Goal: Task Accomplishment & Management: Manage account settings

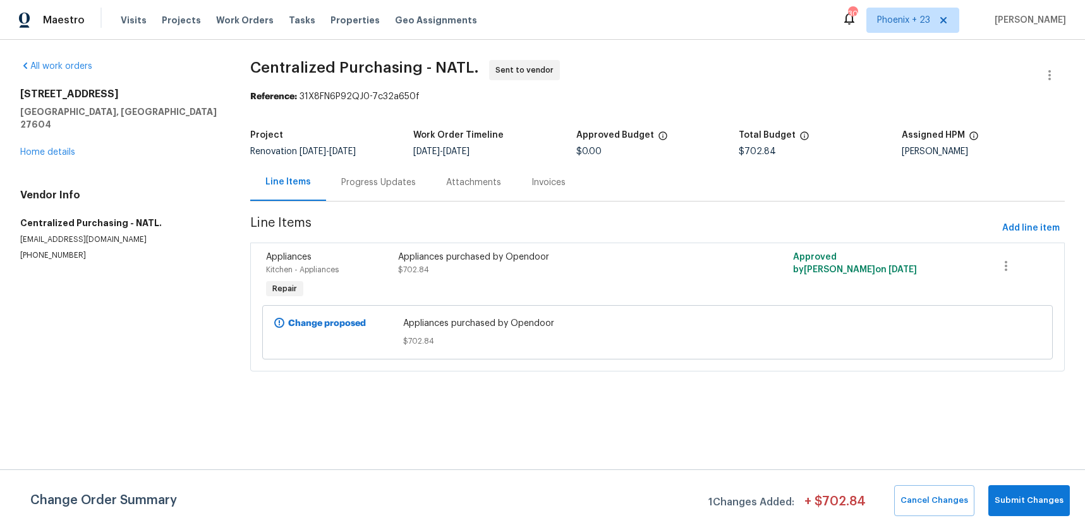
click at [260, 18] on span "Work Orders" at bounding box center [245, 20] width 58 height 13
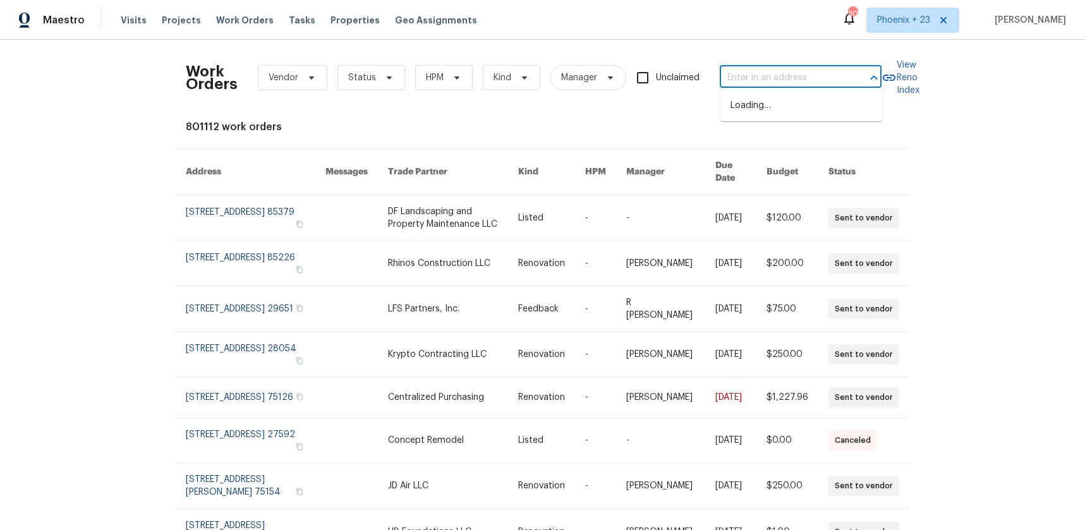
click at [757, 83] on input "text" at bounding box center [783, 78] width 126 height 20
paste input "[STREET_ADDRESS][PERSON_NAME]"
type input "[STREET_ADDRESS][PERSON_NAME]"
click at [757, 107] on li "[STREET_ADDRESS][PERSON_NAME]" at bounding box center [802, 112] width 162 height 34
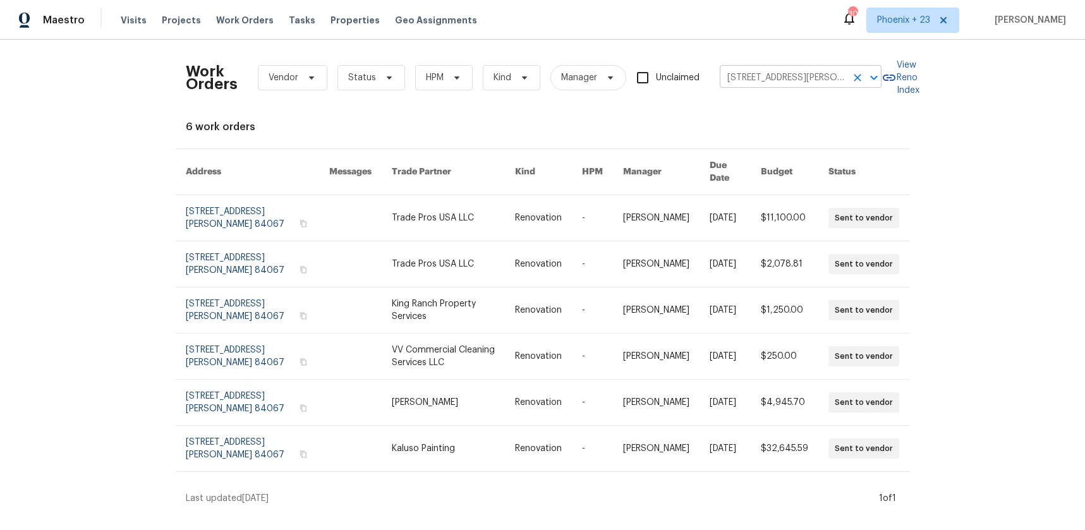
click at [754, 71] on input "[STREET_ADDRESS][PERSON_NAME]" at bounding box center [783, 78] width 126 height 20
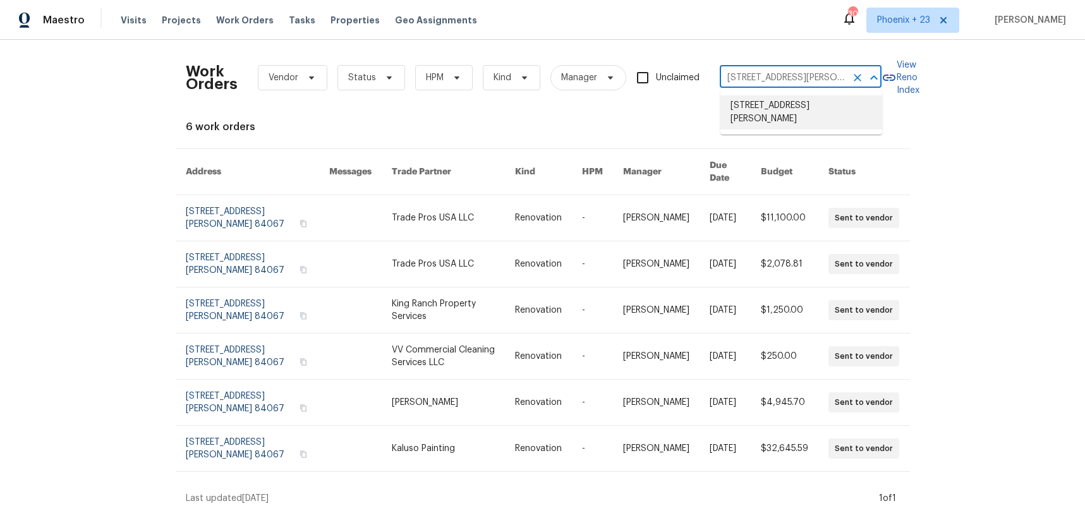
click at [762, 104] on li "[STREET_ADDRESS][PERSON_NAME]" at bounding box center [802, 112] width 162 height 34
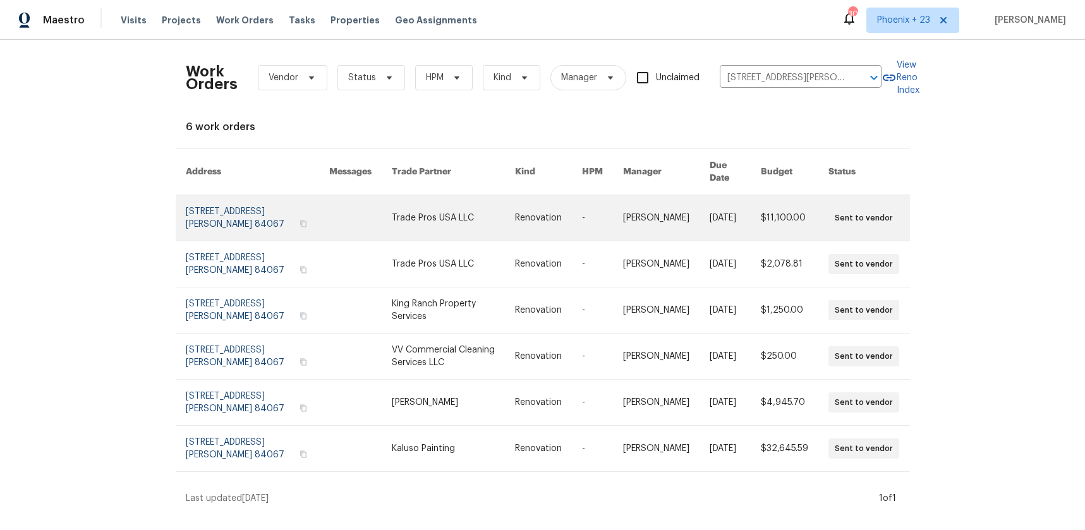
click at [406, 195] on link at bounding box center [453, 218] width 123 height 46
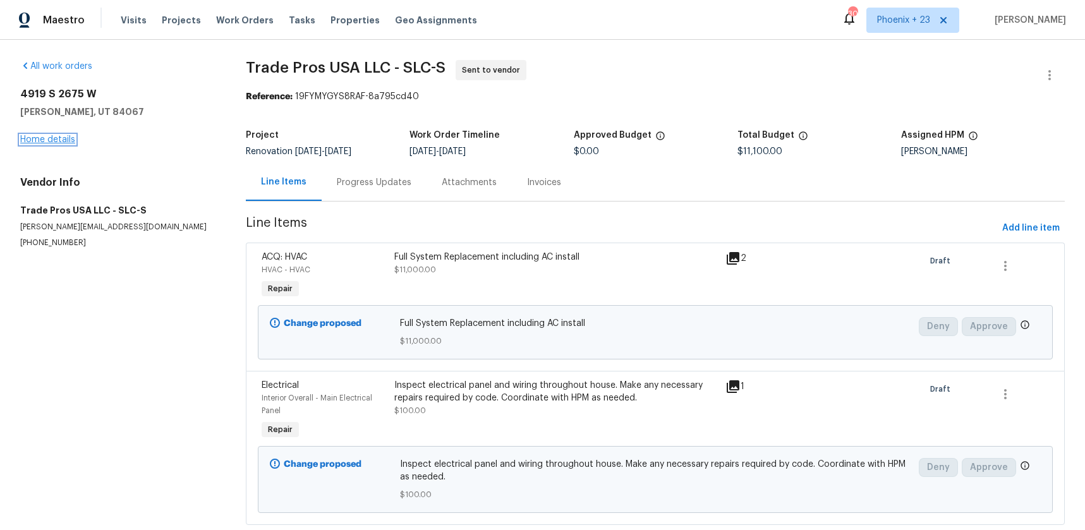
click at [57, 138] on link "Home details" at bounding box center [47, 139] width 55 height 9
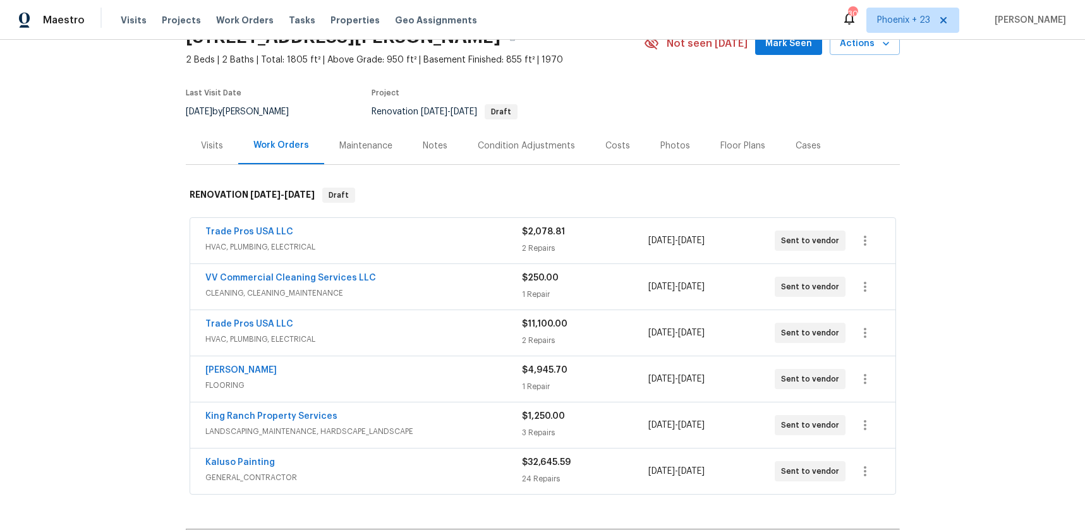
scroll to position [135, 0]
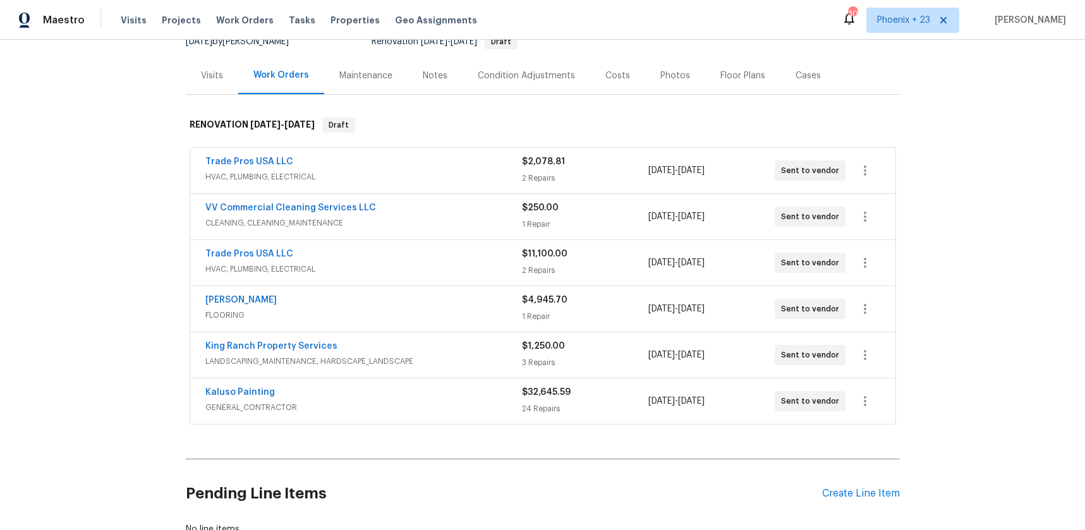
click at [852, 487] on div "Pending Line Items Create Line Item" at bounding box center [543, 494] width 714 height 59
click at [846, 486] on div "Pending Line Items Create Line Item" at bounding box center [543, 494] width 714 height 59
click at [848, 494] on div "Create Line Item" at bounding box center [861, 494] width 78 height 12
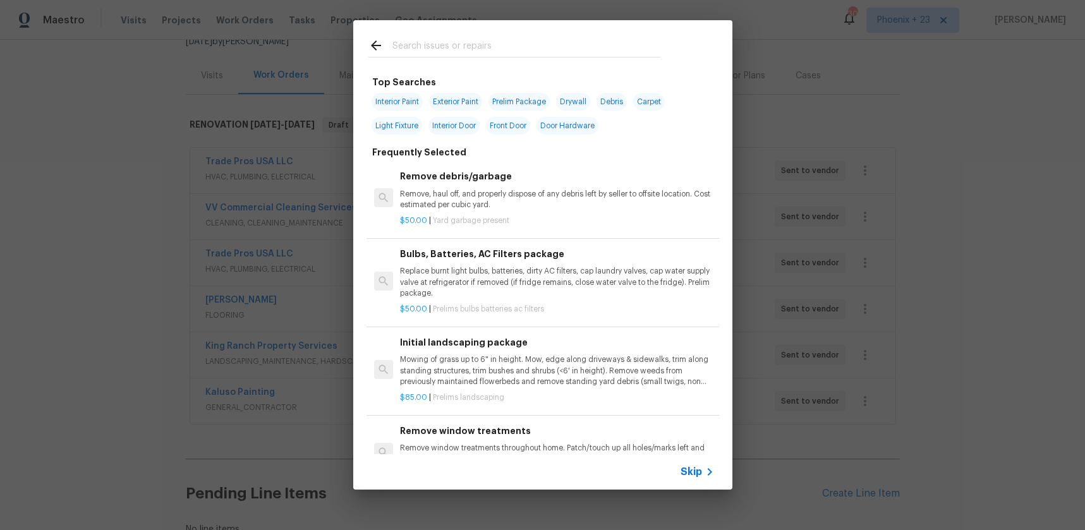
click at [525, 44] on input "text" at bounding box center [527, 47] width 268 height 19
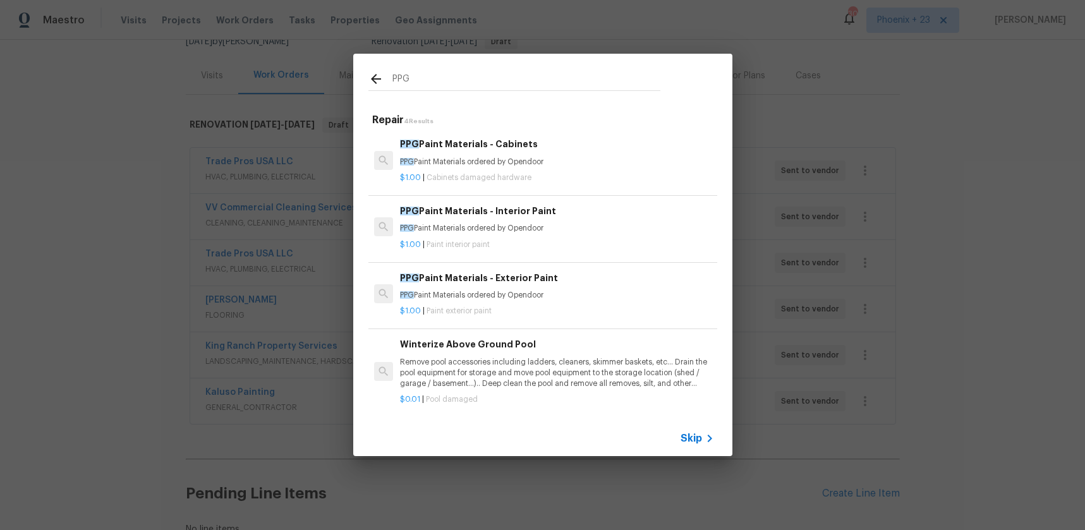
type input "PPG"
click at [585, 227] on p "PPG Paint Materials ordered by Opendoor" at bounding box center [557, 228] width 314 height 11
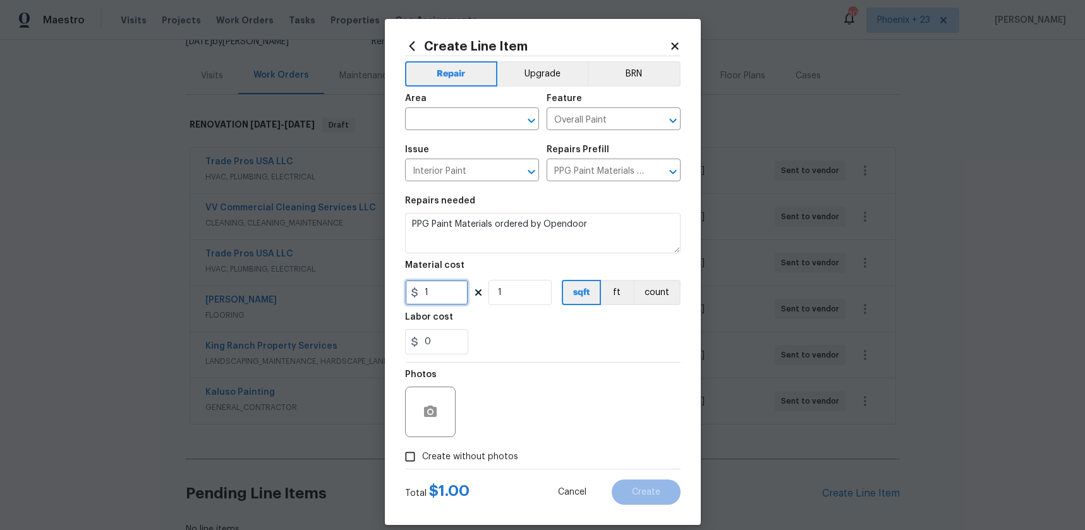
drag, startPoint x: 460, startPoint y: 290, endPoint x: 406, endPoint y: 291, distance: 53.7
click at [406, 291] on input "1" at bounding box center [436, 292] width 63 height 25
type input "707.72"
drag, startPoint x: 436, startPoint y: 468, endPoint x: 456, endPoint y: 449, distance: 27.3
click at [436, 469] on div at bounding box center [543, 469] width 276 height 1
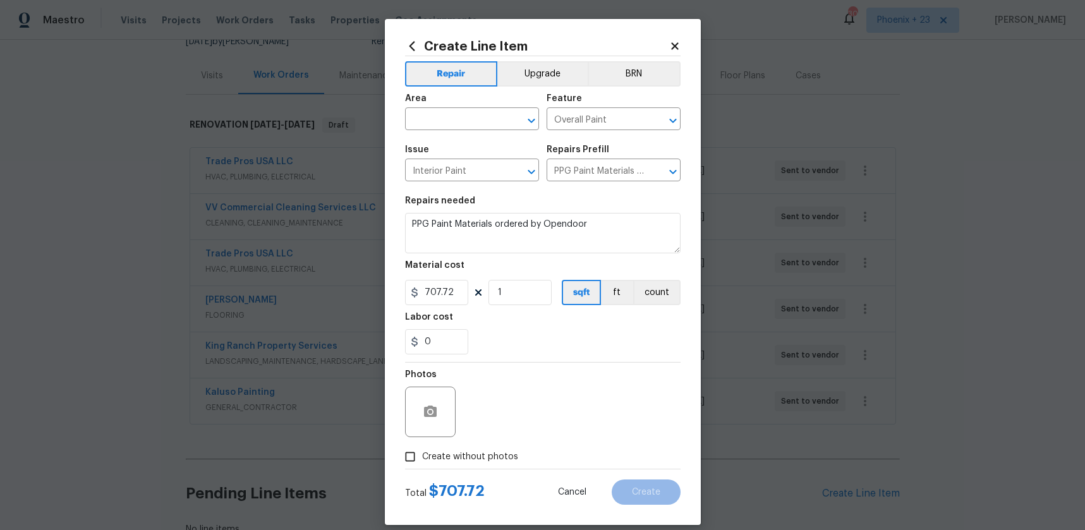
drag, startPoint x: 468, startPoint y: 454, endPoint x: 486, endPoint y: 444, distance: 19.5
click at [468, 454] on span "Create without photos" at bounding box center [470, 457] width 96 height 13
click at [422, 454] on input "Create without photos" at bounding box center [410, 457] width 24 height 24
checkbox input "true"
click at [506, 425] on textarea at bounding box center [573, 412] width 215 height 51
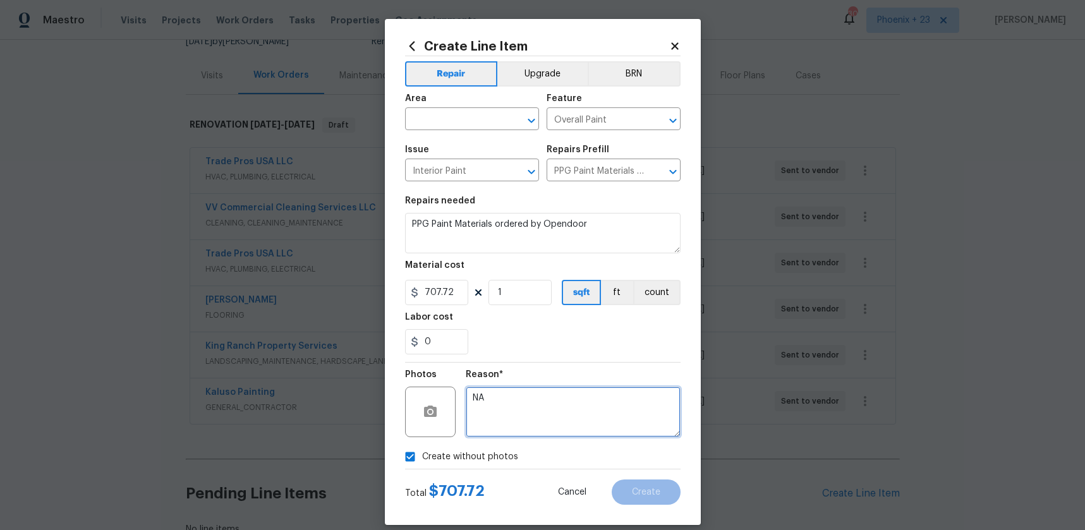
type textarea "NA"
click at [578, 444] on div "Reason* NA" at bounding box center [573, 404] width 215 height 82
click at [470, 131] on span "Area ​" at bounding box center [472, 112] width 134 height 51
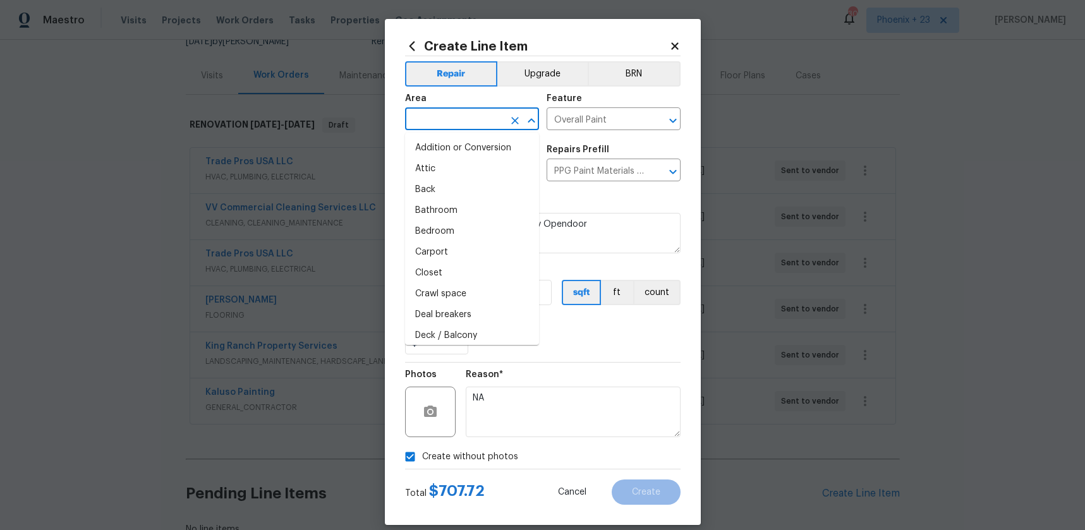
click at [468, 125] on input "text" at bounding box center [454, 121] width 99 height 20
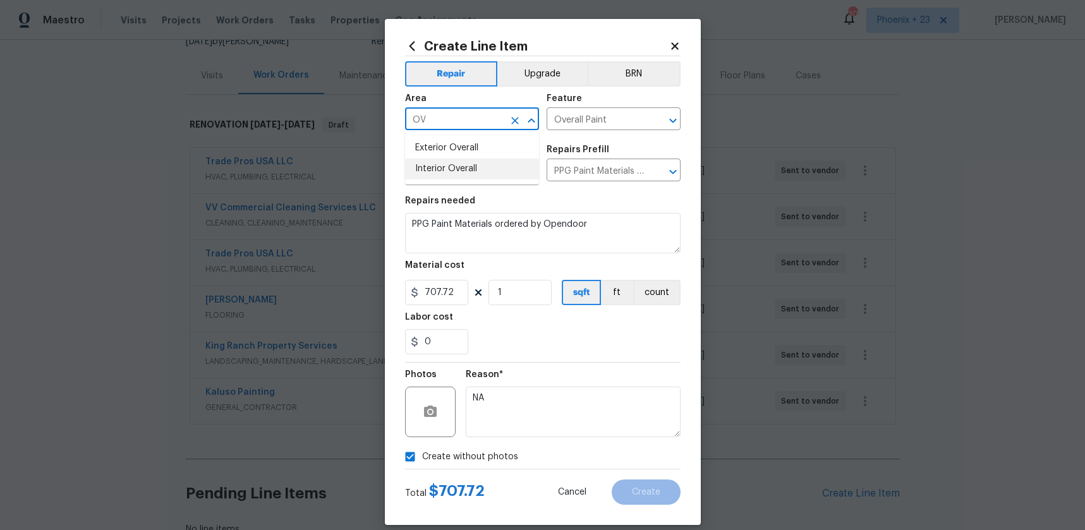
click at [458, 164] on li "Interior Overall" at bounding box center [472, 169] width 134 height 21
type input "Interior Overall"
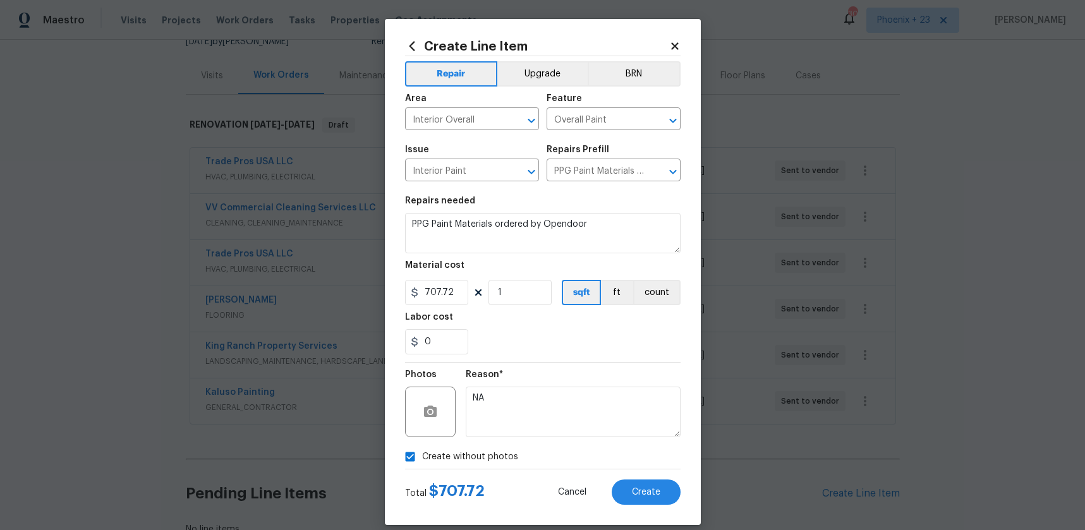
click at [635, 477] on div "Total $ 707.72 Cancel Create" at bounding box center [543, 487] width 276 height 35
click at [642, 486] on button "Create" at bounding box center [646, 492] width 69 height 25
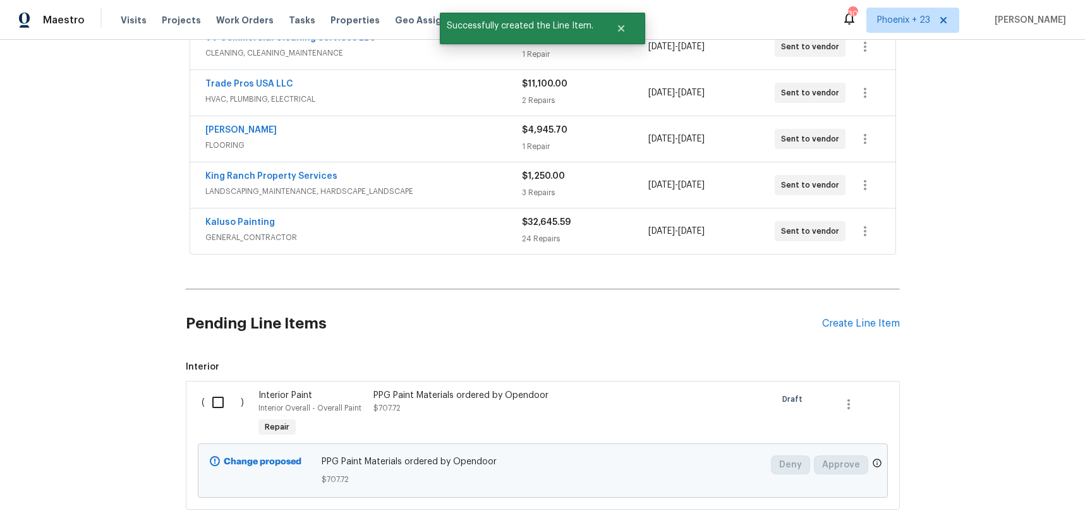
scroll to position [342, 0]
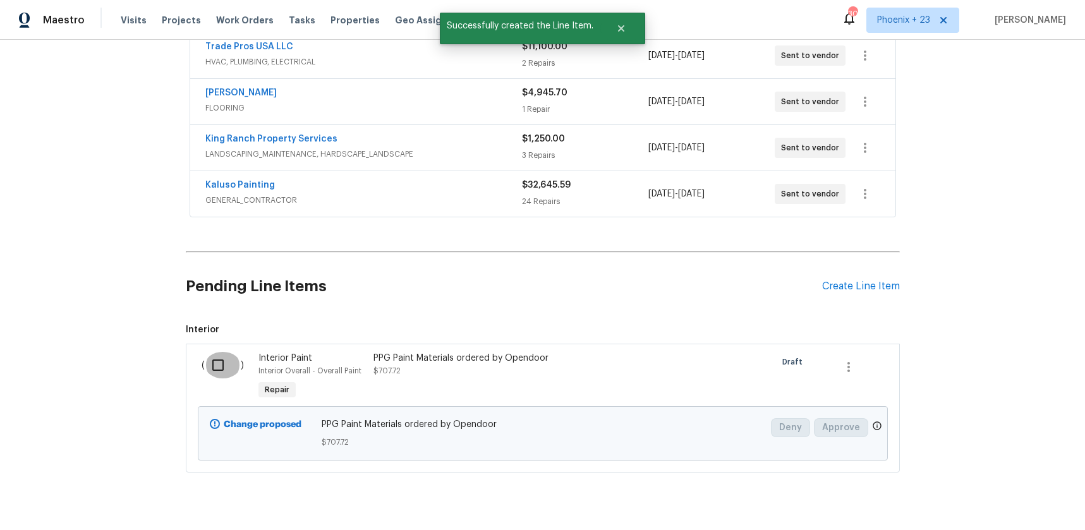
drag, startPoint x: 231, startPoint y: 371, endPoint x: 324, endPoint y: 387, distance: 93.6
click at [231, 371] on input "checkbox" at bounding box center [223, 365] width 36 height 27
checkbox input "true"
click at [988, 488] on button "Create Work Order" at bounding box center [1013, 498] width 104 height 23
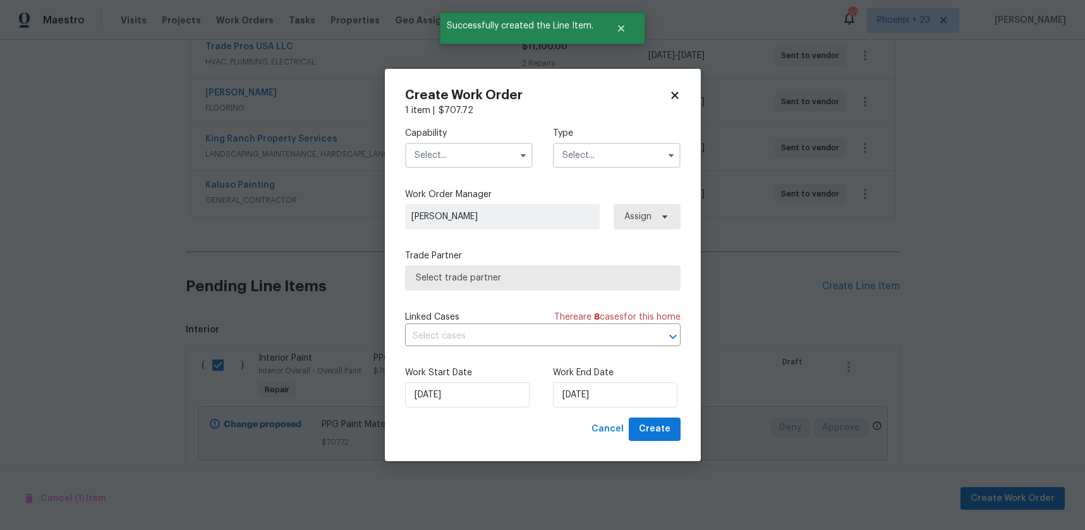
drag, startPoint x: 459, startPoint y: 159, endPoint x: 457, endPoint y: 167, distance: 8.4
click at [458, 159] on input "text" at bounding box center [469, 155] width 128 height 25
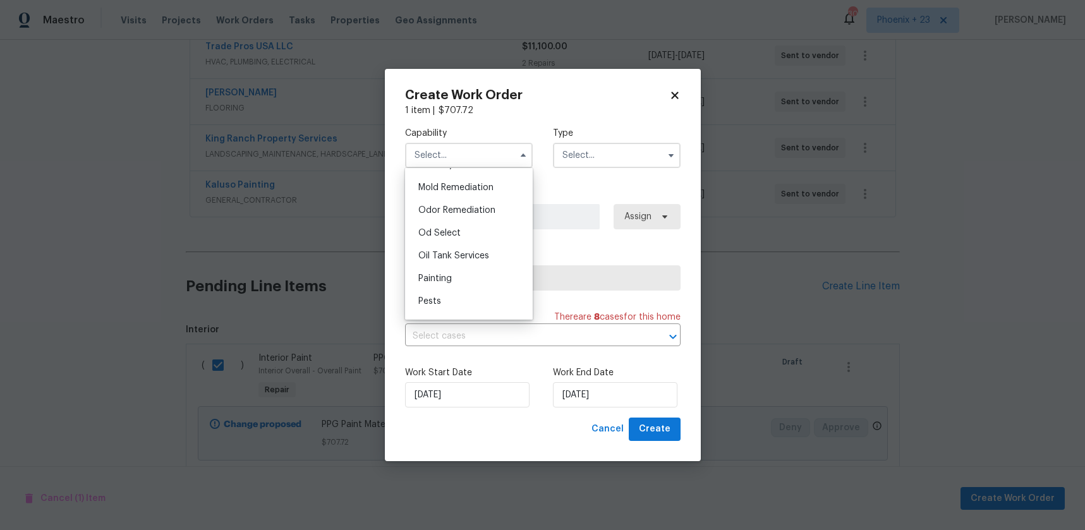
scroll to position [972, 0]
drag, startPoint x: 463, startPoint y: 274, endPoint x: 485, endPoint y: 260, distance: 25.8
click at [462, 274] on div "Painting" at bounding box center [468, 273] width 121 height 23
type input "Painting"
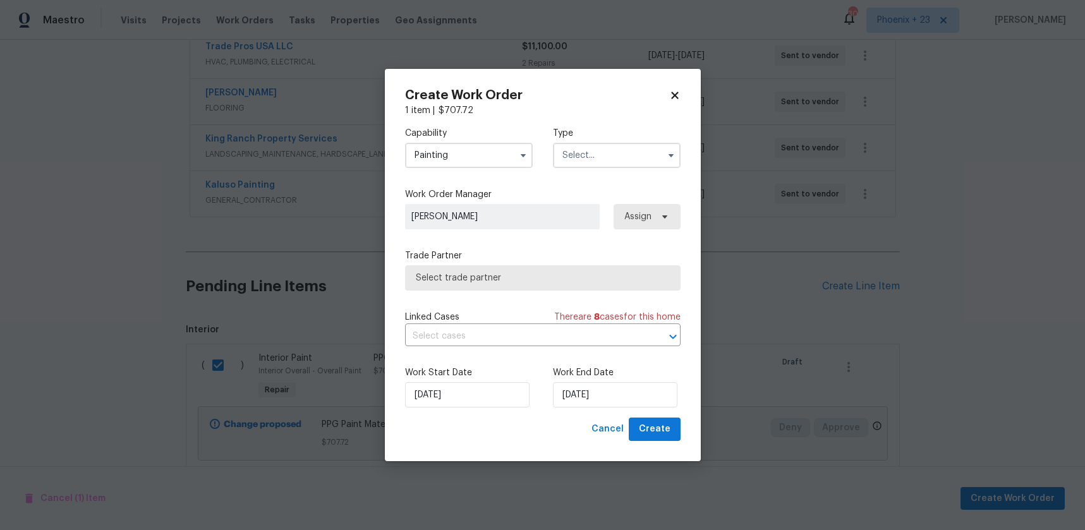
click at [599, 158] on input "text" at bounding box center [617, 155] width 128 height 25
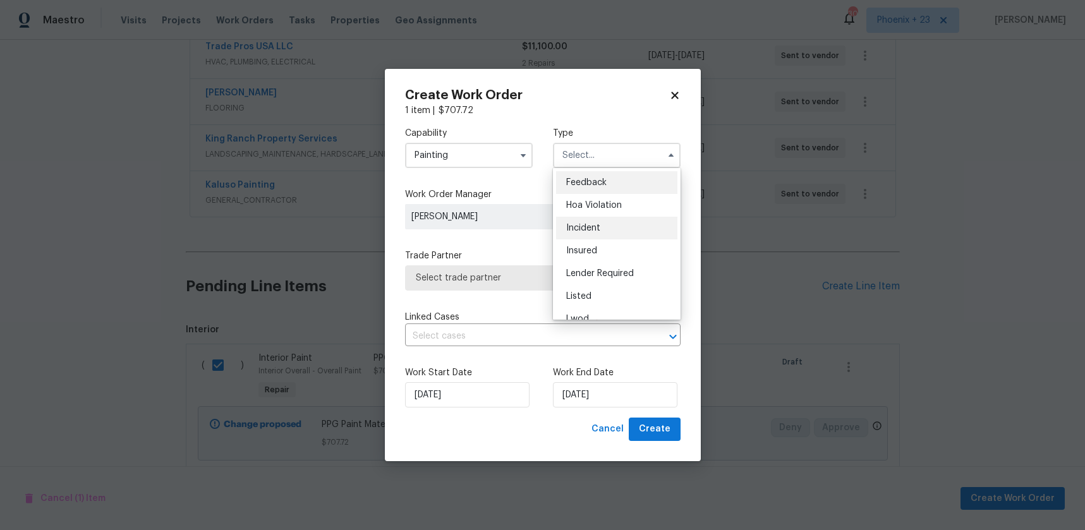
scroll to position [150, 0]
click at [602, 233] on span "Renovation" at bounding box center [589, 237] width 47 height 9
type input "Renovation"
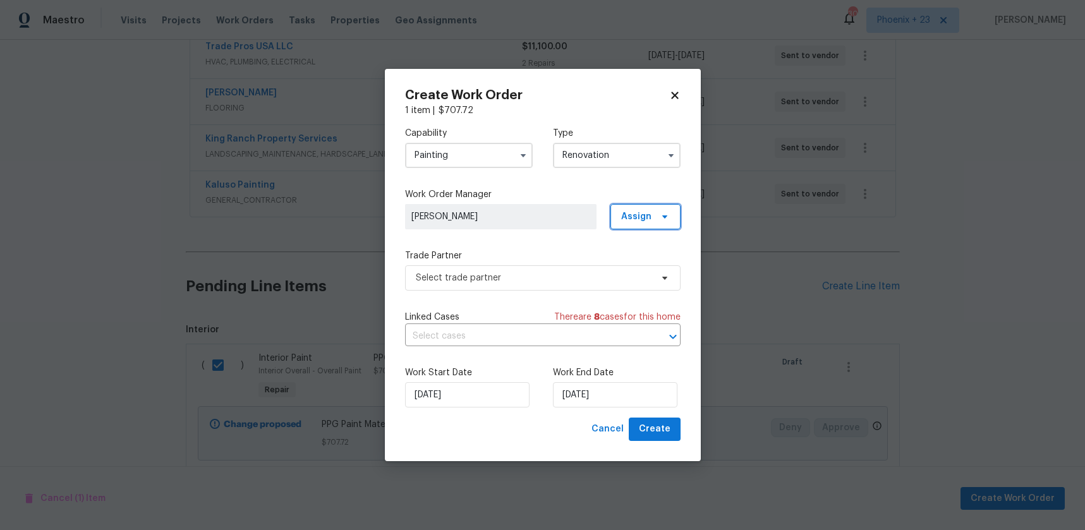
click at [640, 211] on span "Assign" at bounding box center [636, 217] width 30 height 13
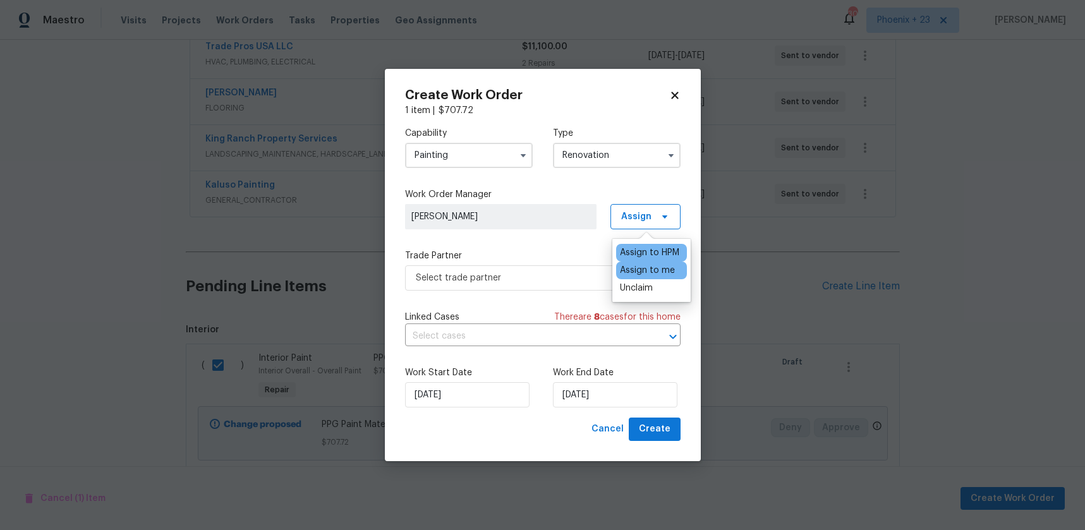
drag, startPoint x: 640, startPoint y: 271, endPoint x: 633, endPoint y: 275, distance: 7.9
click at [640, 271] on div "Assign to me" at bounding box center [647, 270] width 55 height 13
click at [539, 279] on span "Select trade partner" at bounding box center [534, 278] width 236 height 13
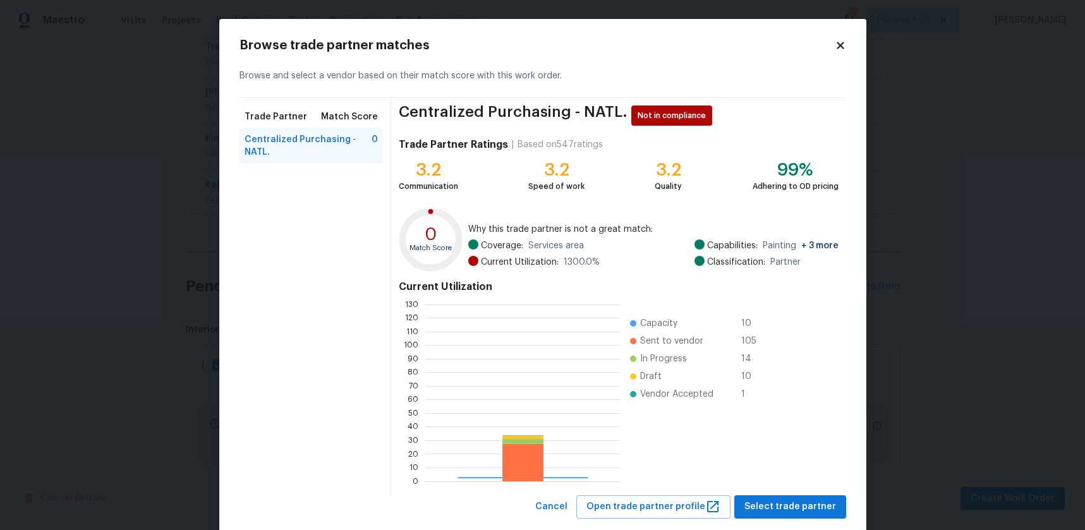
scroll to position [177, 195]
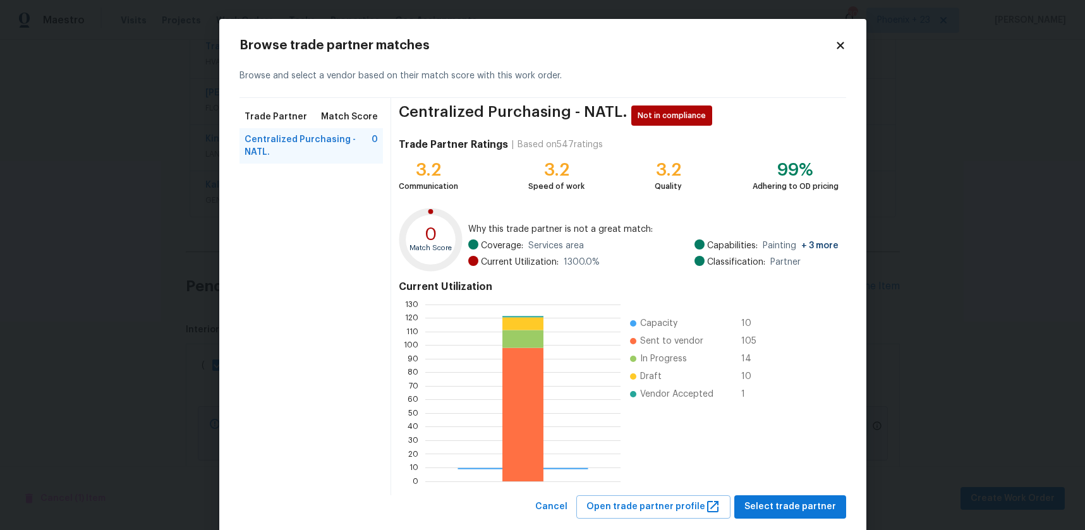
drag, startPoint x: 777, startPoint y: 490, endPoint x: 777, endPoint y: 501, distance: 10.7
click at [777, 491] on div "Centralized Purchasing - NATL. Not in compliance Trade Partner Ratings | Based …" at bounding box center [618, 297] width 455 height 398
click at [776, 502] on span "Select trade partner" at bounding box center [791, 507] width 92 height 16
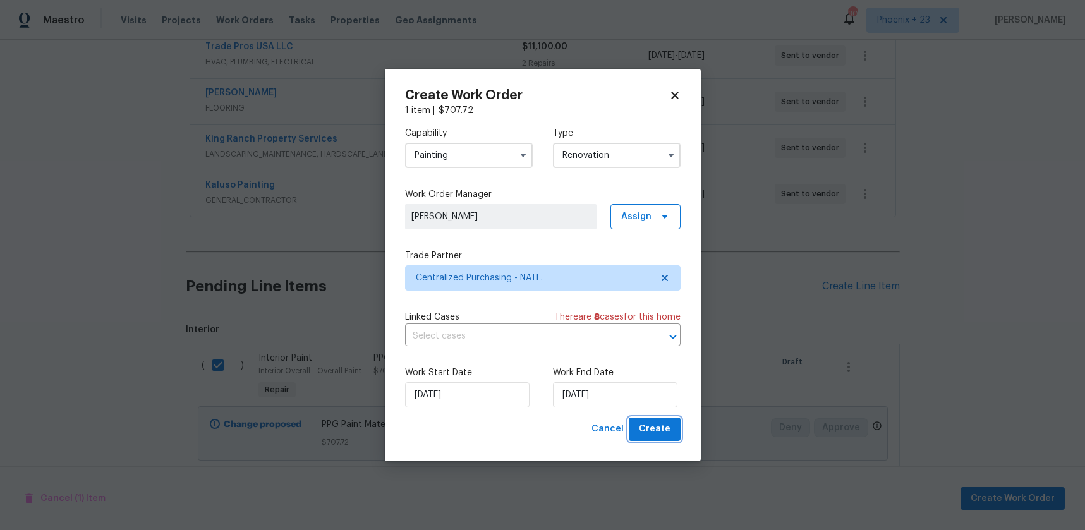
click at [673, 440] on button "Create" at bounding box center [655, 429] width 52 height 23
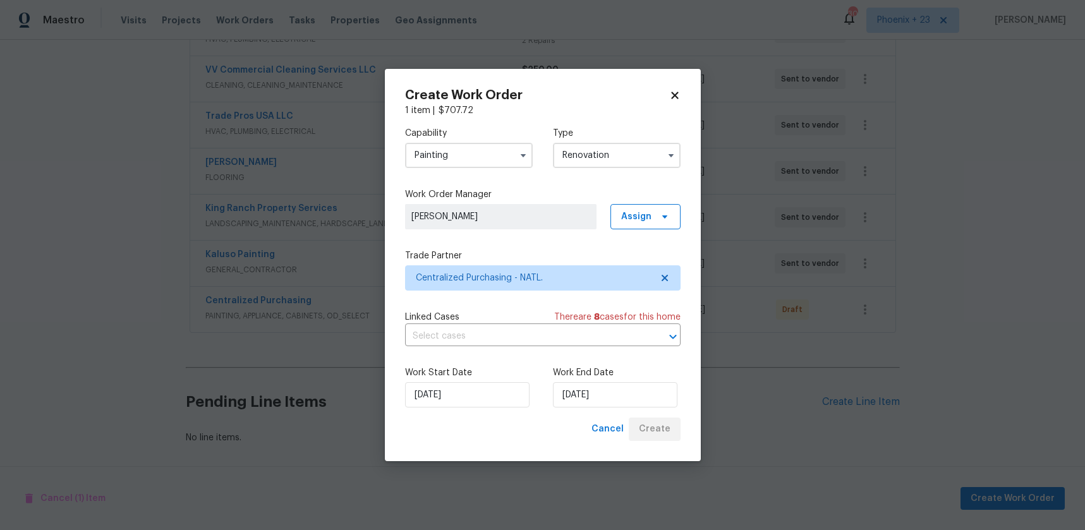
scroll to position [272, 0]
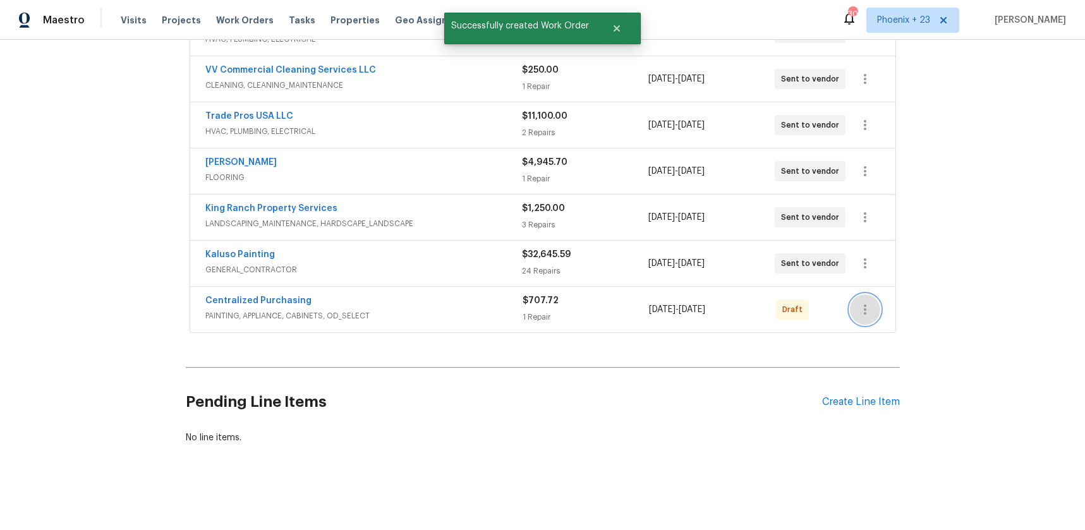
click at [862, 309] on icon "button" at bounding box center [865, 309] width 15 height 15
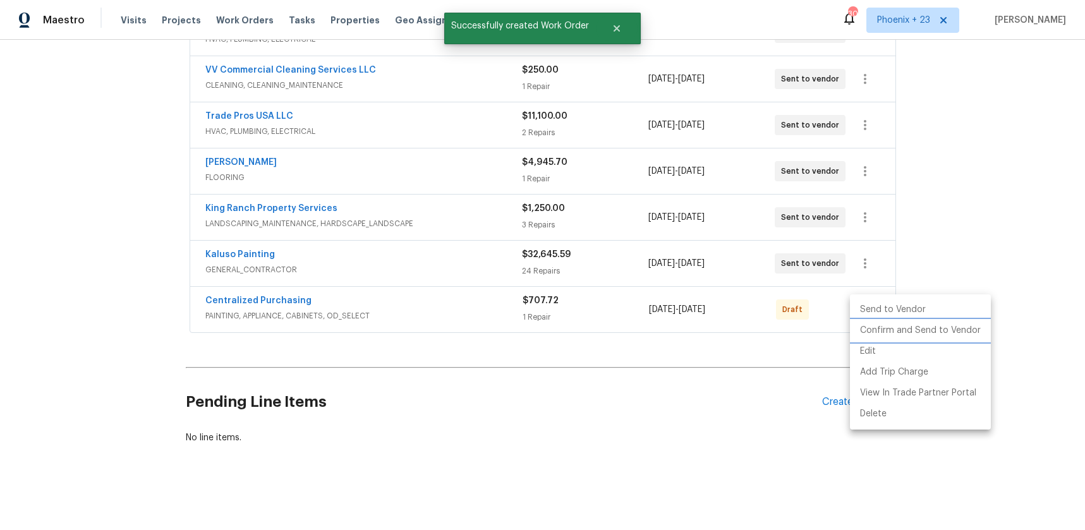
click at [857, 331] on li "Confirm and Send to Vendor" at bounding box center [920, 331] width 141 height 21
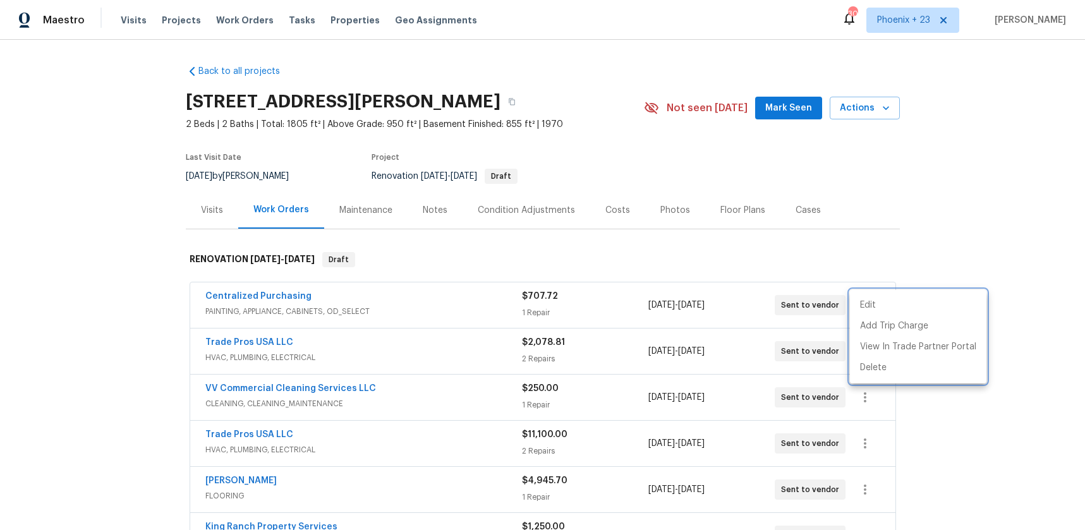
drag, startPoint x: 669, startPoint y: 272, endPoint x: 500, endPoint y: 277, distance: 168.8
click at [668, 272] on div at bounding box center [542, 265] width 1085 height 530
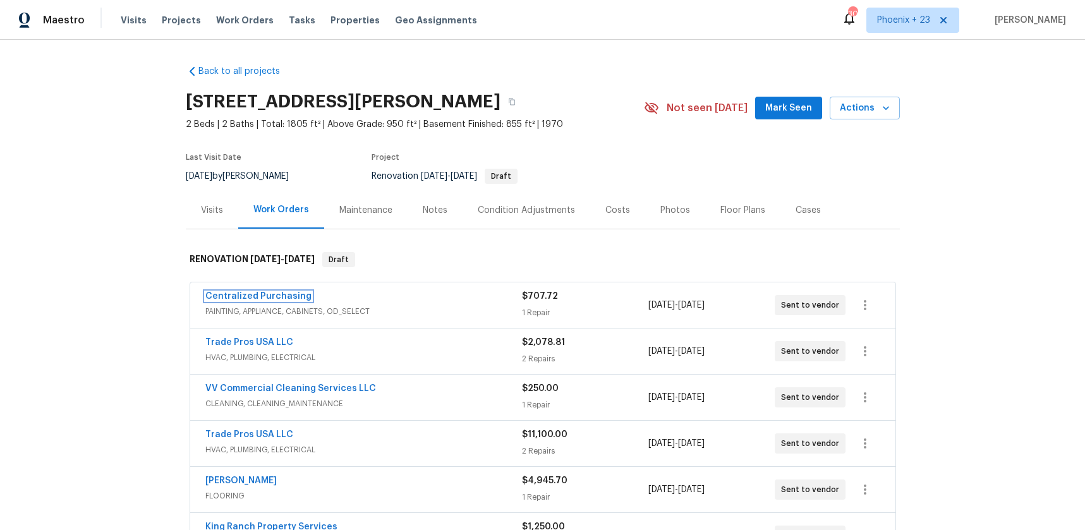
click at [286, 296] on link "Centralized Purchasing" at bounding box center [258, 296] width 106 height 9
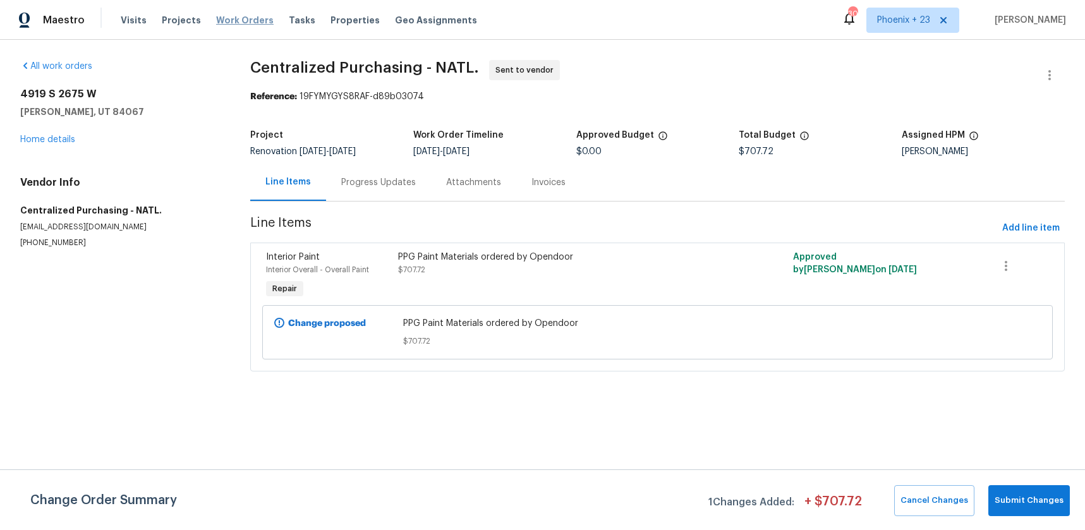
click at [232, 17] on span "Work Orders" at bounding box center [245, 20] width 58 height 13
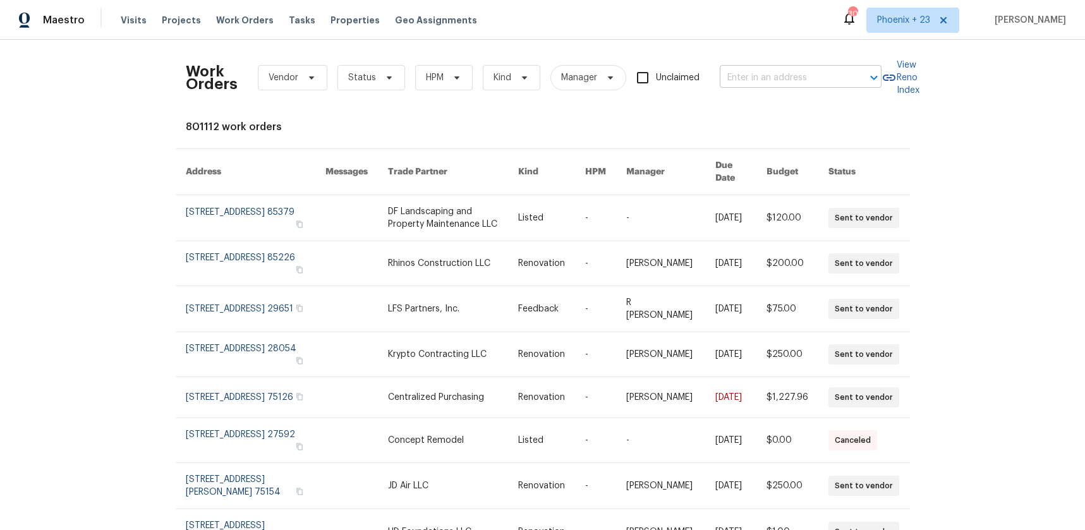
click at [745, 75] on input "text" at bounding box center [783, 78] width 126 height 20
paste input "[STREET_ADDRESS]"
type input "[STREET_ADDRESS]"
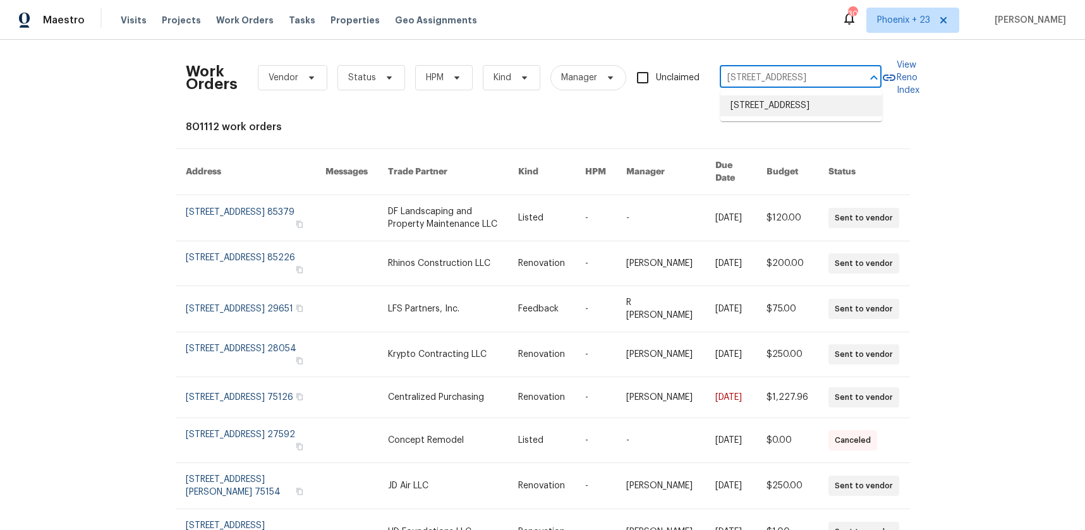
click at [771, 104] on li "[STREET_ADDRESS]" at bounding box center [802, 105] width 162 height 21
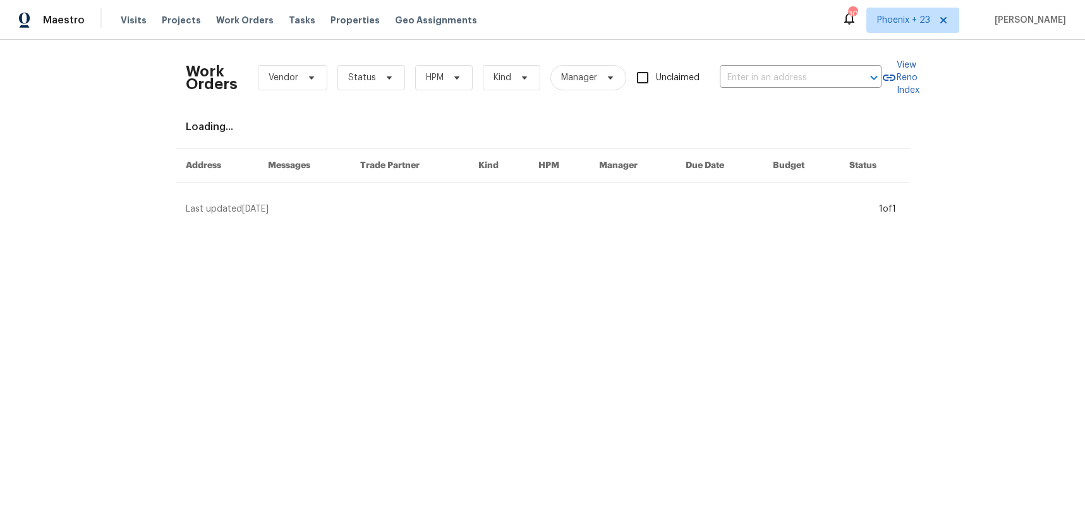
type input "[STREET_ADDRESS]"
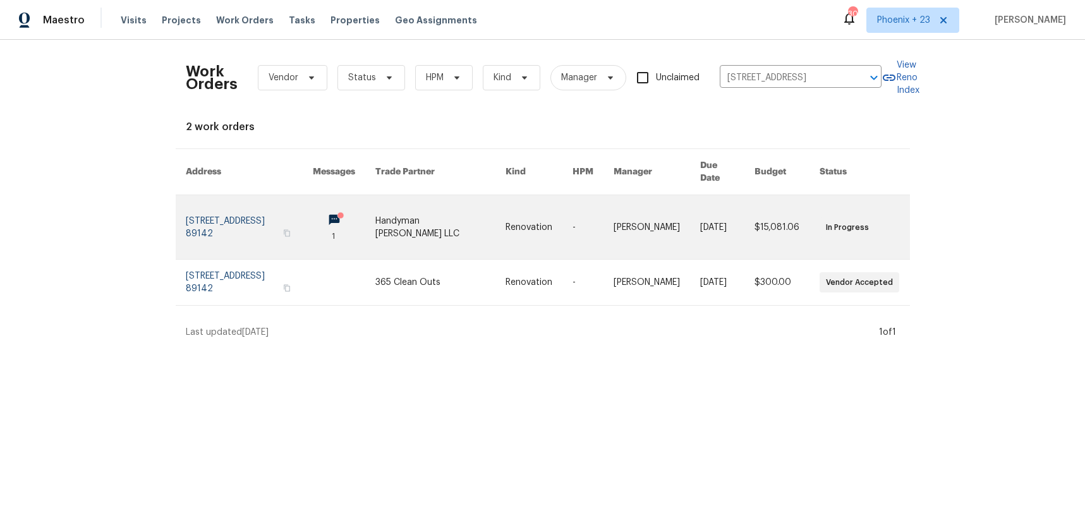
click at [458, 227] on link at bounding box center [441, 227] width 130 height 64
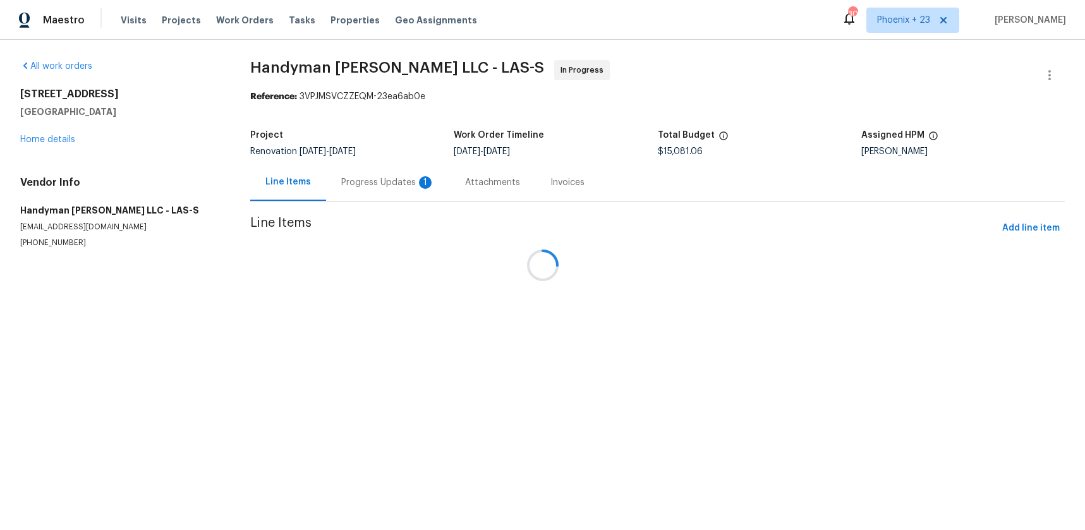
click at [66, 131] on div at bounding box center [542, 265] width 1085 height 530
click at [66, 132] on div at bounding box center [542, 265] width 1085 height 530
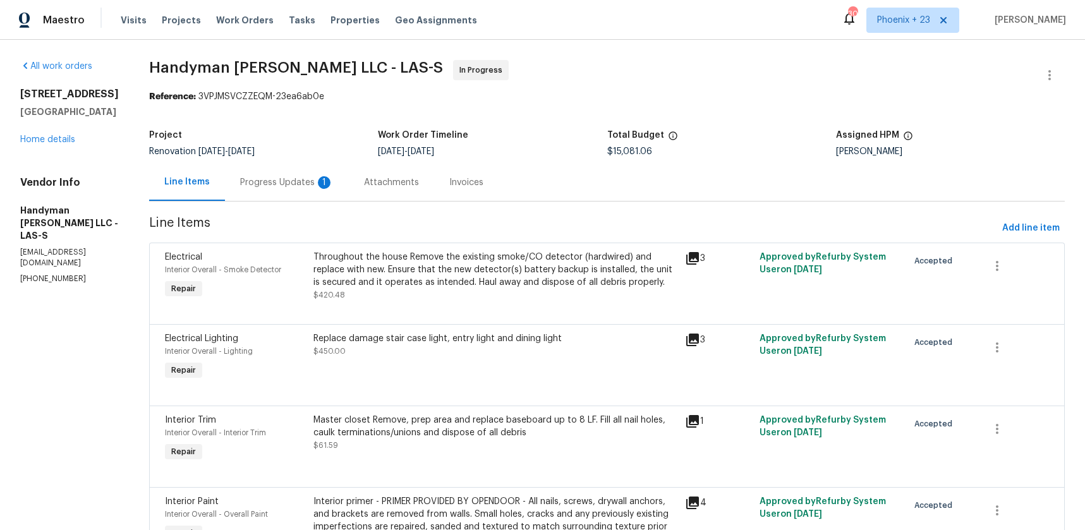
click at [64, 143] on div "[STREET_ADDRESS] Home details" at bounding box center [69, 117] width 99 height 58
click at [64, 144] on link "Home details" at bounding box center [47, 139] width 55 height 9
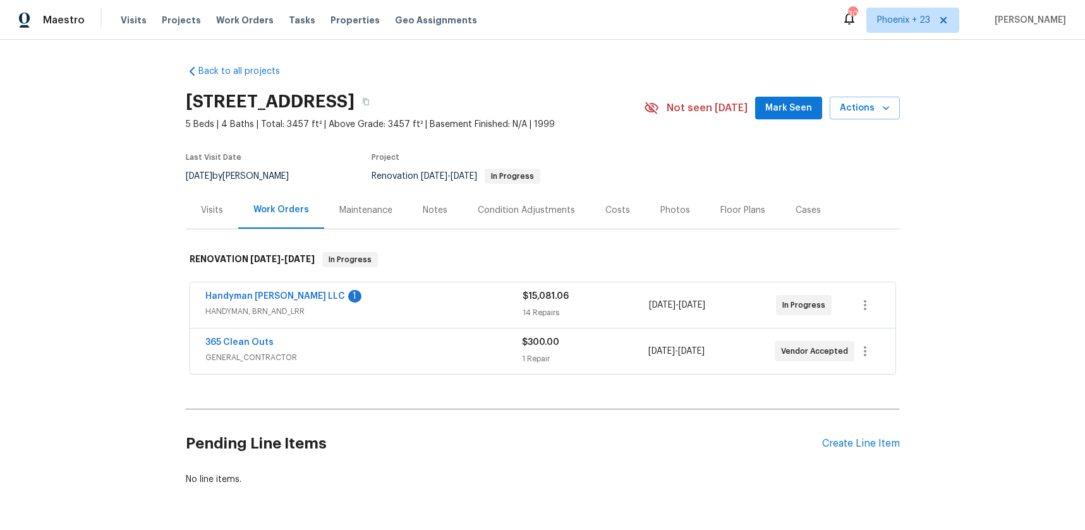
scroll to position [42, 0]
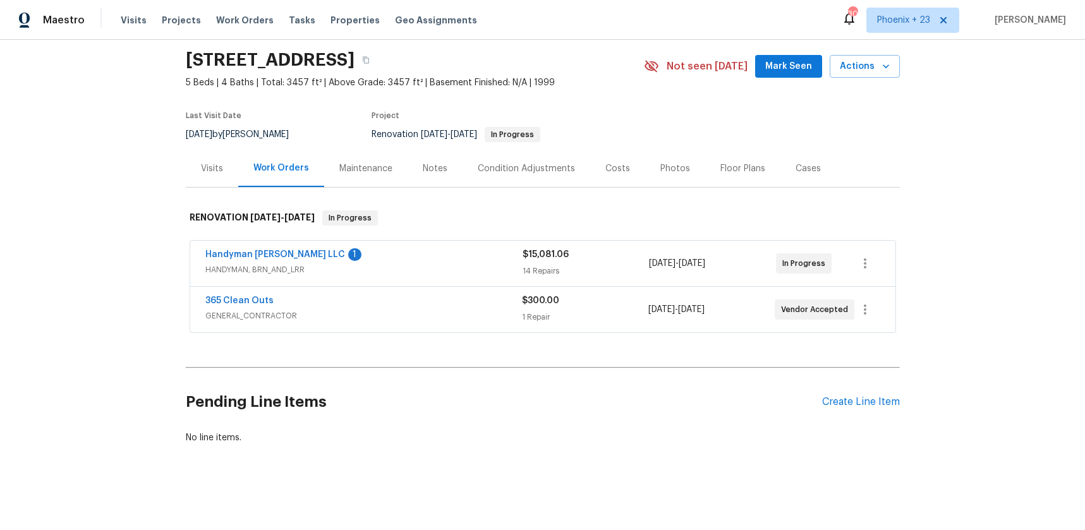
click at [863, 410] on div "Pending Line Items Create Line Item" at bounding box center [543, 402] width 714 height 59
click at [860, 406] on div "Create Line Item" at bounding box center [861, 402] width 78 height 12
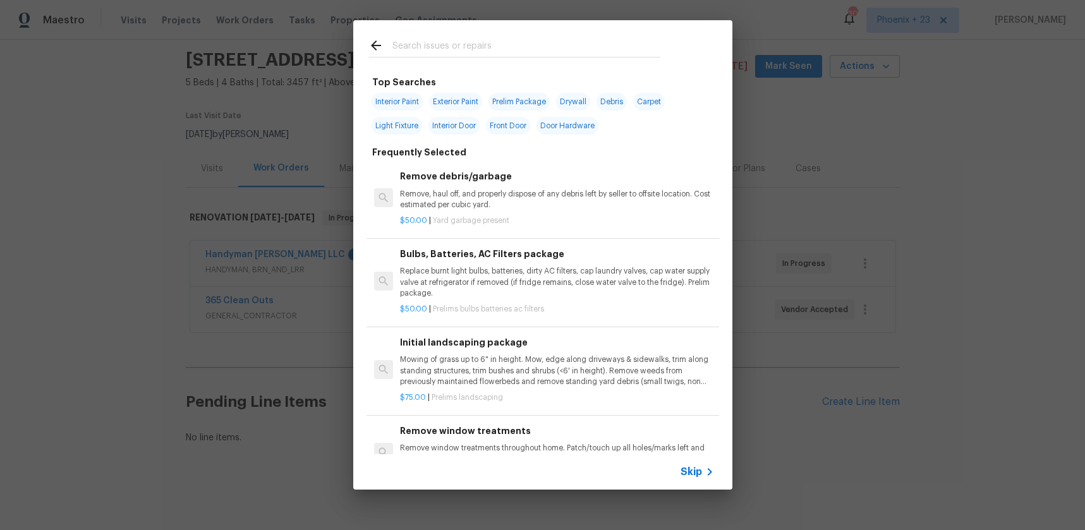
click at [491, 44] on input "text" at bounding box center [527, 47] width 268 height 19
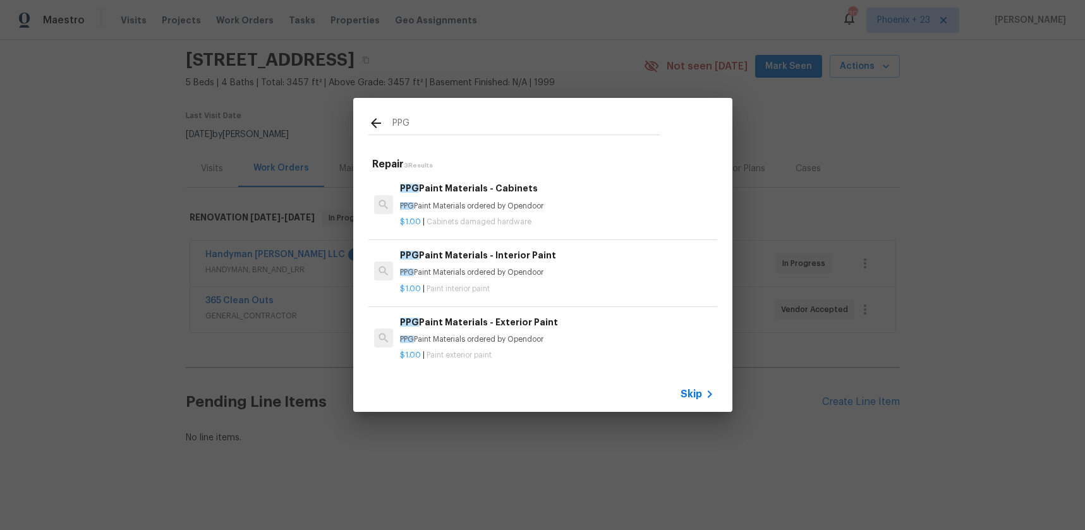
type input "PPG"
click at [588, 249] on h6 "PPG Paint Materials - Interior Paint" at bounding box center [557, 255] width 314 height 14
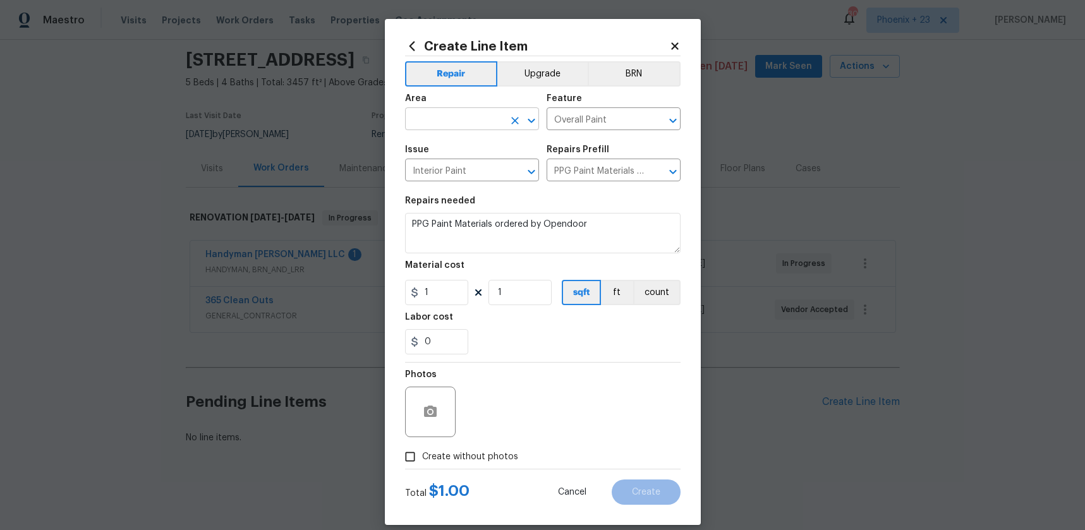
drag, startPoint x: 484, startPoint y: 142, endPoint x: 477, endPoint y: 125, distance: 18.1
click at [484, 140] on span "Issue Interior Paint ​" at bounding box center [472, 163] width 134 height 51
click at [475, 123] on input "text" at bounding box center [454, 121] width 99 height 20
click at [482, 163] on li "Interior Overall" at bounding box center [472, 169] width 134 height 21
type input "Interior Overall"
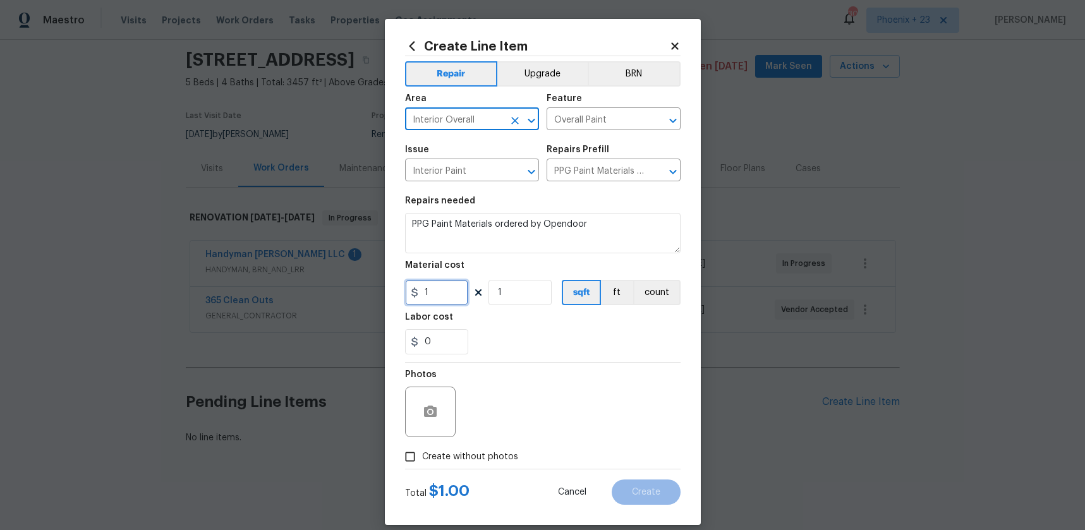
click at [449, 296] on input "1" at bounding box center [436, 292] width 63 height 25
type input "1142.01"
click at [489, 458] on span "Create without photos" at bounding box center [470, 457] width 96 height 13
click at [422, 458] on input "Create without photos" at bounding box center [410, 457] width 24 height 24
checkbox input "true"
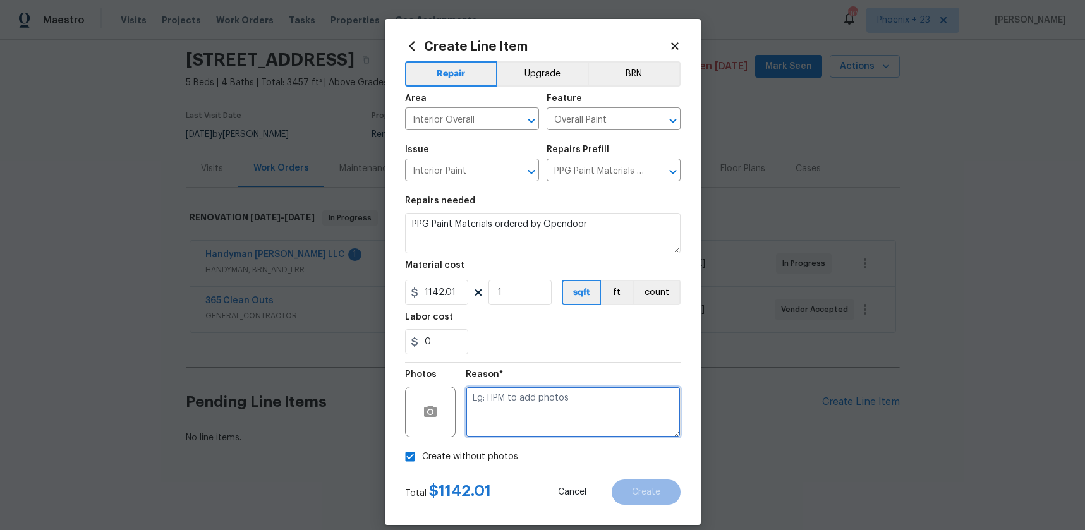
click at [496, 430] on textarea at bounding box center [573, 412] width 215 height 51
type textarea "B"
type textarea "NA"
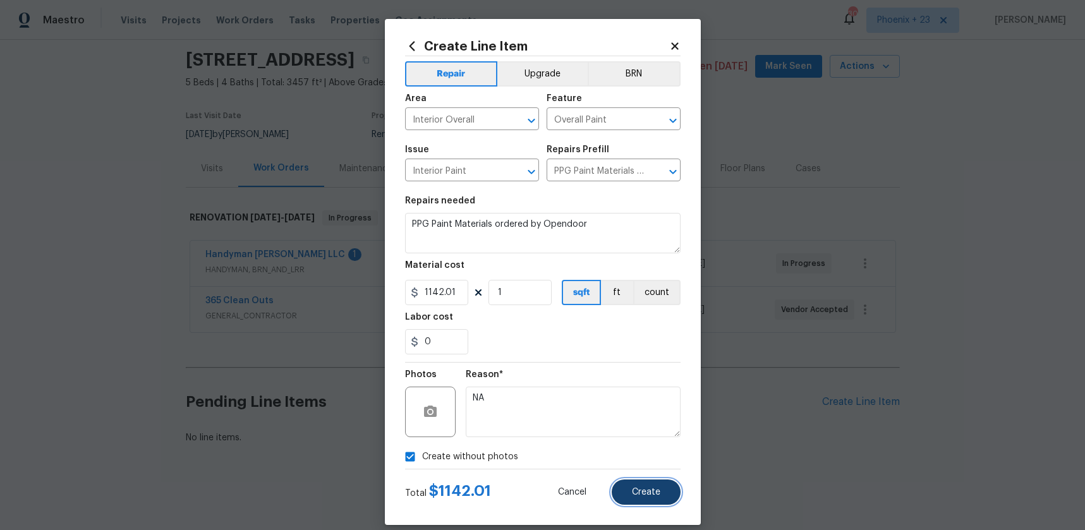
click at [646, 498] on button "Create" at bounding box center [646, 492] width 69 height 25
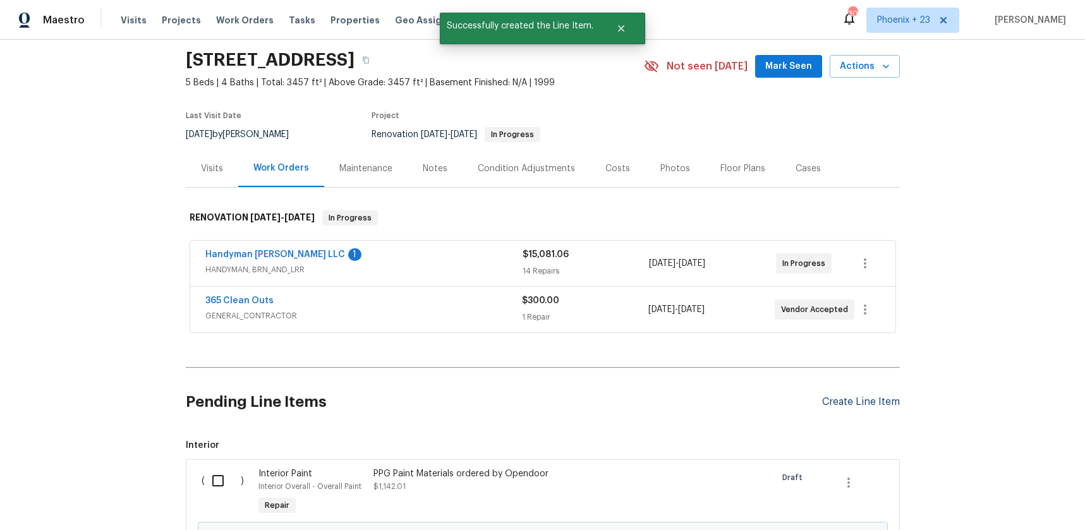
click at [874, 405] on div "Create Line Item" at bounding box center [861, 402] width 78 height 12
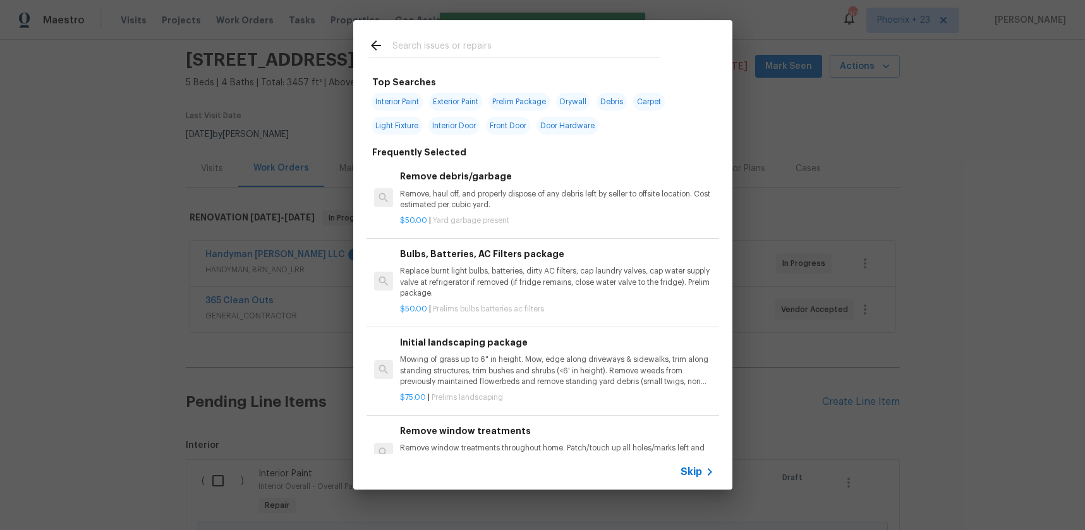
click at [520, 40] on input "text" at bounding box center [527, 47] width 268 height 19
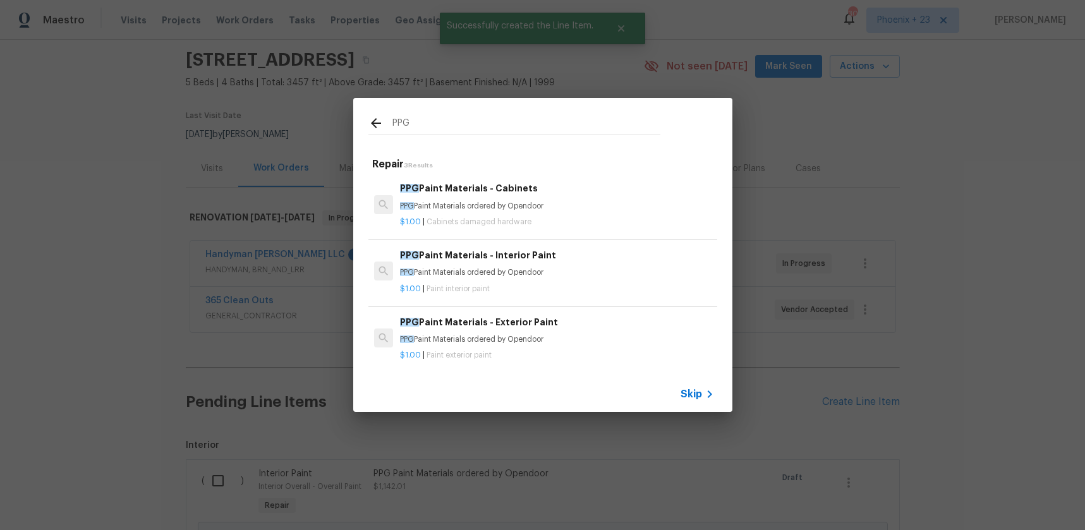
type input "PPG"
click at [583, 198] on div "PPG Paint Materials - Cabinets PPG Paint Materials ordered by Opendoor" at bounding box center [557, 196] width 314 height 30
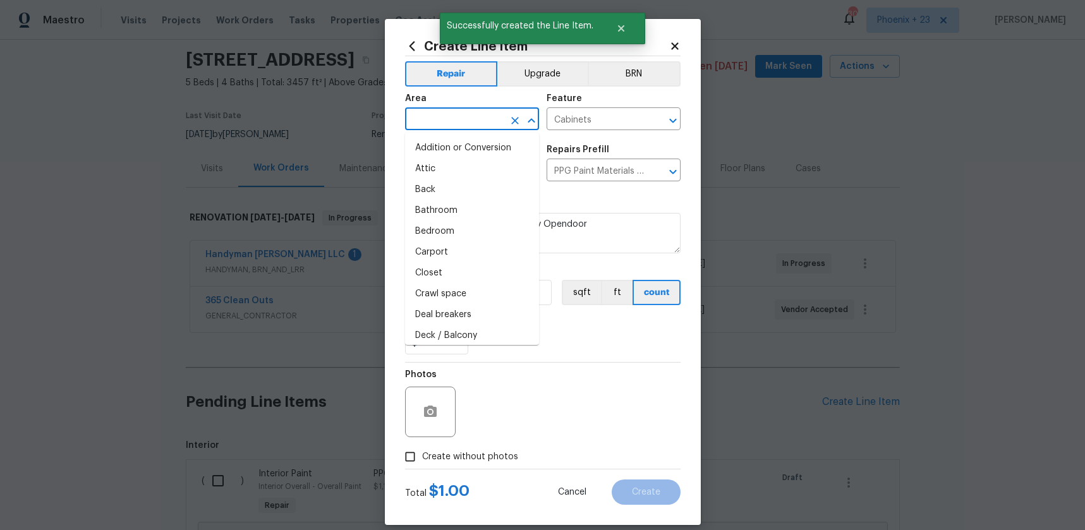
click at [482, 121] on input "text" at bounding box center [454, 121] width 99 height 20
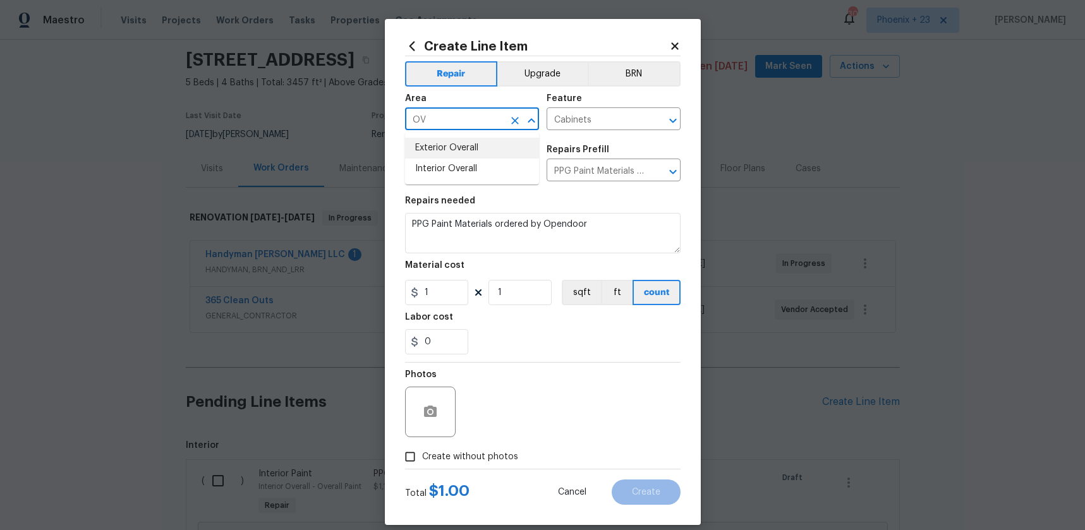
click at [479, 169] on li "Interior Overall" at bounding box center [472, 169] width 134 height 21
type input "Interior Overall"
click at [441, 289] on input "1" at bounding box center [436, 292] width 63 height 25
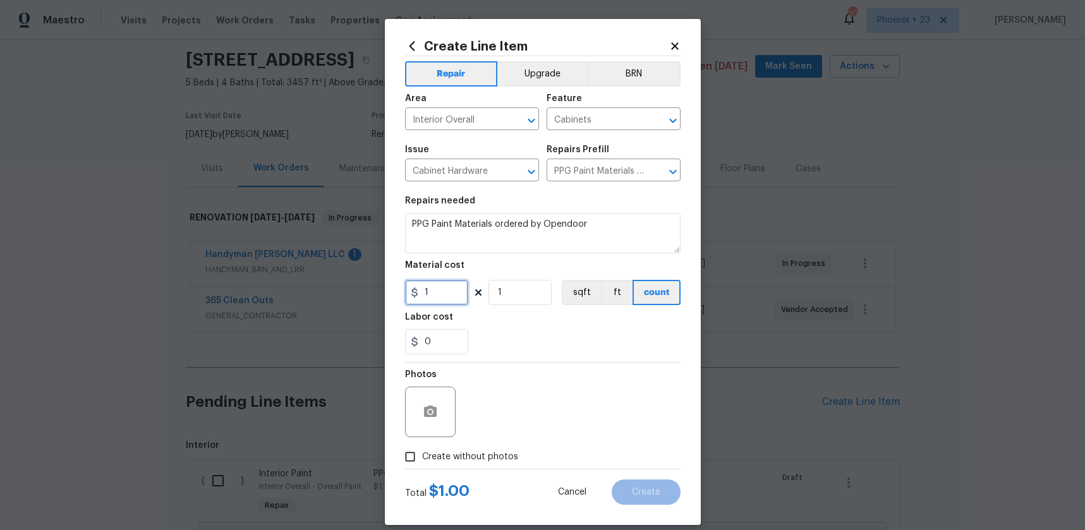
drag, startPoint x: 425, startPoint y: 289, endPoint x: 403, endPoint y: 286, distance: 22.3
click at [403, 286] on div "Create Line Item Repair Upgrade BRN Area Interior Overall ​ Feature Cabinets ​ …" at bounding box center [543, 272] width 316 height 506
type input "415.35"
click at [465, 456] on span "Create without photos" at bounding box center [470, 457] width 96 height 13
click at [422, 456] on input "Create without photos" at bounding box center [410, 457] width 24 height 24
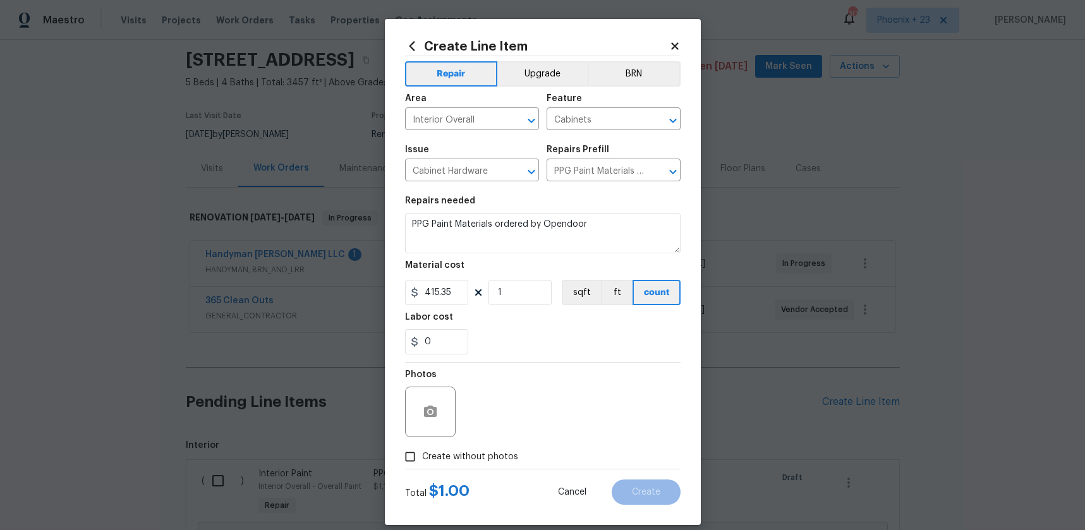
checkbox input "true"
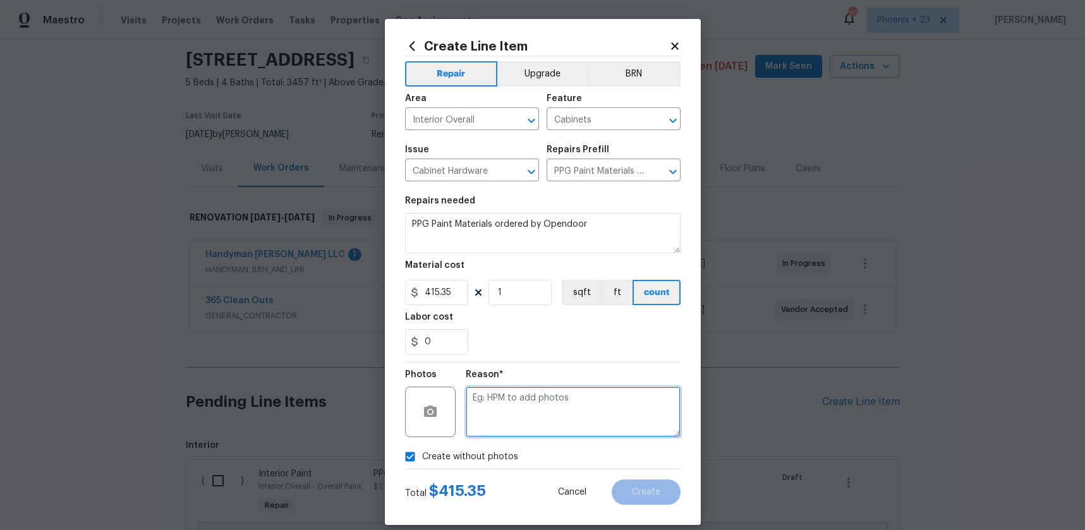
click at [509, 427] on textarea at bounding box center [573, 412] width 215 height 51
type textarea "n"
type textarea "NA"
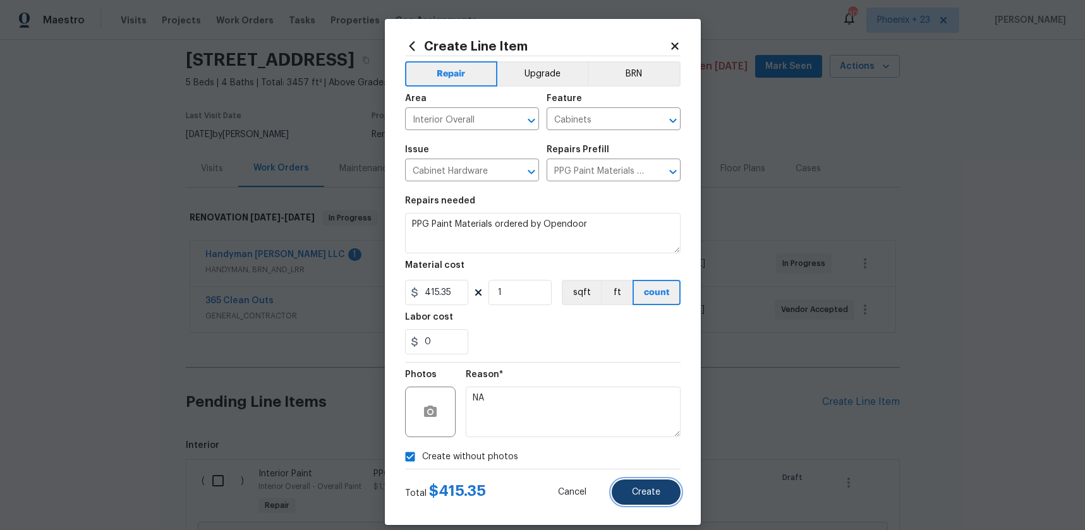
click at [663, 497] on button "Create" at bounding box center [646, 492] width 69 height 25
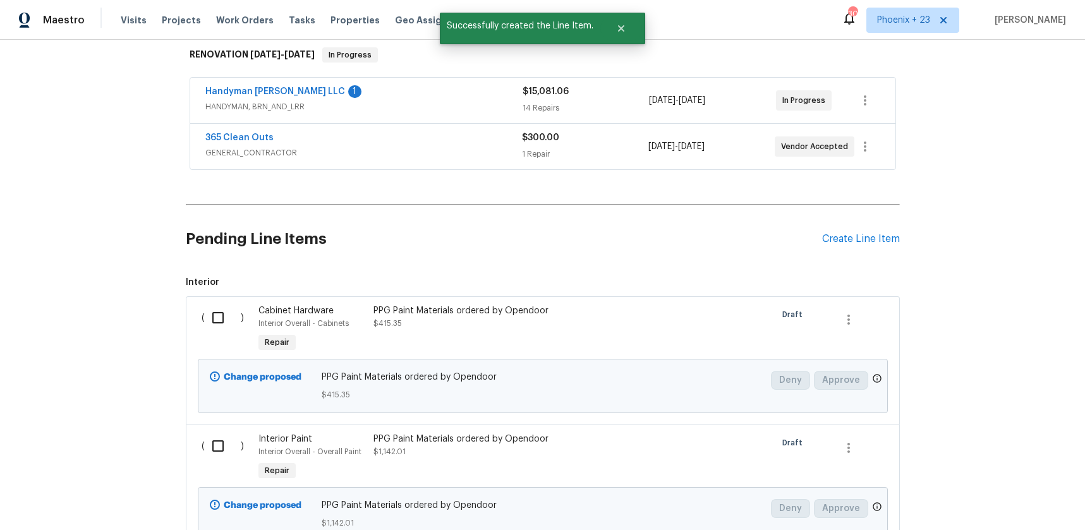
scroll to position [314, 0]
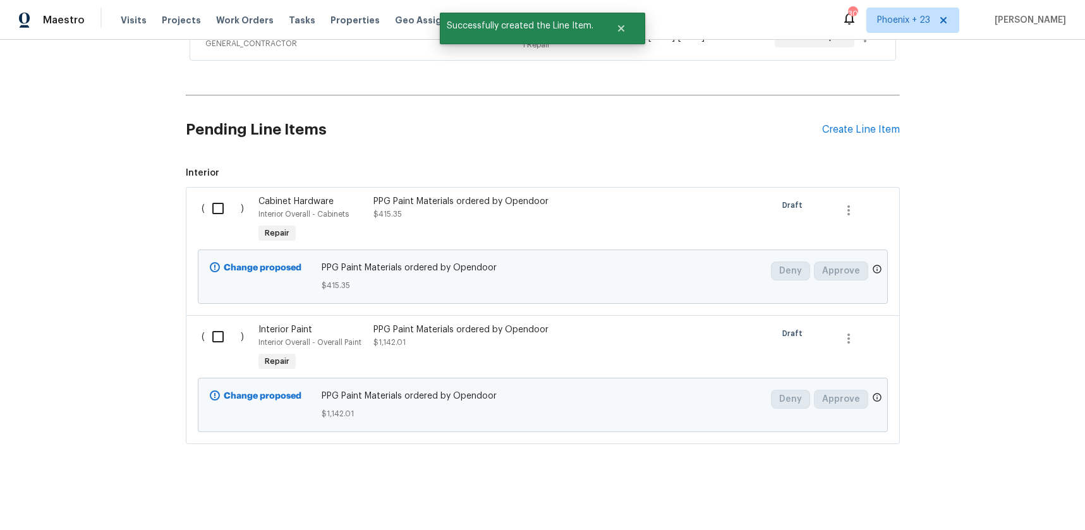
drag, startPoint x: 239, startPoint y: 204, endPoint x: 238, endPoint y: 212, distance: 8.3
click at [239, 205] on input "checkbox" at bounding box center [223, 208] width 36 height 27
checkbox input "true"
click at [231, 333] on input "checkbox" at bounding box center [223, 337] width 36 height 27
checkbox input "true"
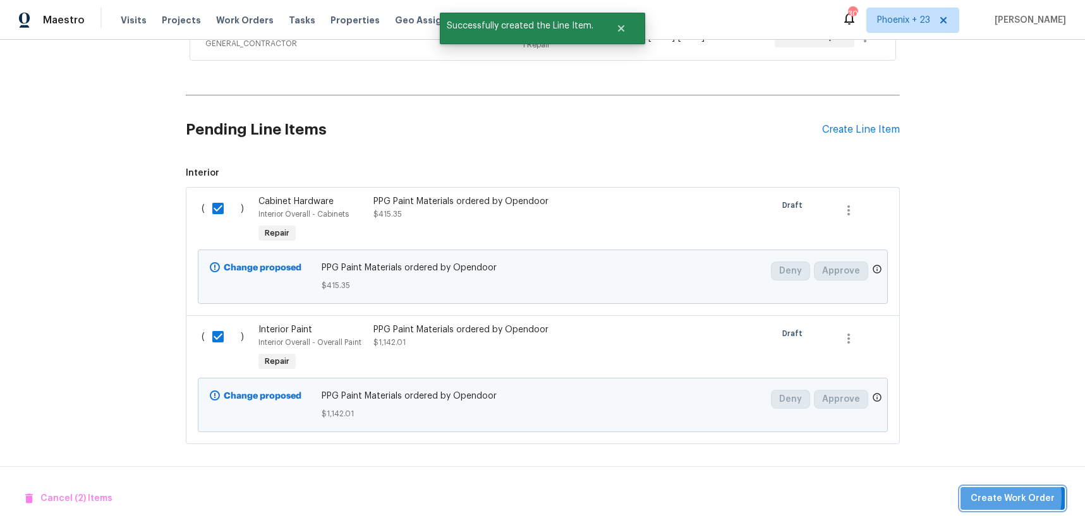
click at [987, 497] on span "Create Work Order" at bounding box center [1013, 499] width 84 height 16
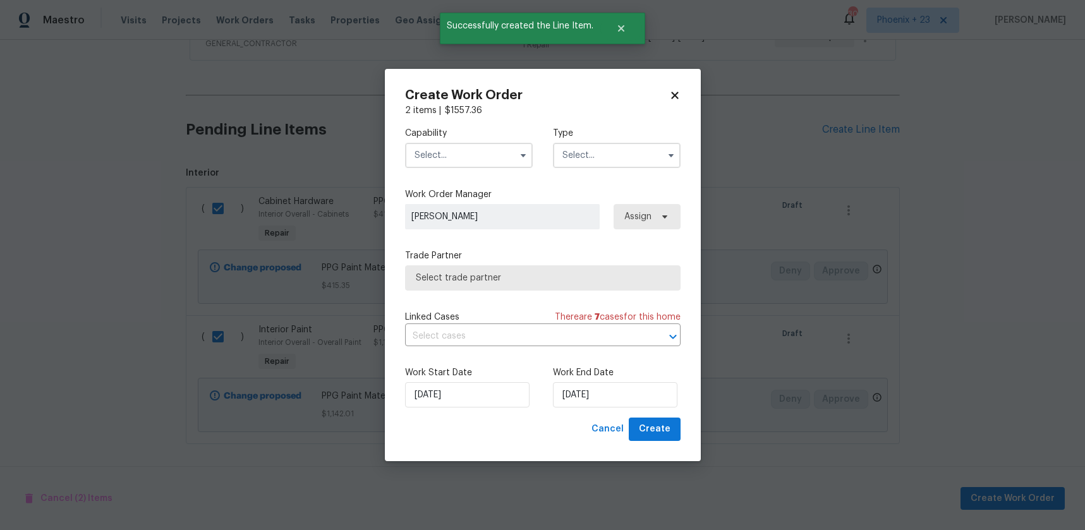
drag, startPoint x: 465, startPoint y: 167, endPoint x: 457, endPoint y: 164, distance: 8.0
click at [462, 166] on input "text" at bounding box center [469, 155] width 128 height 25
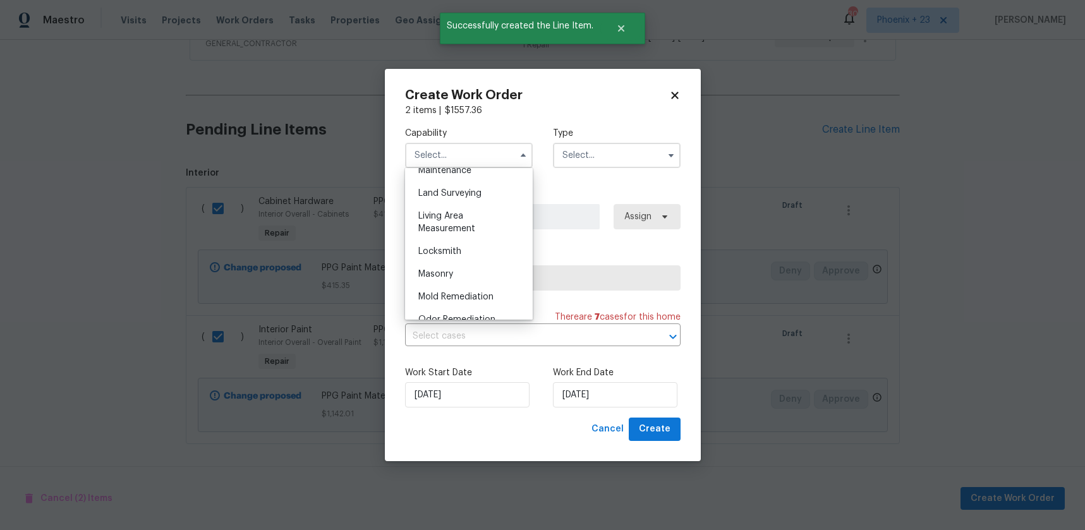
scroll to position [1013, 0]
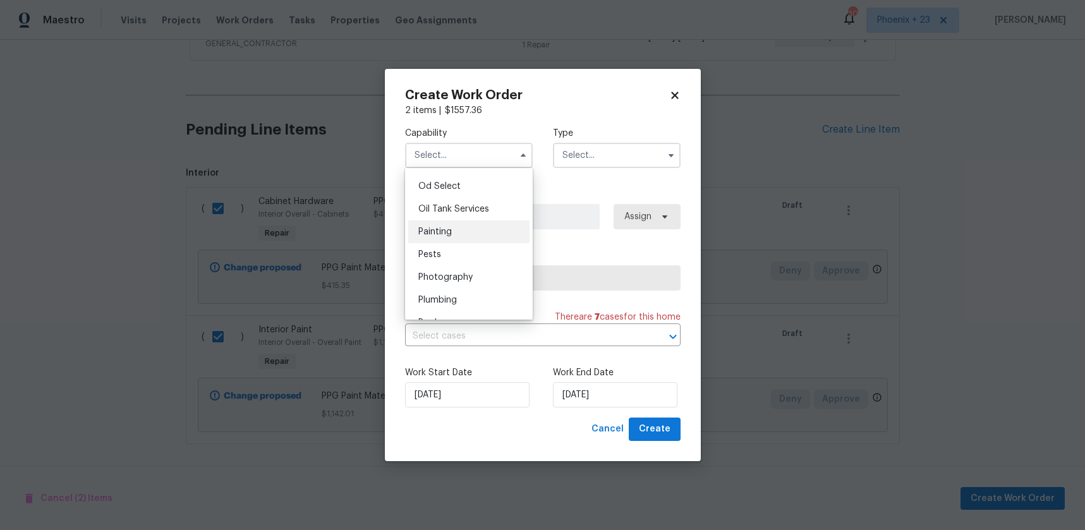
click at [455, 235] on div "Painting" at bounding box center [468, 232] width 121 height 23
type input "Painting"
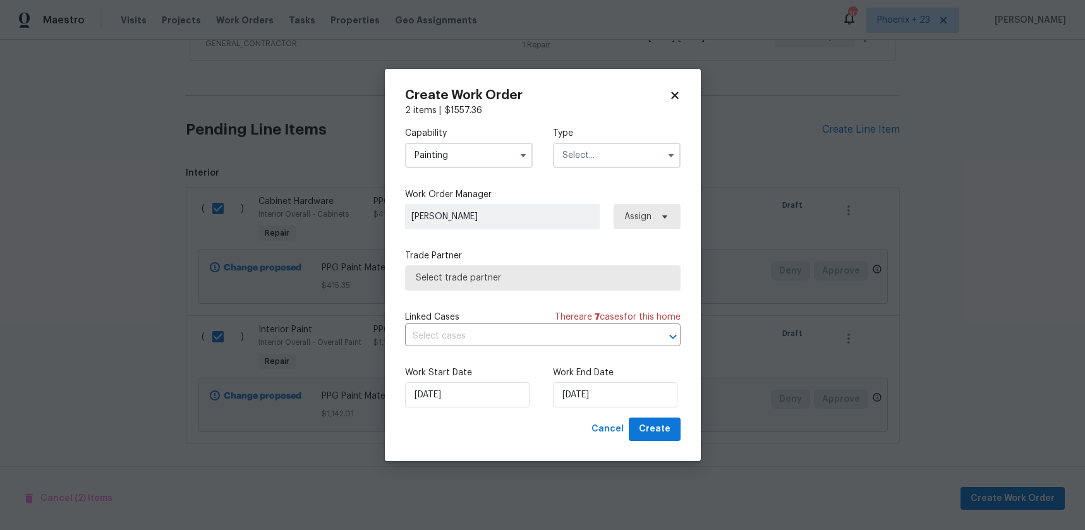
click at [607, 168] on div "Capability Painting Agent Appliance Bathtub Resurfacing BRN And Lrr Broker Cabi…" at bounding box center [543, 147] width 276 height 61
click at [594, 166] on input "text" at bounding box center [617, 155] width 128 height 25
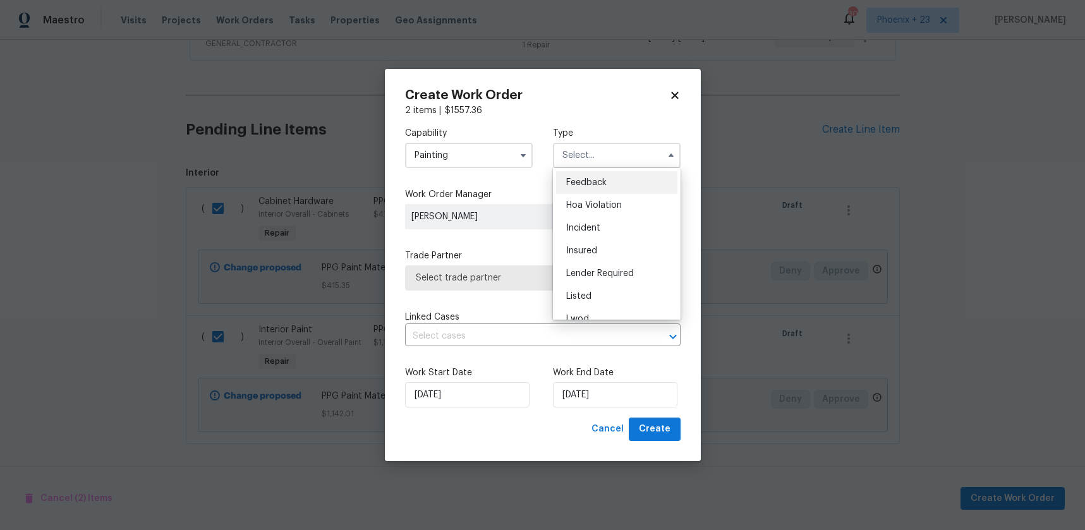
scroll to position [150, 0]
click at [606, 240] on span "Renovation" at bounding box center [589, 237] width 47 height 9
type input "Renovation"
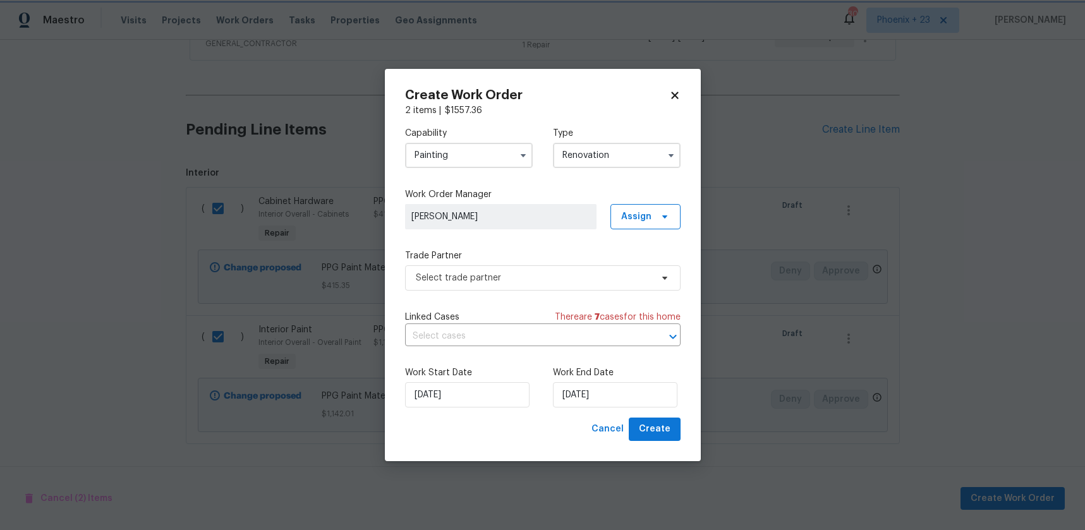
scroll to position [0, 0]
click at [648, 221] on span "Assign" at bounding box center [636, 217] width 30 height 13
click at [644, 267] on div "Assign to me" at bounding box center [647, 270] width 55 height 13
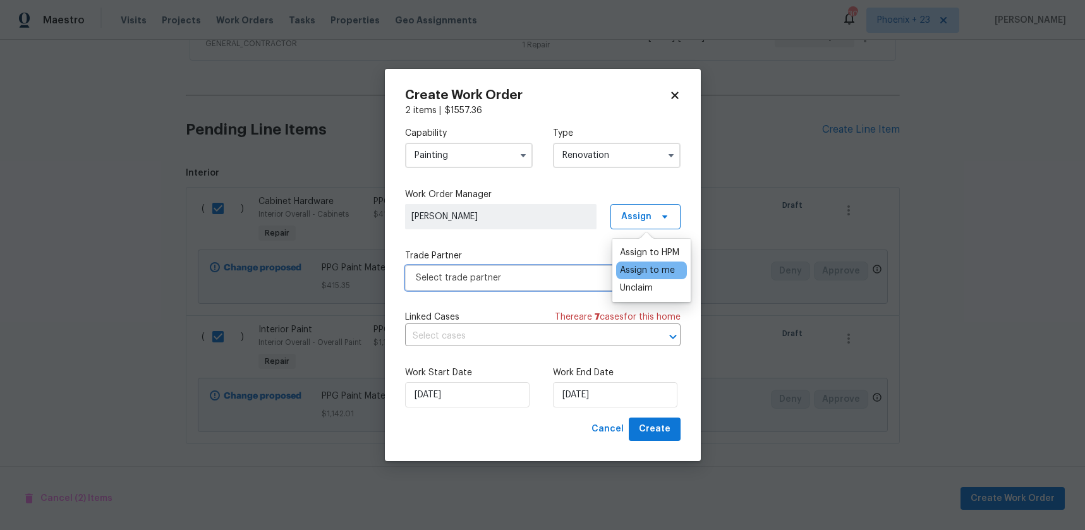
click at [528, 277] on span "Select trade partner" at bounding box center [534, 278] width 236 height 13
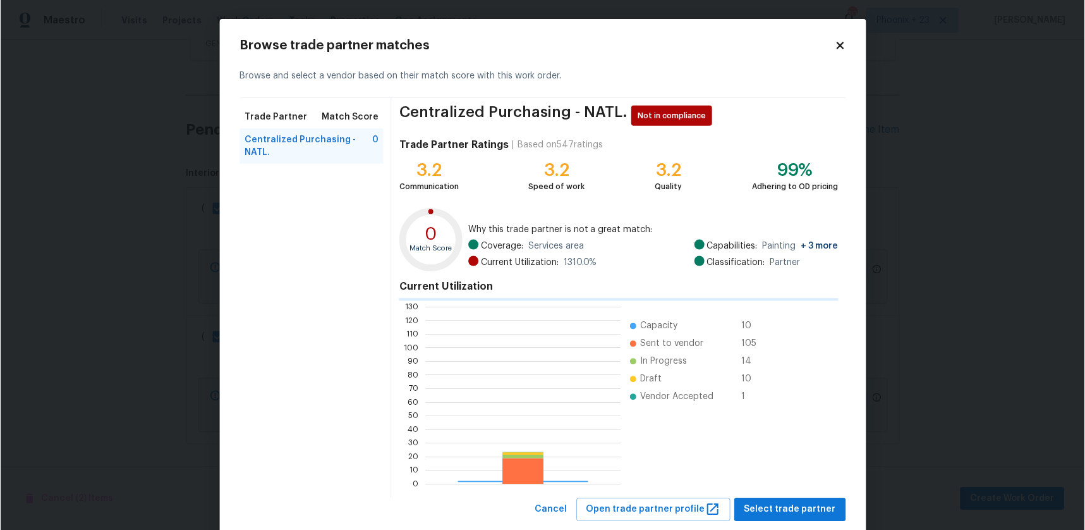
scroll to position [177, 195]
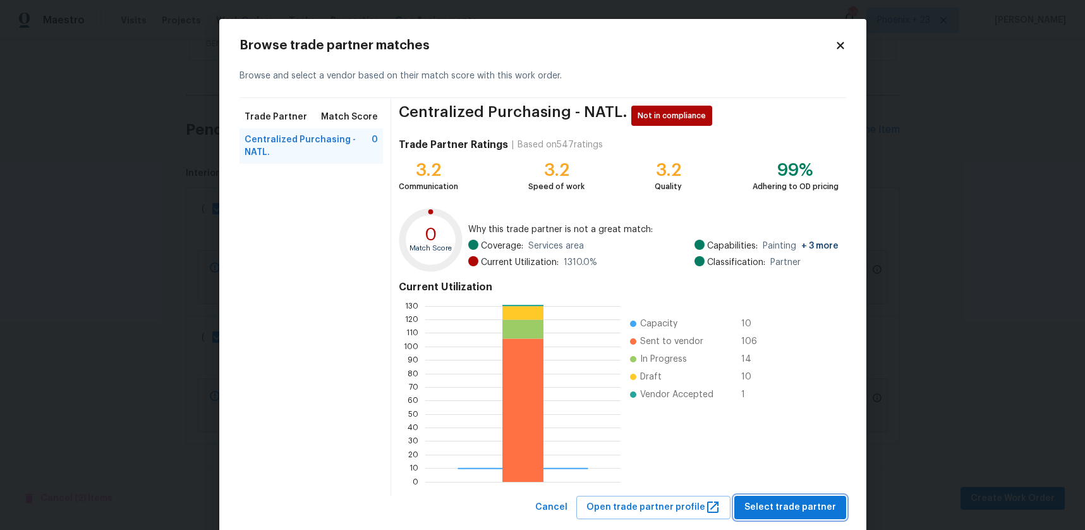
drag, startPoint x: 769, startPoint y: 510, endPoint x: 771, endPoint y: 518, distance: 9.2
click at [769, 510] on span "Select trade partner" at bounding box center [791, 507] width 92 height 16
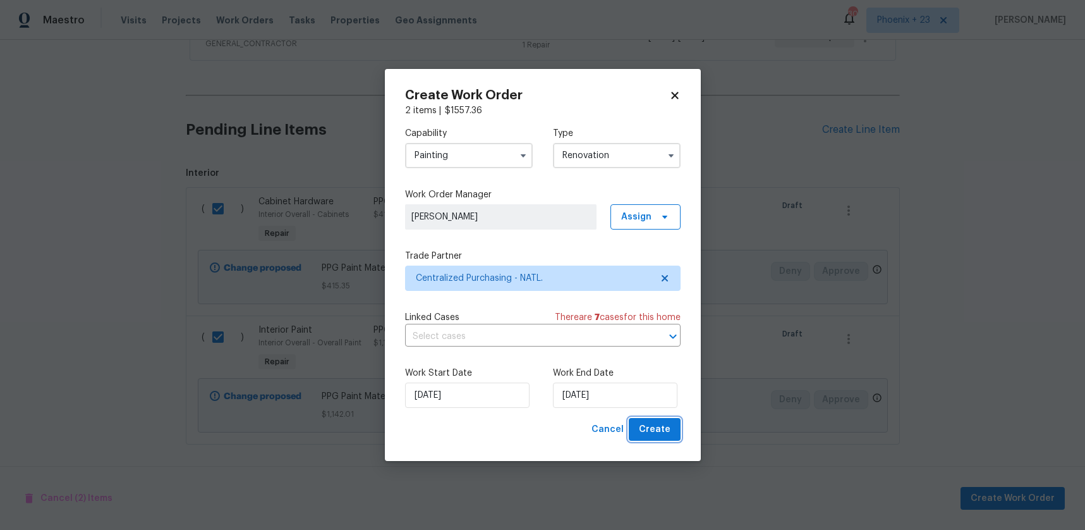
drag, startPoint x: 668, startPoint y: 432, endPoint x: 678, endPoint y: 446, distance: 16.3
click at [668, 433] on span "Create" at bounding box center [655, 430] width 32 height 16
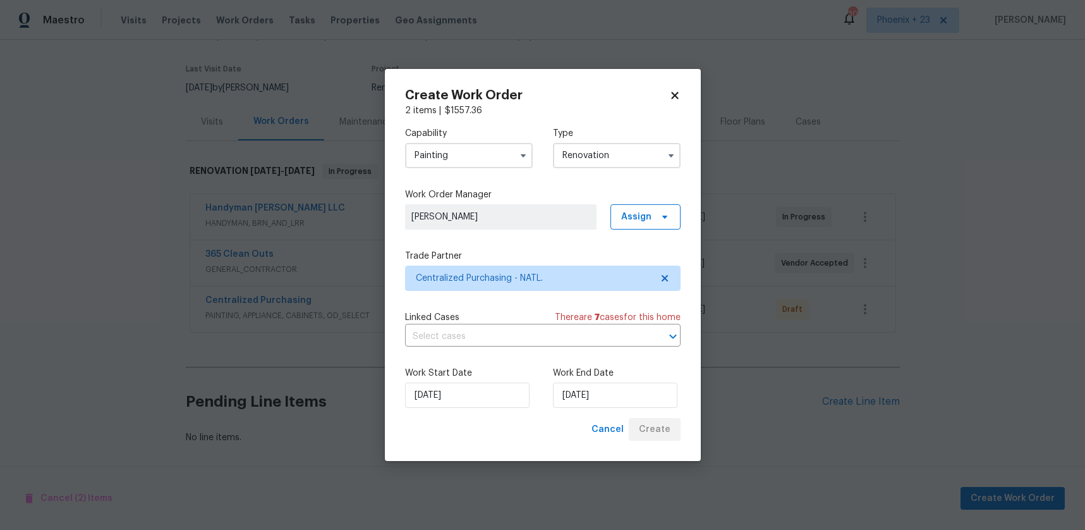
scroll to position [89, 0]
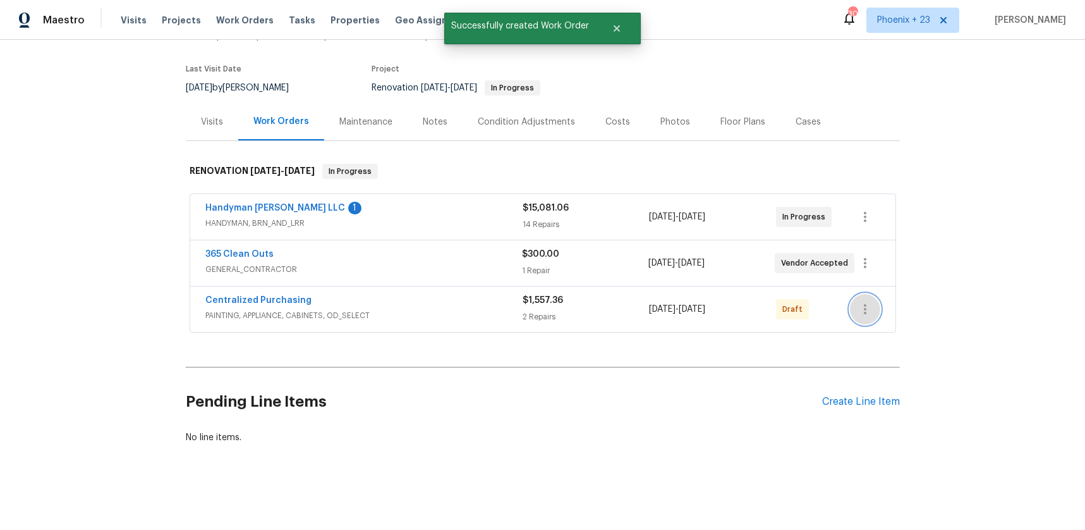
click at [855, 319] on button "button" at bounding box center [865, 309] width 30 height 30
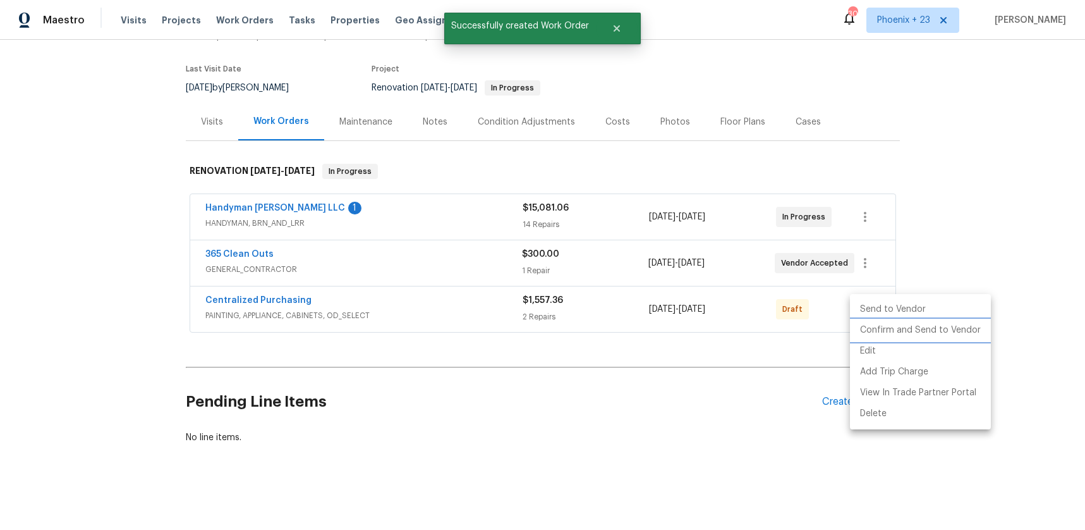
drag, startPoint x: 855, startPoint y: 319, endPoint x: 857, endPoint y: 338, distance: 19.7
click at [857, 338] on li "Confirm and Send to Vendor" at bounding box center [920, 330] width 141 height 21
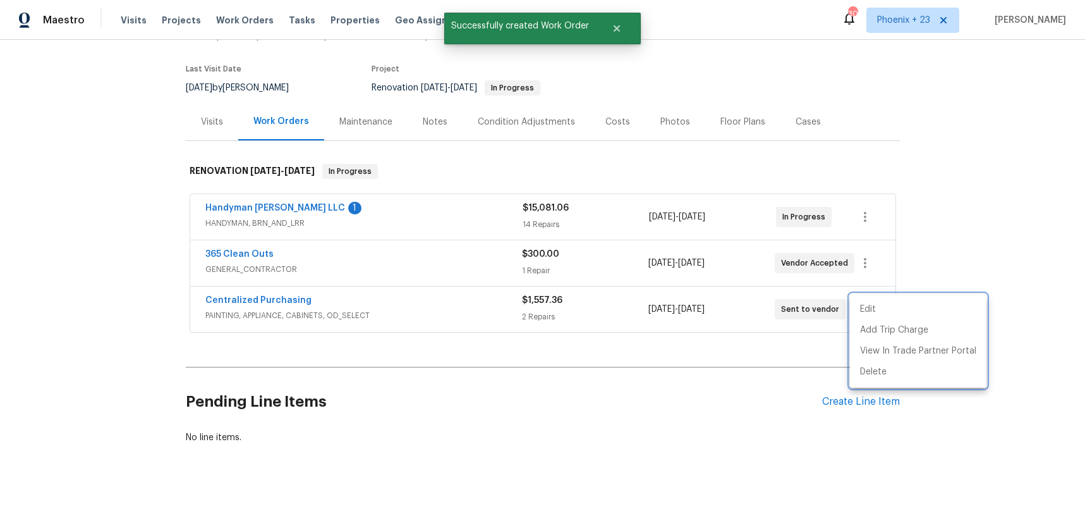
click at [316, 338] on div at bounding box center [542, 265] width 1085 height 530
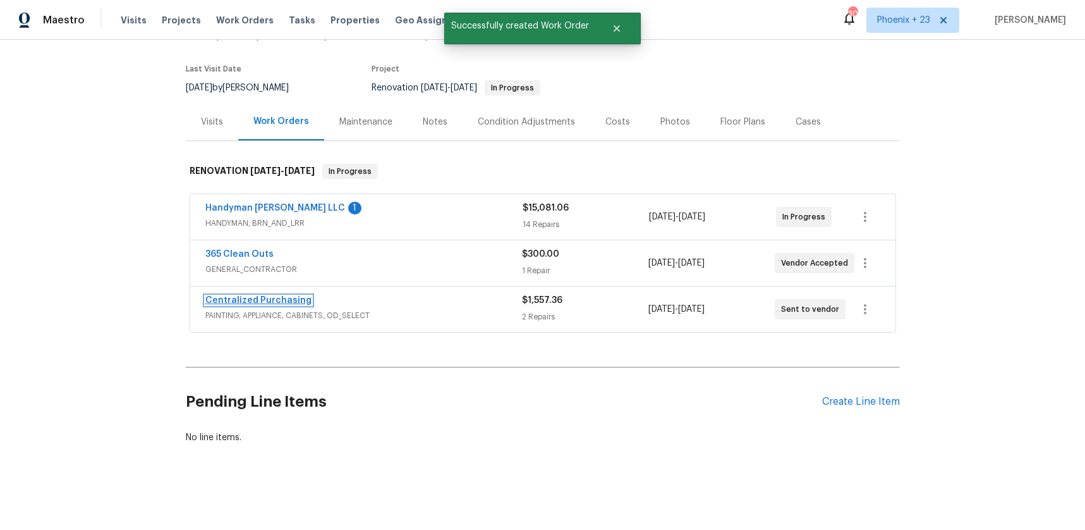
click at [265, 302] on link "Centralized Purchasing" at bounding box center [258, 300] width 106 height 9
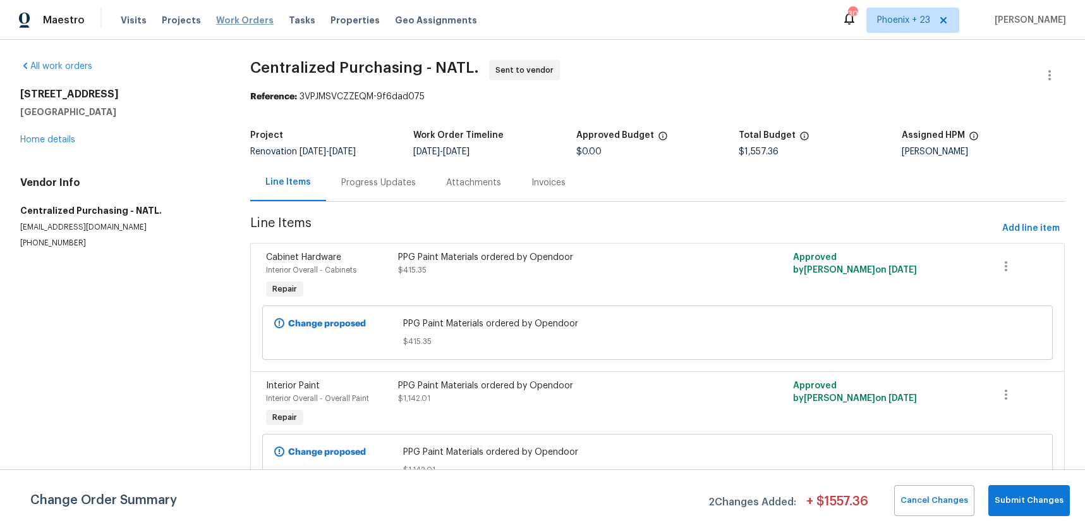
click at [243, 20] on span "Work Orders" at bounding box center [245, 20] width 58 height 13
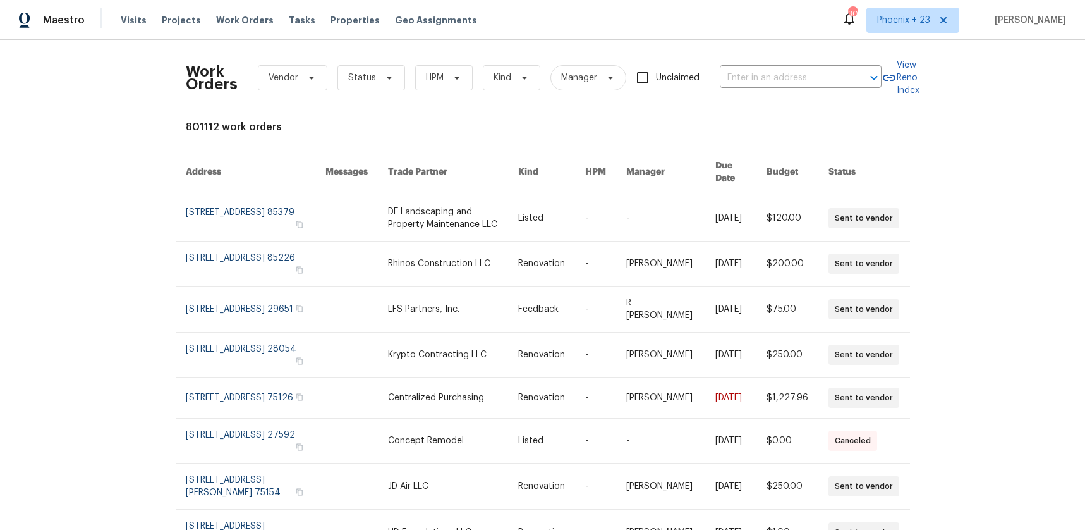
click at [823, 95] on div "Work Orders Vendor Status HPM Kind Manager Unclaimed ​" at bounding box center [534, 78] width 696 height 56
click at [818, 85] on input "text" at bounding box center [783, 78] width 126 height 20
paste input "[STREET_ADDRESS]"
type input "[STREET_ADDRESS]"
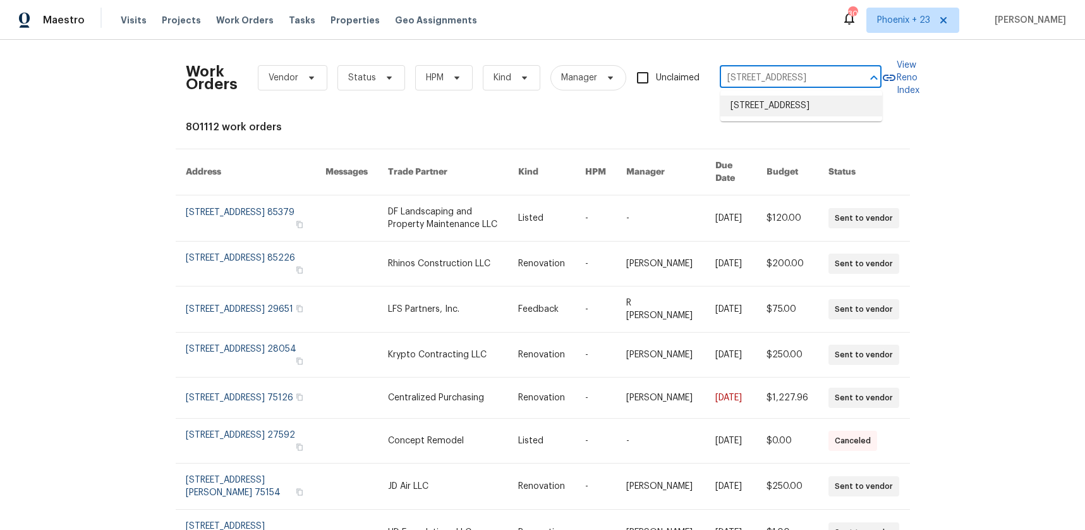
click at [803, 113] on li "[STREET_ADDRESS]" at bounding box center [802, 105] width 162 height 21
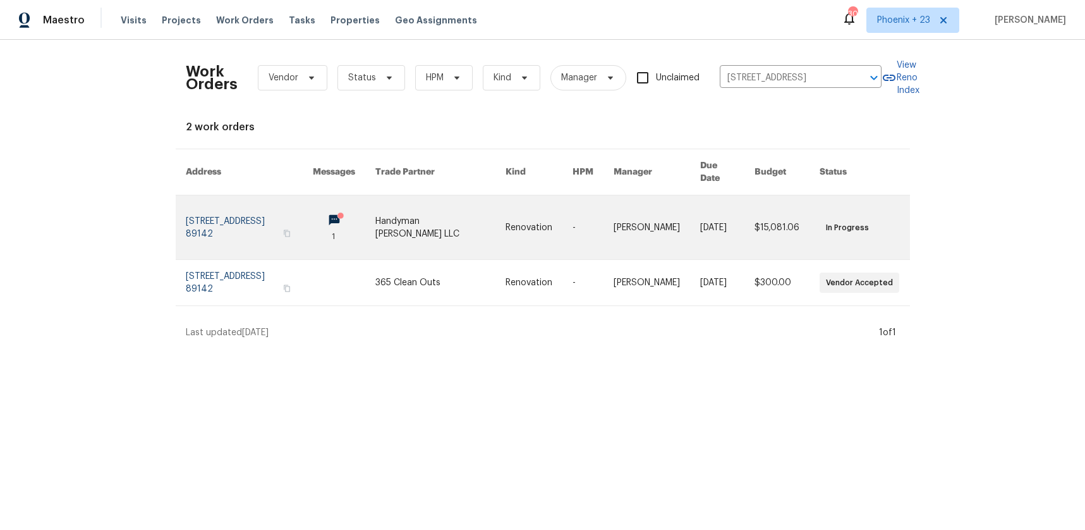
click at [445, 209] on link at bounding box center [441, 227] width 130 height 64
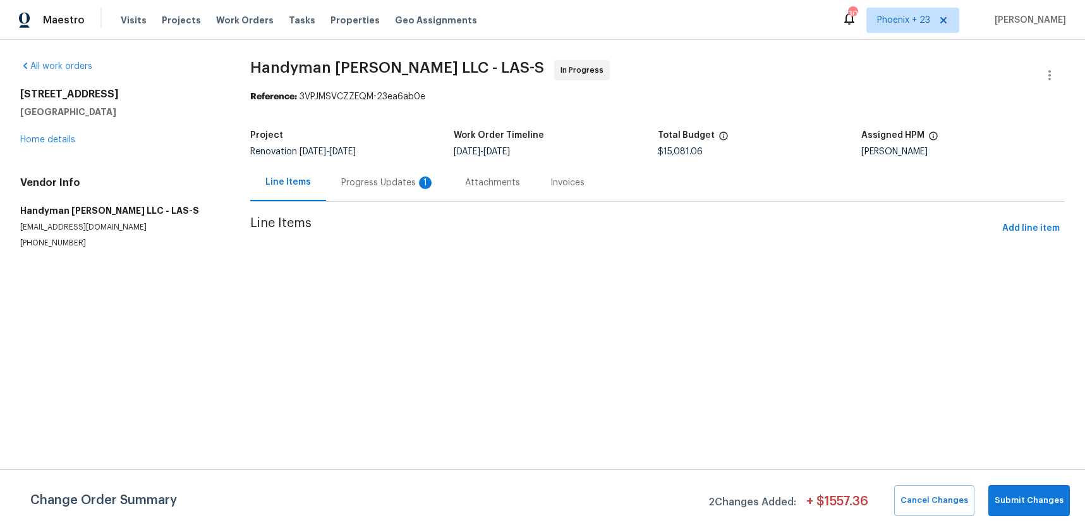
click at [66, 145] on div "[STREET_ADDRESS] Home details" at bounding box center [120, 117] width 200 height 58
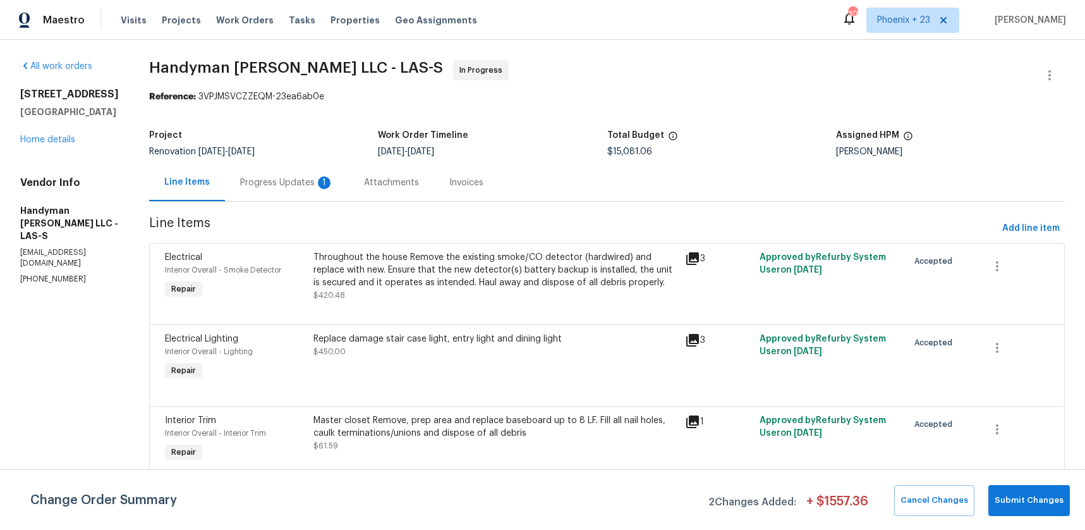
click at [64, 142] on div "[STREET_ADDRESS] Home details" at bounding box center [69, 117] width 99 height 58
click at [63, 144] on link "Home details" at bounding box center [47, 139] width 55 height 9
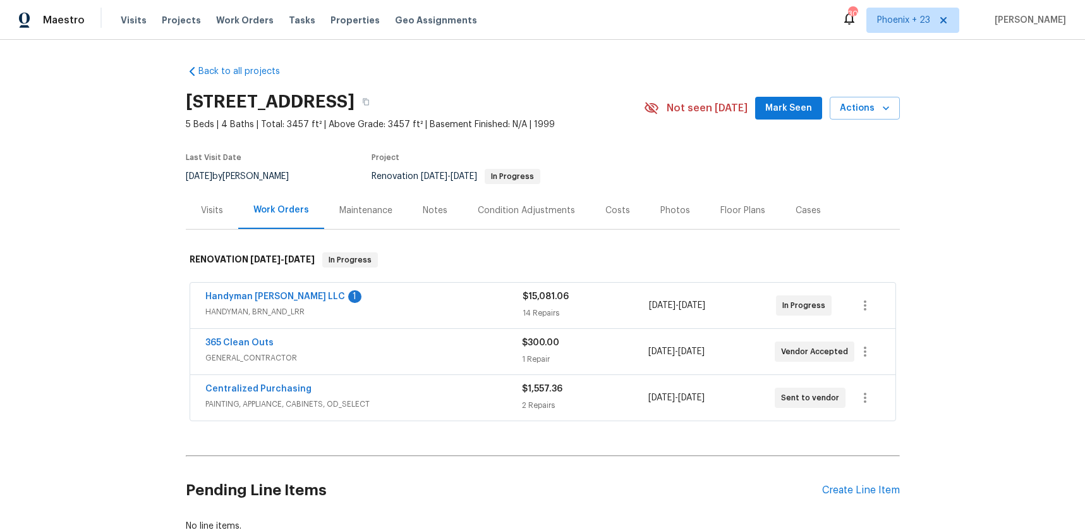
click at [267, 381] on div "Centralized Purchasing PAINTING, APPLIANCE, CABINETS, OD_SELECT $1,557.36 2 Rep…" at bounding box center [542, 398] width 705 height 46
click at [268, 386] on link "Centralized Purchasing" at bounding box center [258, 388] width 106 height 9
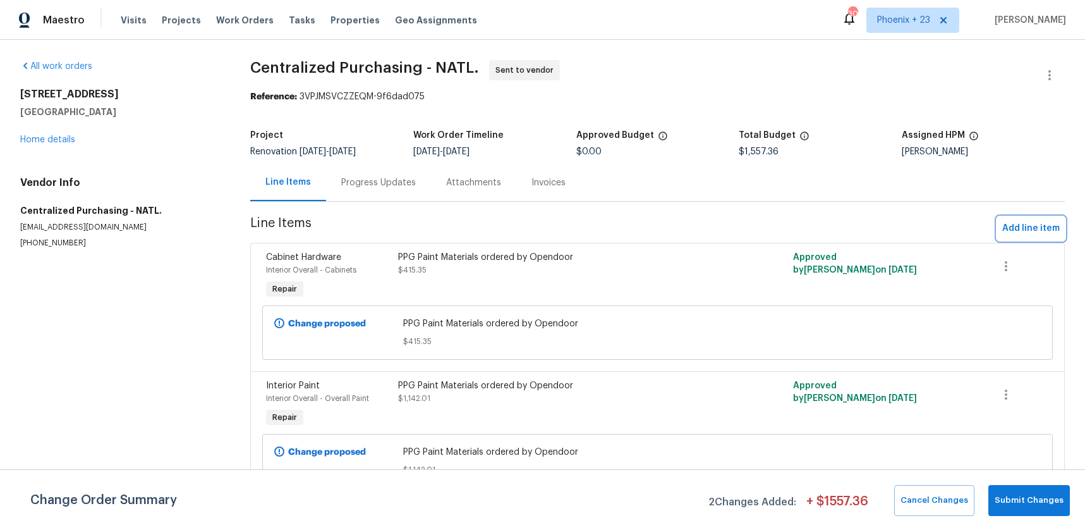
click at [1018, 237] on button "Add line item" at bounding box center [1032, 228] width 68 height 23
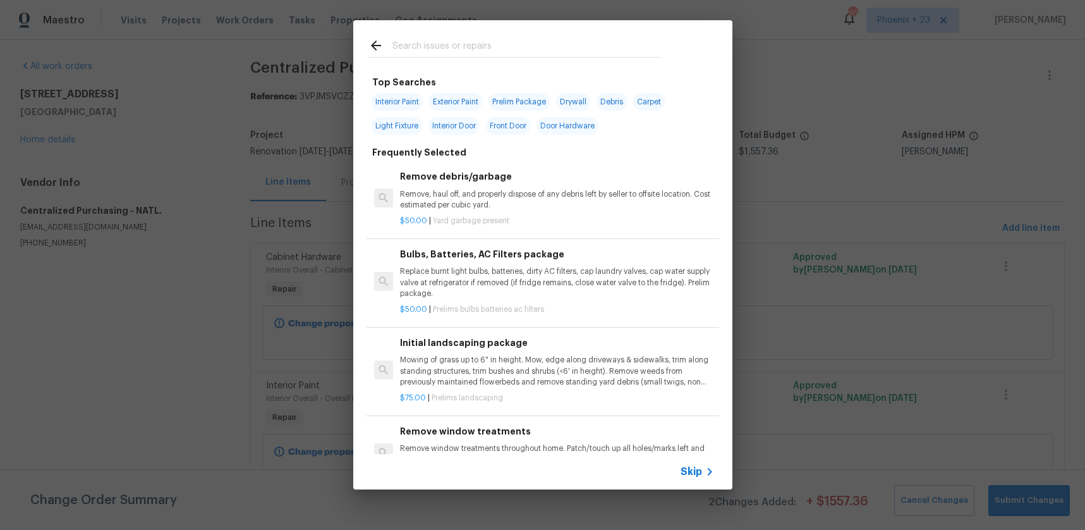
click at [542, 58] on div at bounding box center [514, 45] width 322 height 50
click at [532, 52] on input "text" at bounding box center [527, 47] width 268 height 19
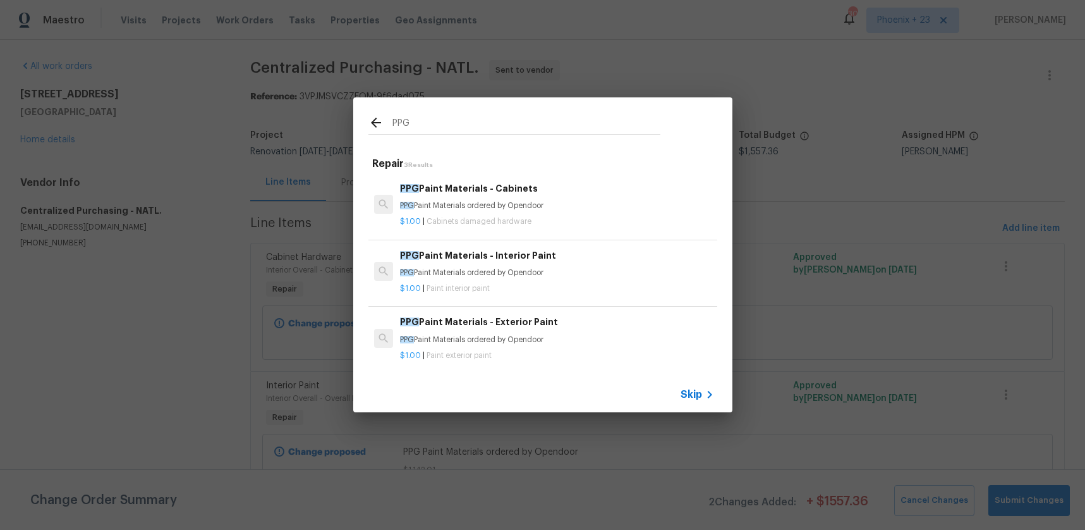
type input "PPG"
click at [577, 321] on h6 "PPG Paint Materials - Exterior Paint" at bounding box center [557, 322] width 314 height 14
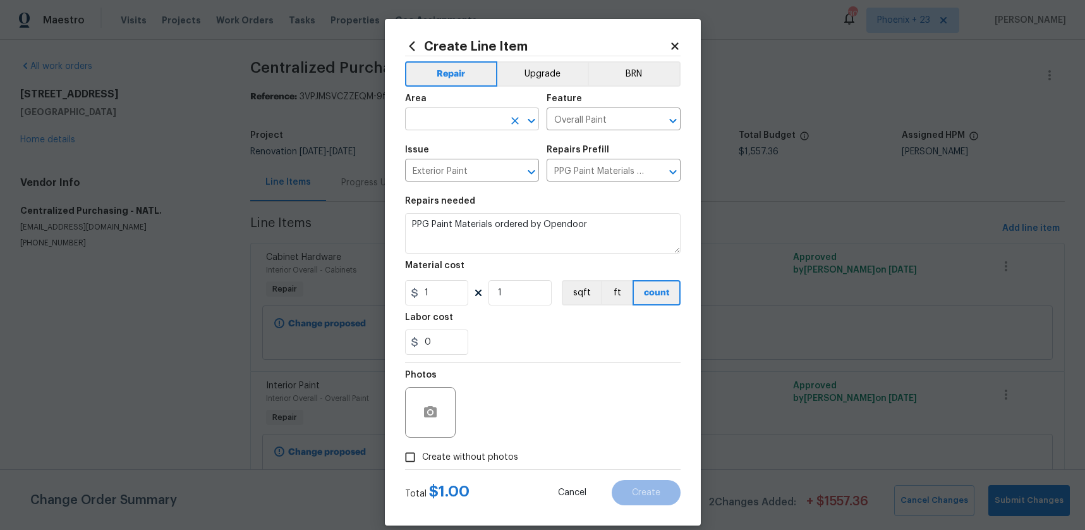
click at [446, 125] on input "text" at bounding box center [454, 121] width 99 height 20
type input "Exterior Overall"
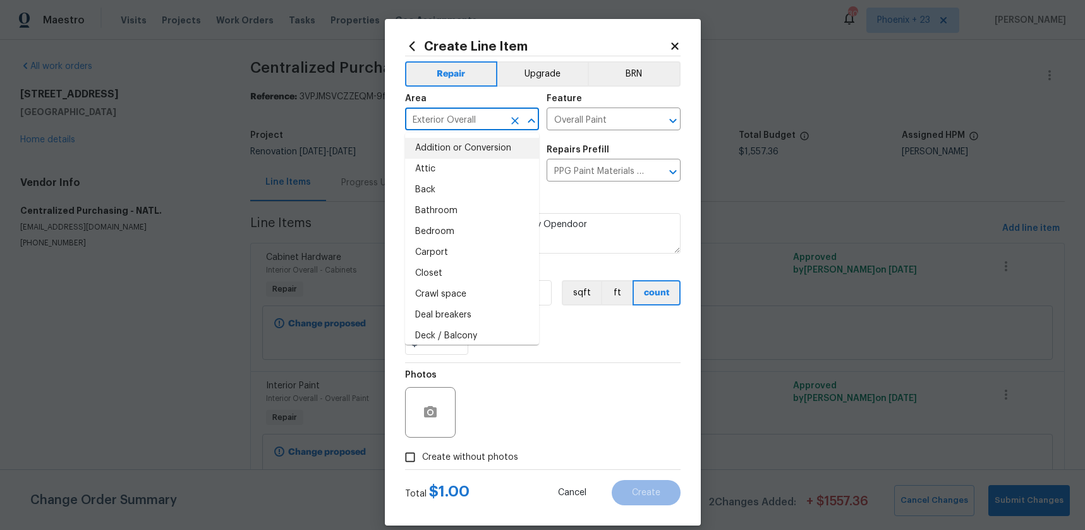
drag, startPoint x: 608, startPoint y: 393, endPoint x: 583, endPoint y: 383, distance: 27.0
click at [597, 388] on div "Photos" at bounding box center [543, 404] width 276 height 82
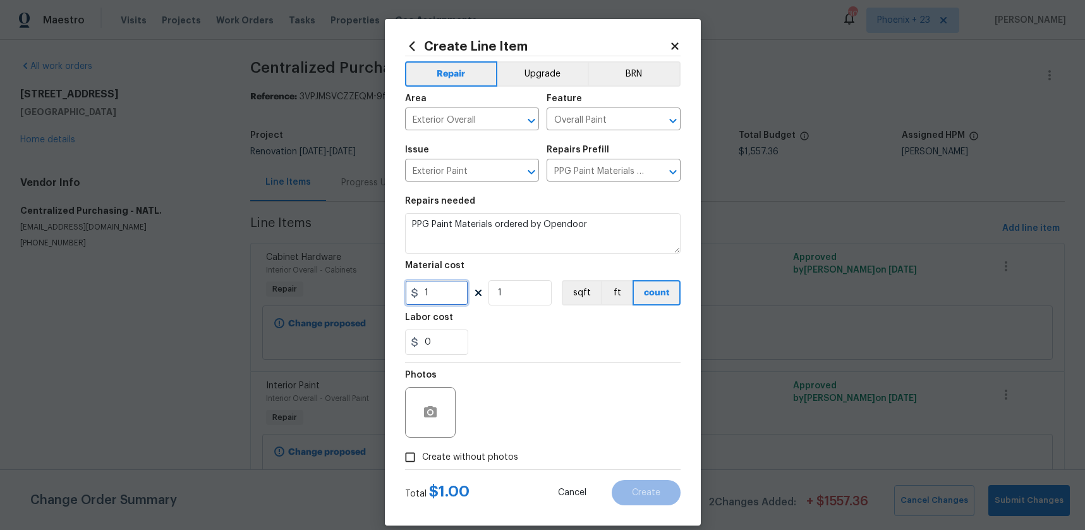
drag, startPoint x: 443, startPoint y: 287, endPoint x: 397, endPoint y: 287, distance: 46.1
click at [397, 287] on div "Create Line Item Repair Upgrade BRN Area Exterior Overall ​ Feature Overall Pai…" at bounding box center [543, 272] width 316 height 506
type input "978.75"
click at [452, 456] on span "Create without photos" at bounding box center [470, 457] width 96 height 13
click at [422, 456] on input "Create without photos" at bounding box center [410, 457] width 24 height 24
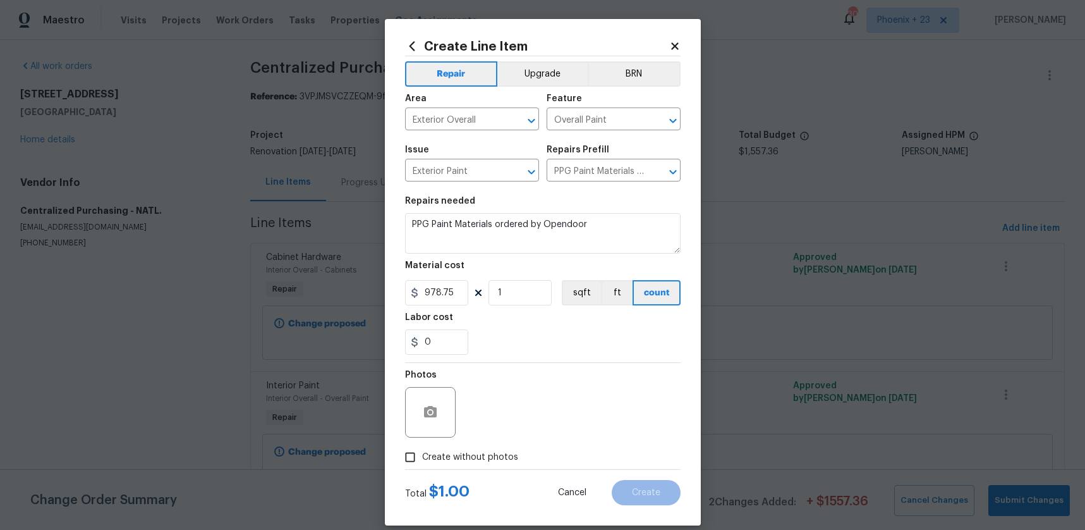
checkbox input "true"
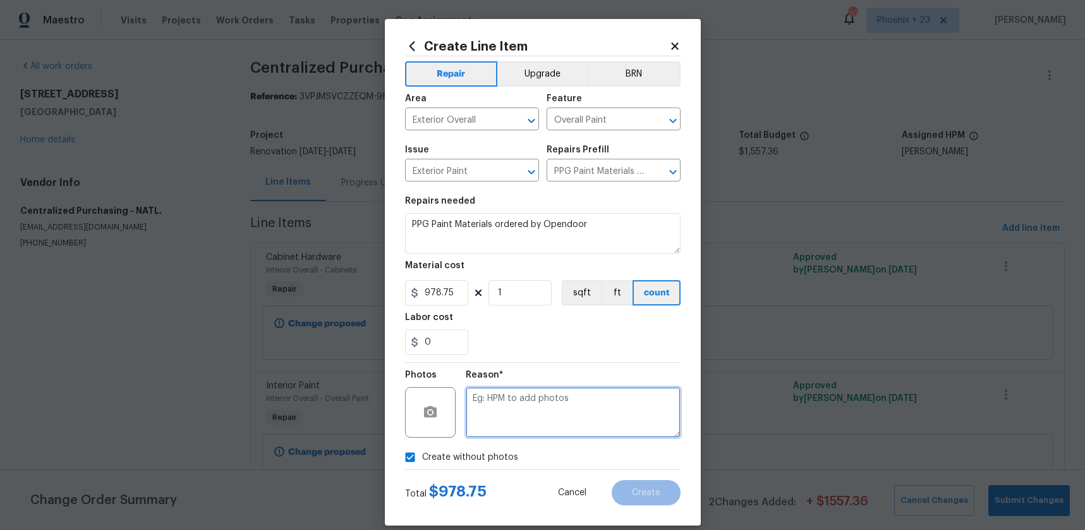
click at [508, 419] on textarea at bounding box center [573, 412] width 215 height 51
type textarea "NA"
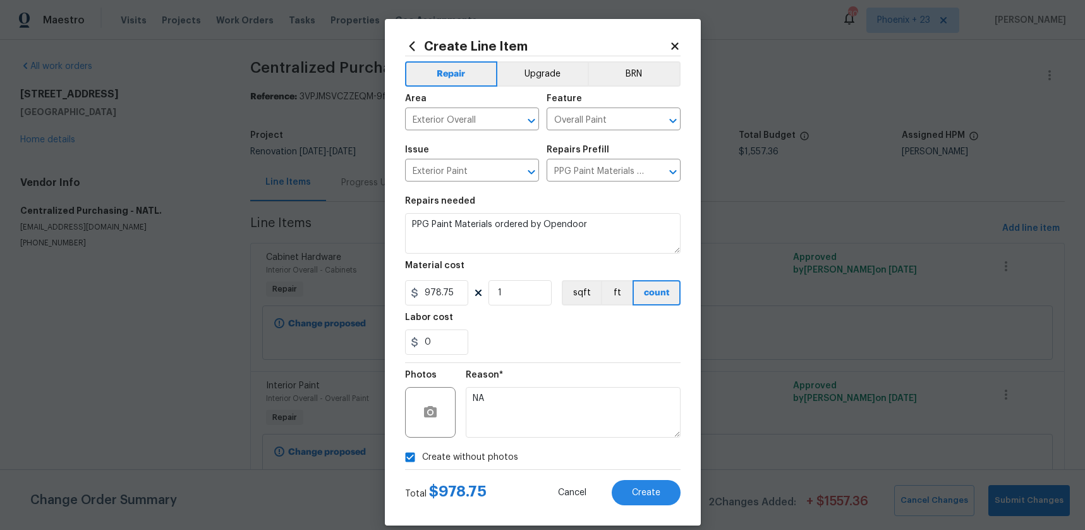
click at [536, 367] on div "Reason* NA" at bounding box center [573, 404] width 215 height 82
click at [655, 494] on span "Create" at bounding box center [646, 492] width 28 height 9
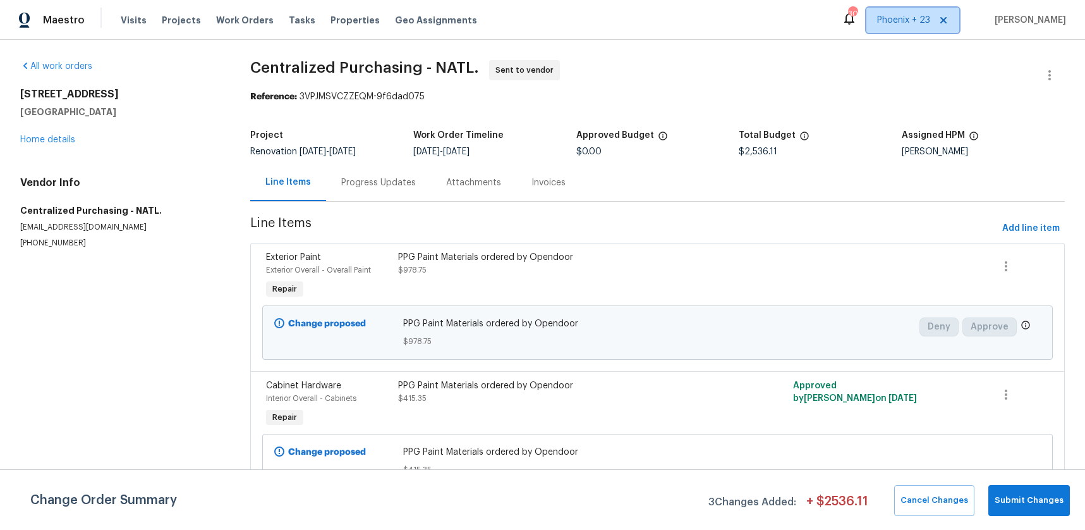
click at [917, 25] on span "Phoenix + 23" at bounding box center [903, 20] width 53 height 13
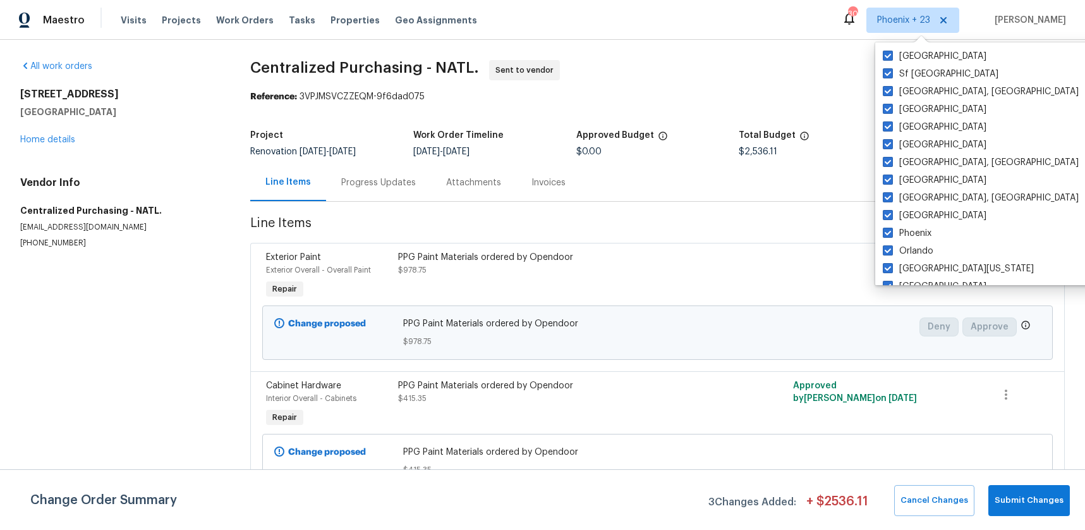
scroll to position [847, 0]
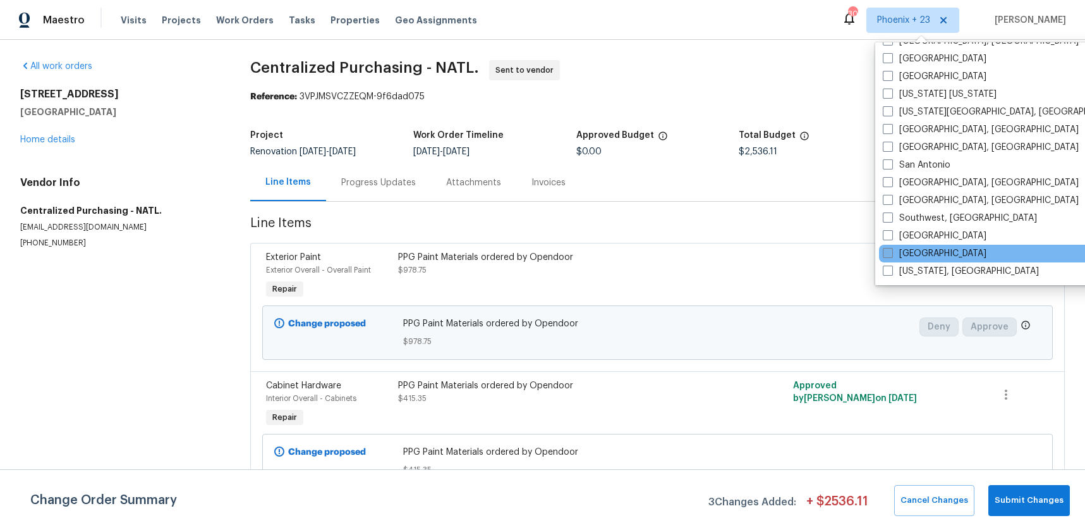
click at [887, 253] on span at bounding box center [888, 253] width 10 height 10
click at [887, 253] on input "[GEOGRAPHIC_DATA]" at bounding box center [887, 251] width 8 height 8
checkbox input "true"
click at [258, 23] on span "Work Orders" at bounding box center [245, 20] width 58 height 13
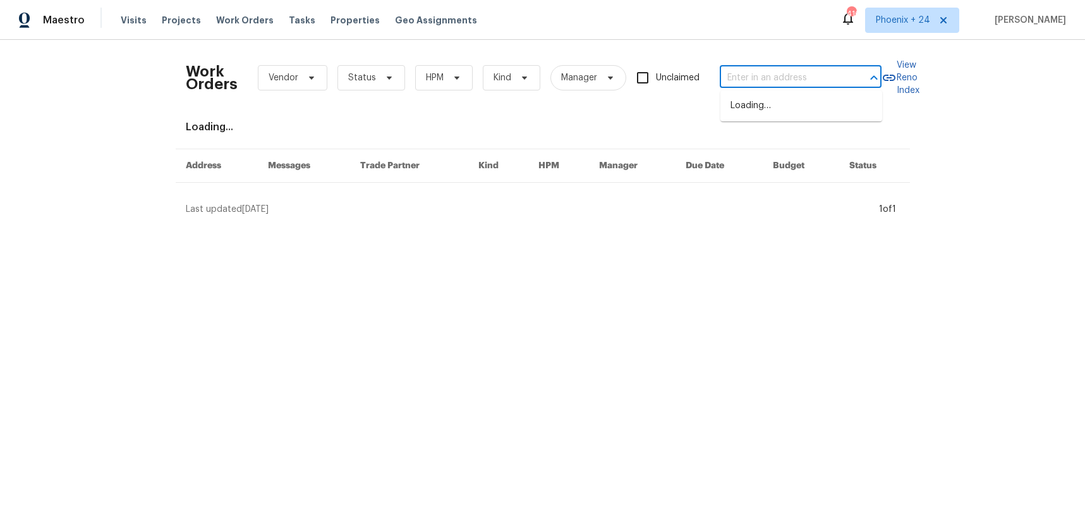
click at [798, 79] on input "text" at bounding box center [783, 78] width 126 height 20
paste input "[STREET_ADDRESS]"
type input "[STREET_ADDRESS]"
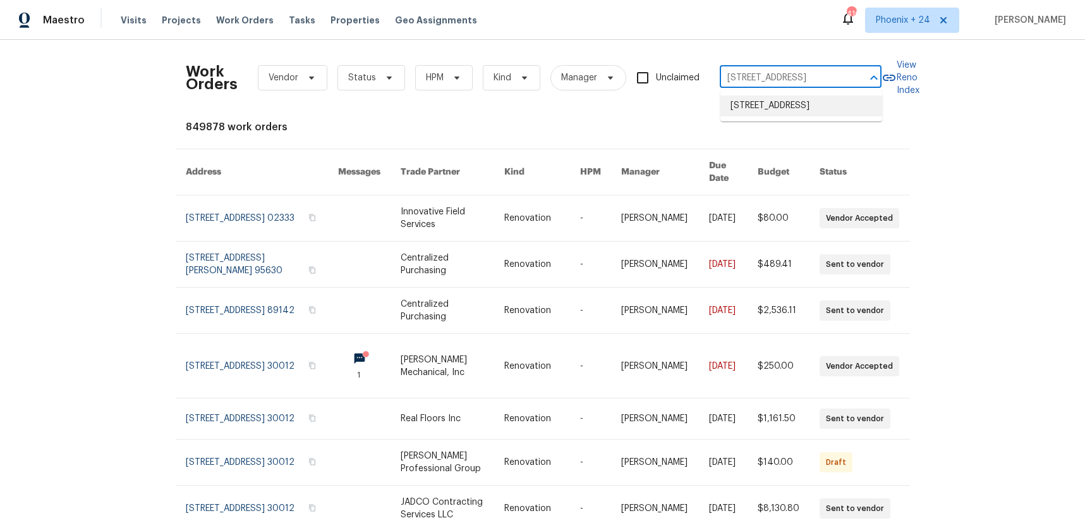
click at [791, 113] on li "[STREET_ADDRESS]" at bounding box center [802, 105] width 162 height 21
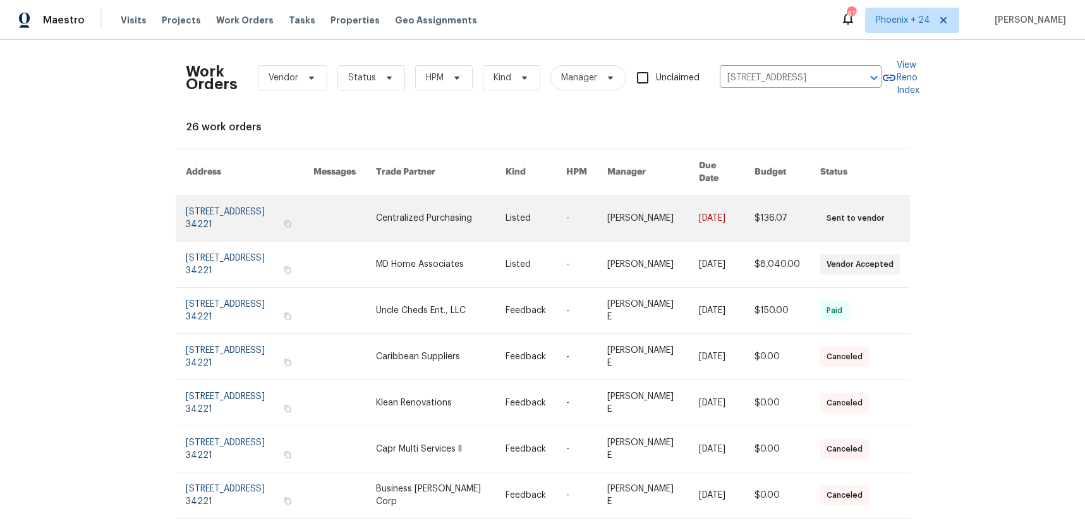
drag, startPoint x: 771, startPoint y: 114, endPoint x: 501, endPoint y: 226, distance: 292.5
click at [501, 226] on link at bounding box center [441, 218] width 130 height 46
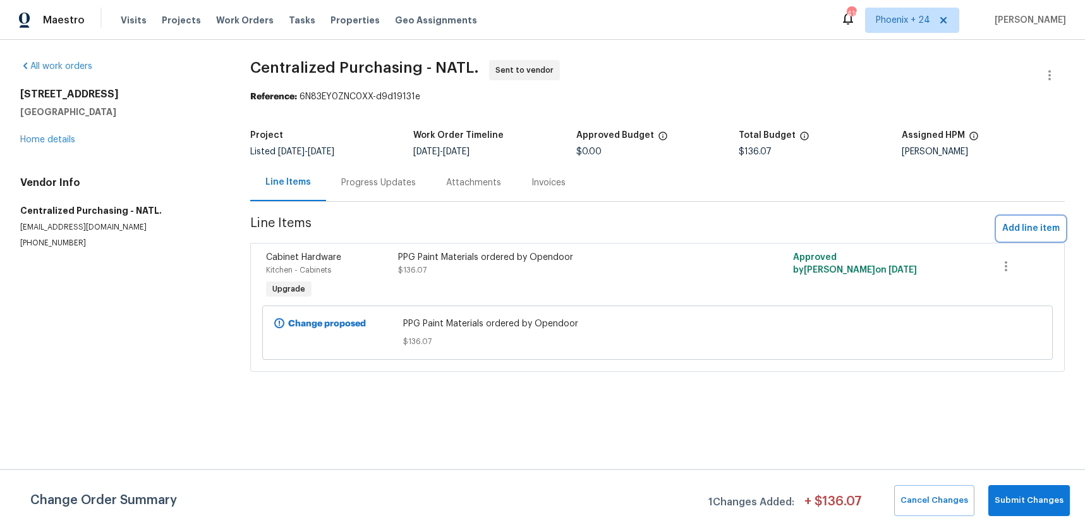
click at [1020, 227] on span "Add line item" at bounding box center [1032, 229] width 58 height 16
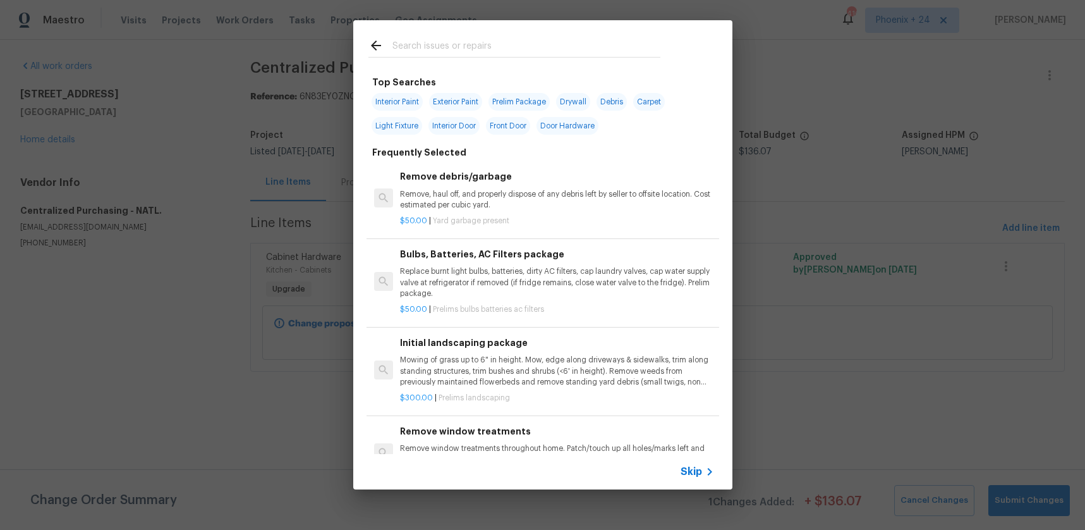
click at [485, 54] on input "text" at bounding box center [527, 47] width 268 height 19
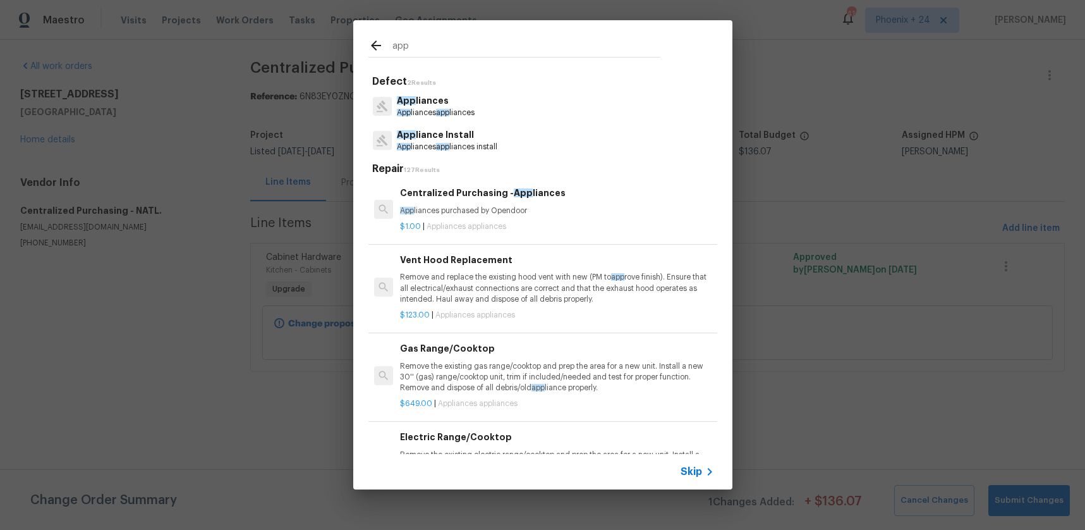
type input "app"
click at [551, 223] on p "$1.00 | Appliances appliances" at bounding box center [557, 226] width 314 height 11
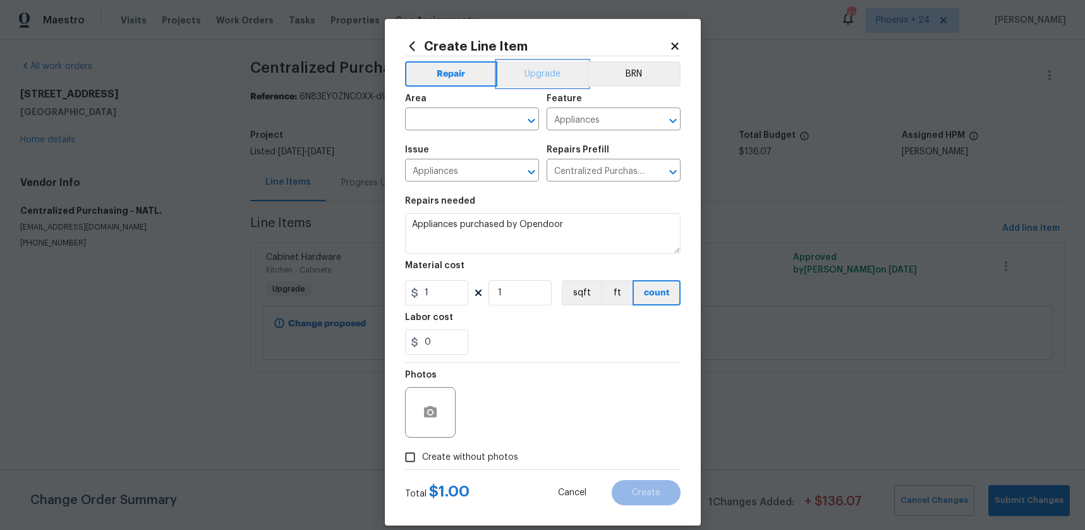
click at [533, 80] on button "Upgrade" at bounding box center [543, 73] width 90 height 25
drag, startPoint x: 449, startPoint y: 287, endPoint x: 405, endPoint y: 290, distance: 44.4
click at [405, 290] on input "1" at bounding box center [436, 292] width 63 height 25
type input "2337"
click at [437, 131] on span "Area ​" at bounding box center [472, 112] width 134 height 51
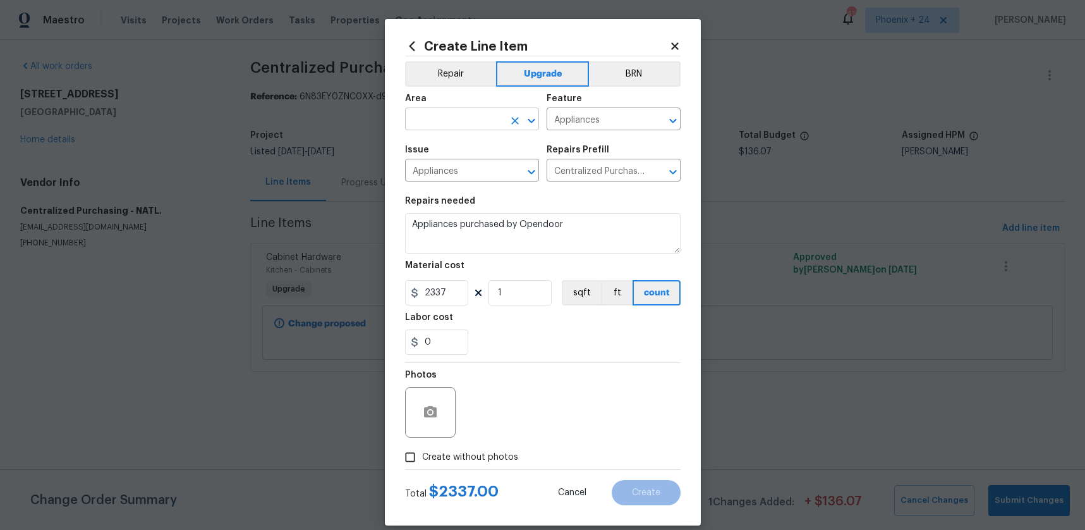
click at [437, 127] on input "text" at bounding box center [454, 121] width 99 height 20
click at [439, 155] on li "Kitchen" at bounding box center [472, 148] width 134 height 21
type input "Kitchen"
drag, startPoint x: 454, startPoint y: 456, endPoint x: 513, endPoint y: 415, distance: 71.4
click at [456, 456] on span "Create without photos" at bounding box center [470, 457] width 96 height 13
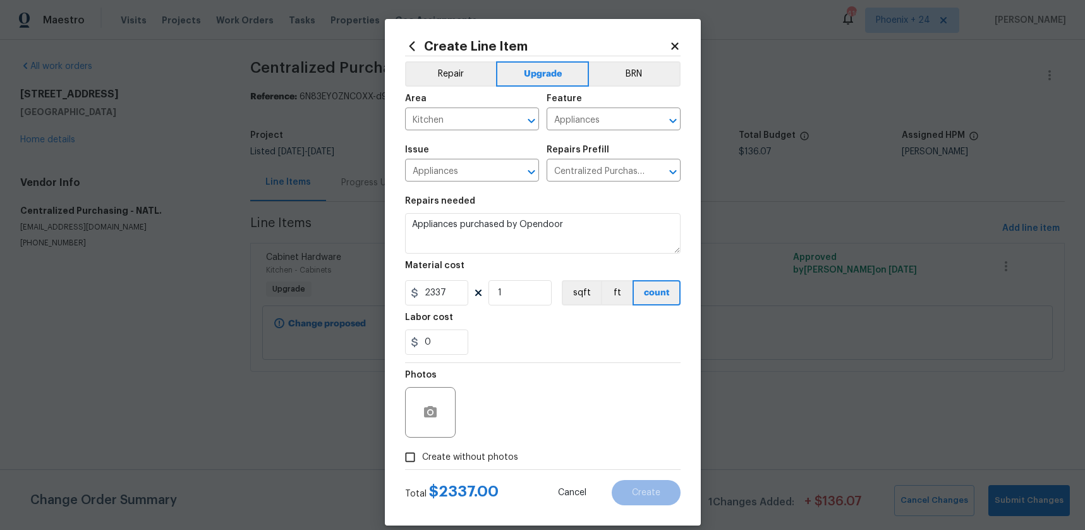
click at [513, 415] on div "Photos" at bounding box center [543, 404] width 276 height 82
click at [503, 457] on span "Create without photos" at bounding box center [470, 457] width 96 height 13
click at [422, 457] on input "Create without photos" at bounding box center [410, 457] width 24 height 24
checkbox input "true"
click at [508, 405] on textarea at bounding box center [573, 412] width 215 height 51
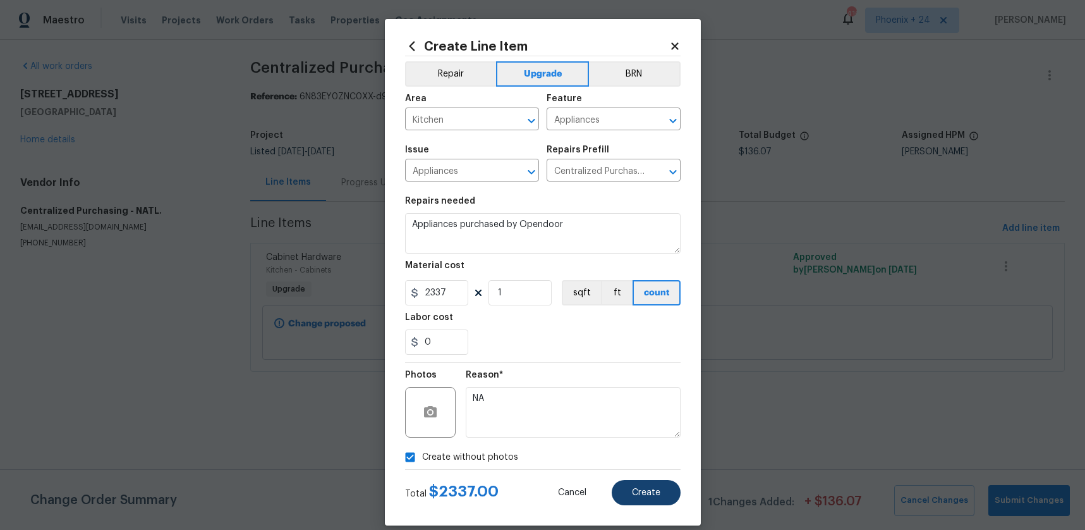
type textarea "NA"
click at [644, 494] on span "Create" at bounding box center [646, 492] width 28 height 9
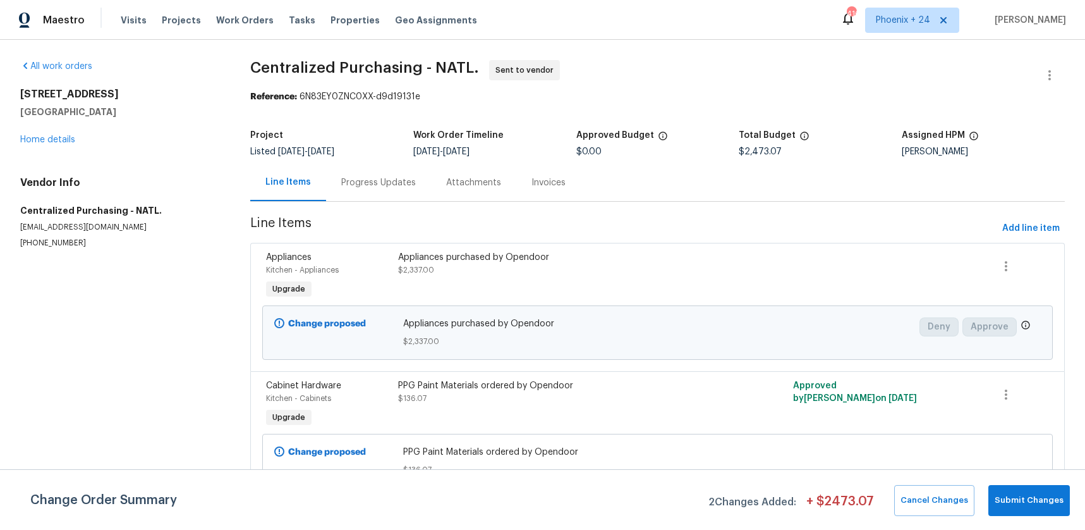
click at [44, 146] on div "All work orders [STREET_ADDRESS] Home details Vendor Info Centralized Purchasin…" at bounding box center [120, 154] width 200 height 188
click at [44, 142] on link "Home details" at bounding box center [47, 139] width 55 height 9
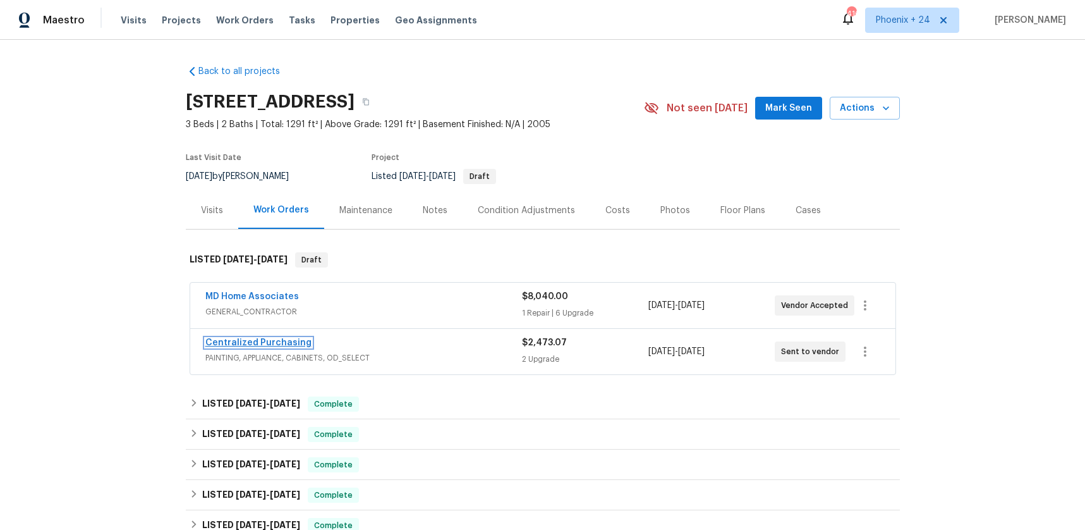
click at [290, 343] on link "Centralized Purchasing" at bounding box center [258, 342] width 106 height 9
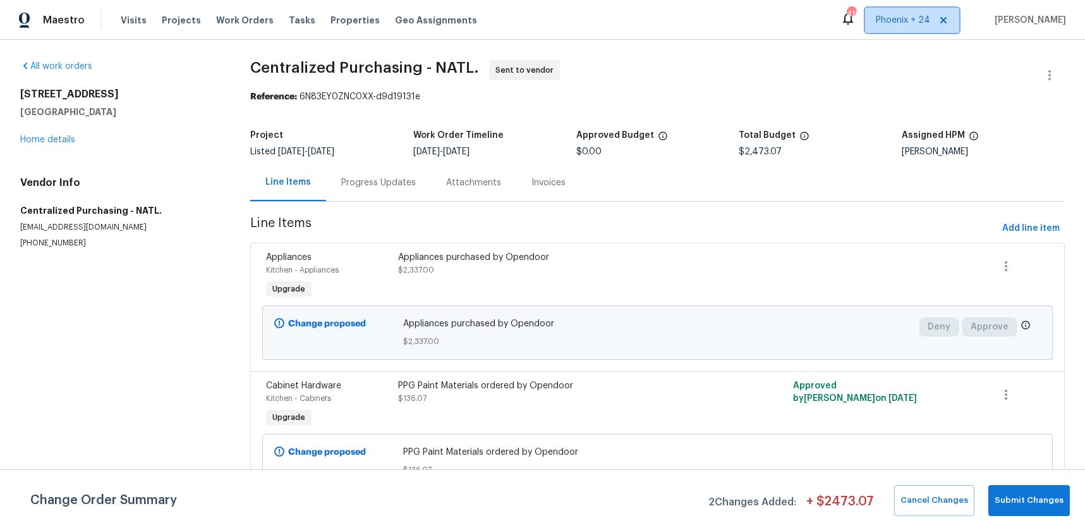
click at [915, 15] on span "Phoenix + 24" at bounding box center [903, 20] width 54 height 13
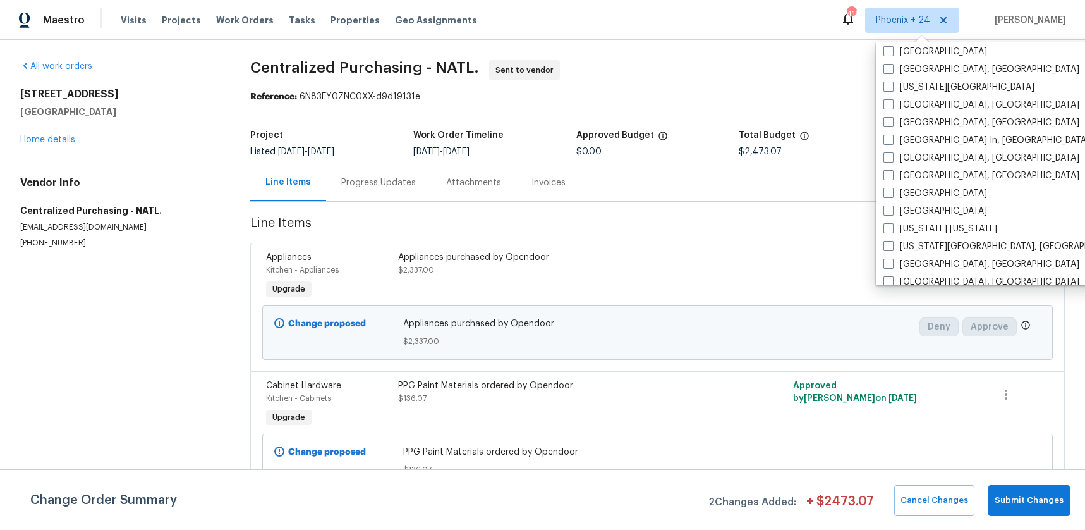
scroll to position [766, 0]
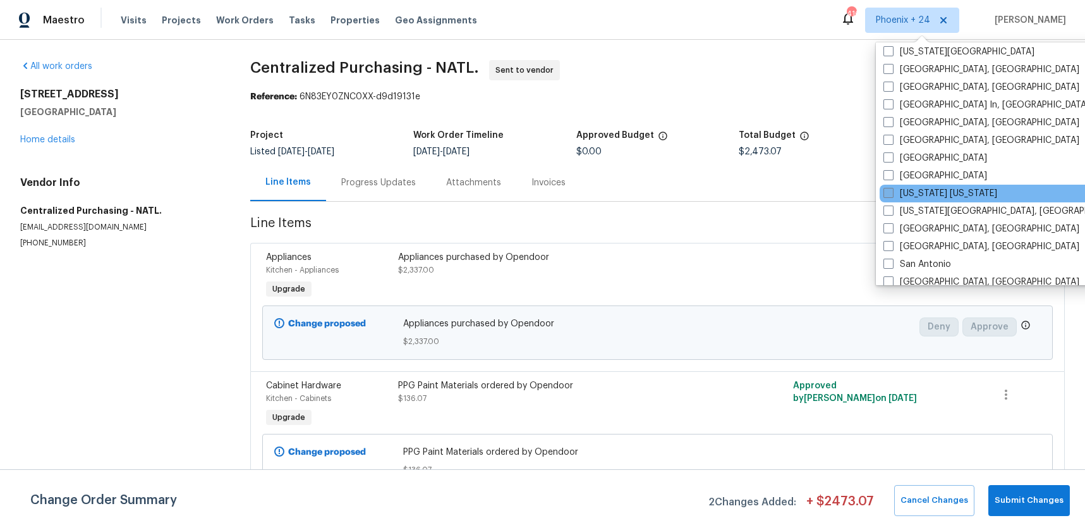
click at [918, 192] on label "[US_STATE] [US_STATE]" at bounding box center [941, 193] width 114 height 13
click at [892, 192] on input "[US_STATE] [US_STATE]" at bounding box center [888, 191] width 8 height 8
checkbox input "true"
drag, startPoint x: 195, startPoint y: 28, endPoint x: 207, endPoint y: 23, distance: 12.5
click at [195, 28] on div "Visits Projects Work Orders Tasks Properties Geo Assignments" at bounding box center [307, 20] width 372 height 25
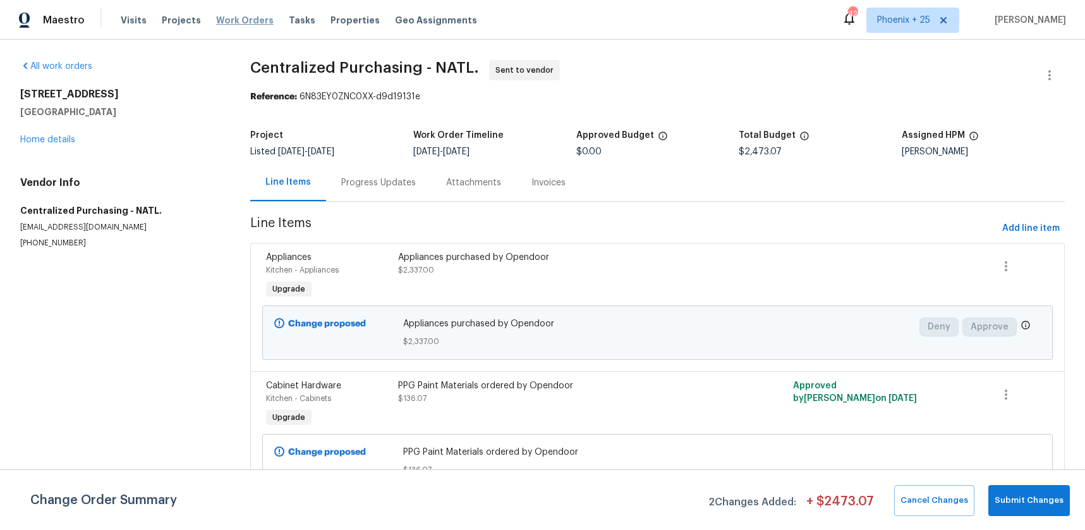
click at [235, 16] on span "Work Orders" at bounding box center [245, 20] width 58 height 13
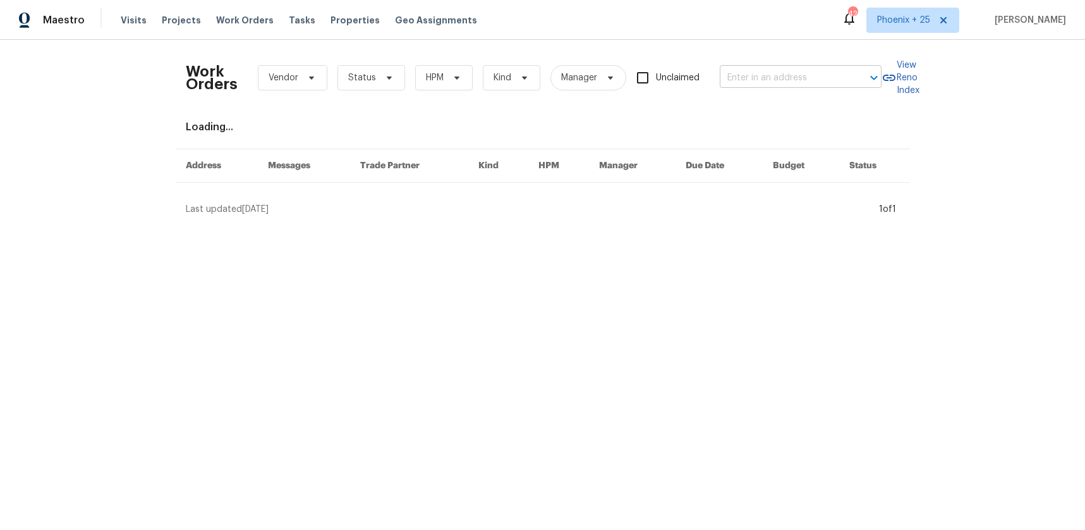
click at [752, 70] on input "text" at bounding box center [783, 78] width 126 height 20
paste input "[STREET_ADDRESS]"
type input "[STREET_ADDRESS]"
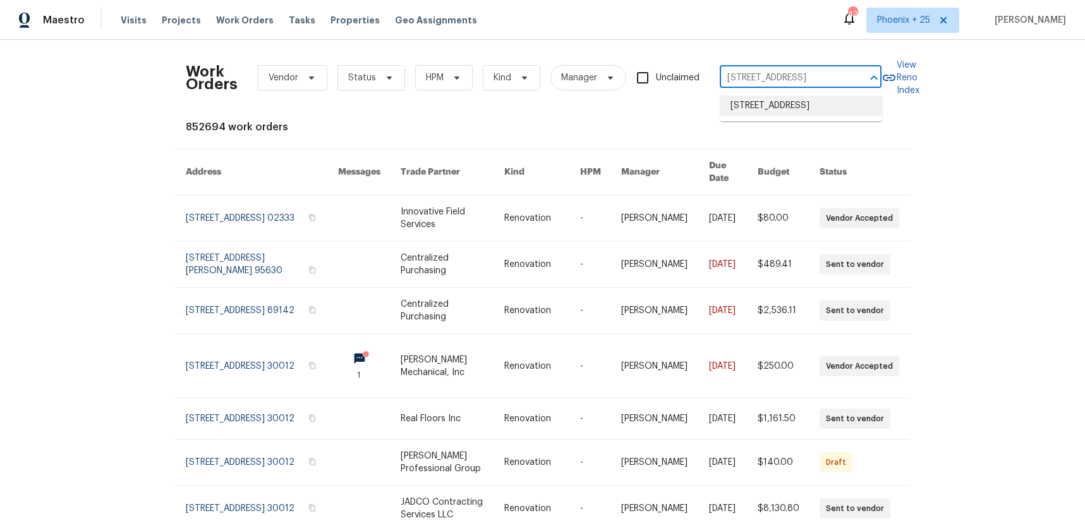
click at [773, 104] on li "[STREET_ADDRESS]" at bounding box center [802, 105] width 162 height 21
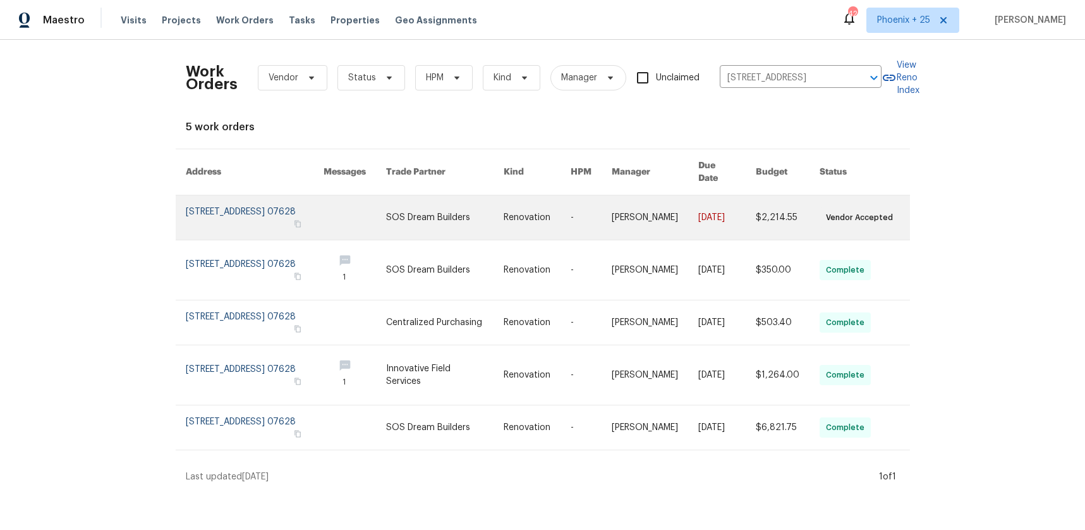
click at [439, 198] on link at bounding box center [445, 217] width 118 height 44
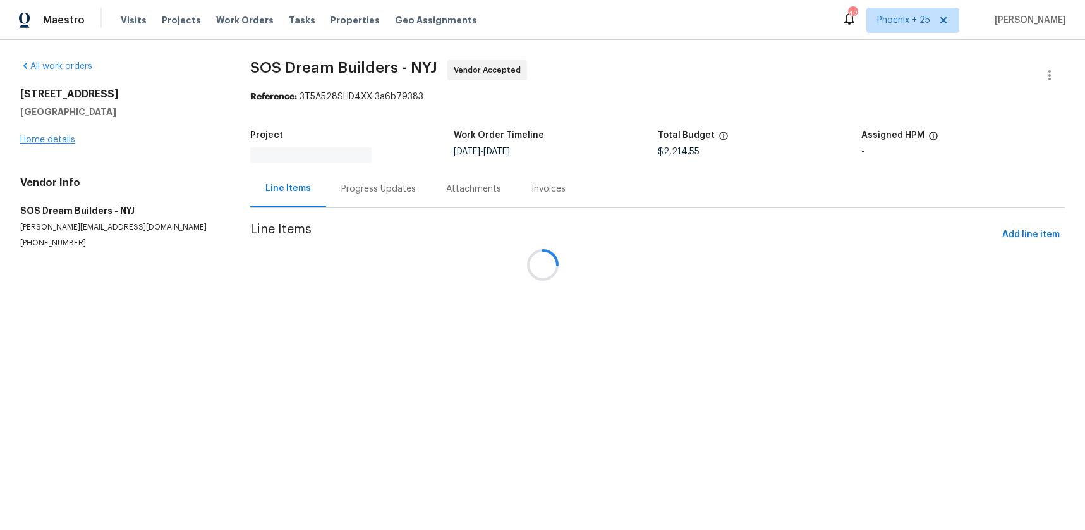
click at [65, 140] on div at bounding box center [542, 265] width 1085 height 530
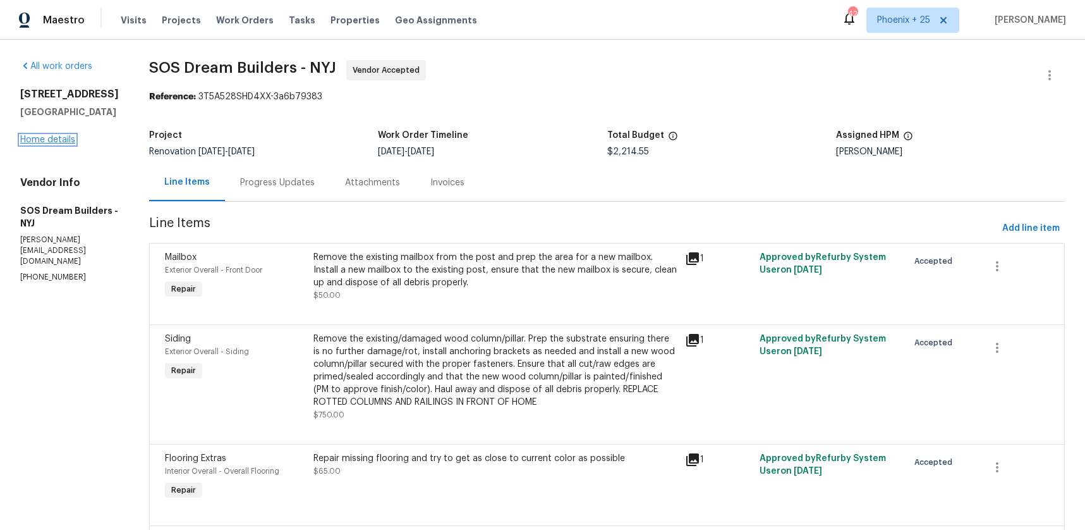
click at [60, 142] on link "Home details" at bounding box center [47, 139] width 55 height 9
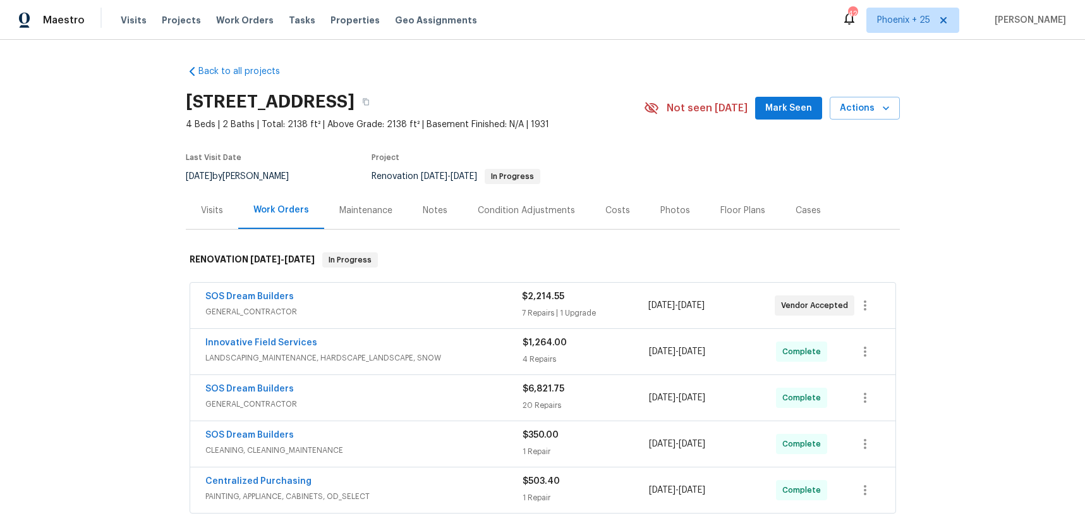
click at [216, 208] on div "Visits" at bounding box center [212, 210] width 22 height 13
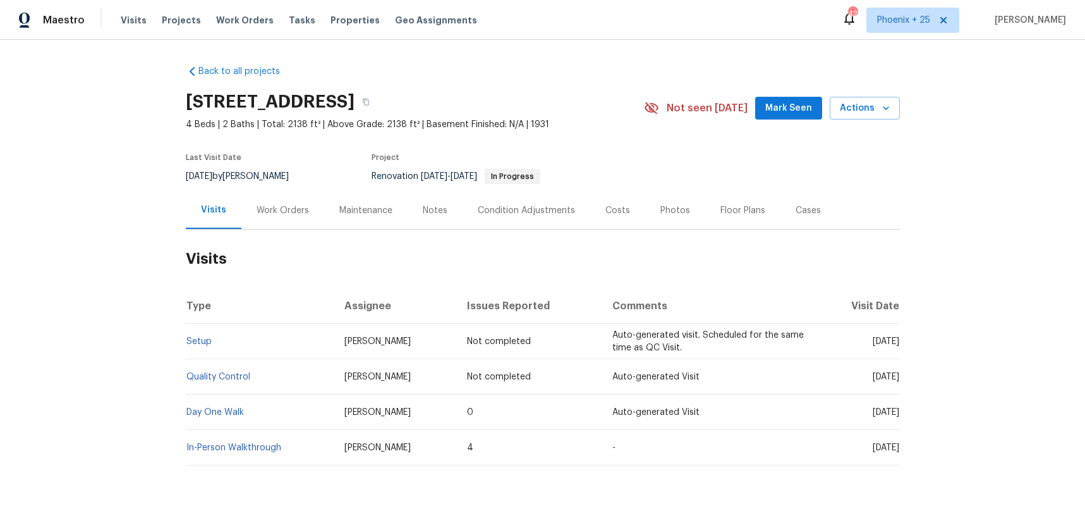
click at [250, 440] on td "In-Person Walkthrough" at bounding box center [260, 447] width 149 height 35
click at [250, 444] on link "In-Person Walkthrough" at bounding box center [233, 447] width 95 height 9
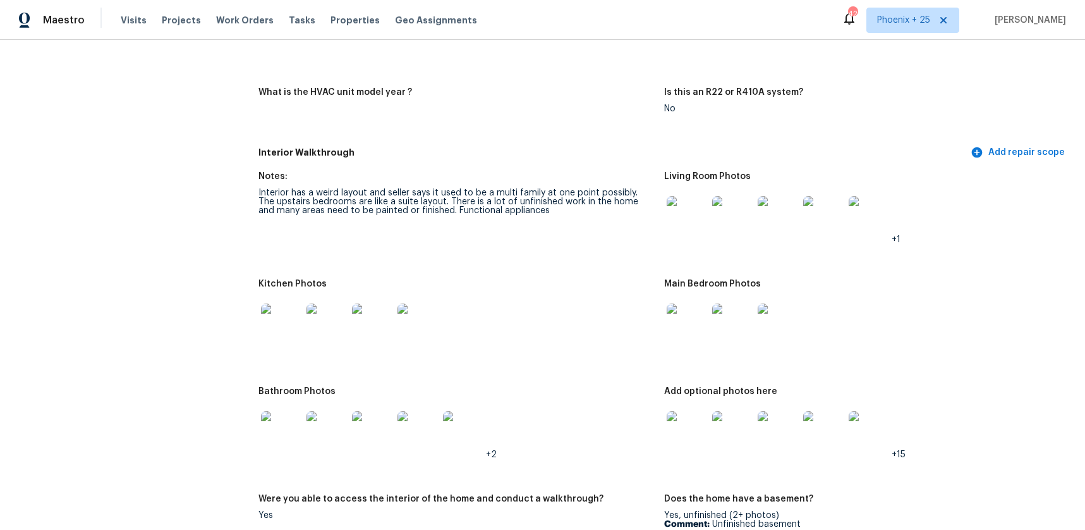
scroll to position [1305, 0]
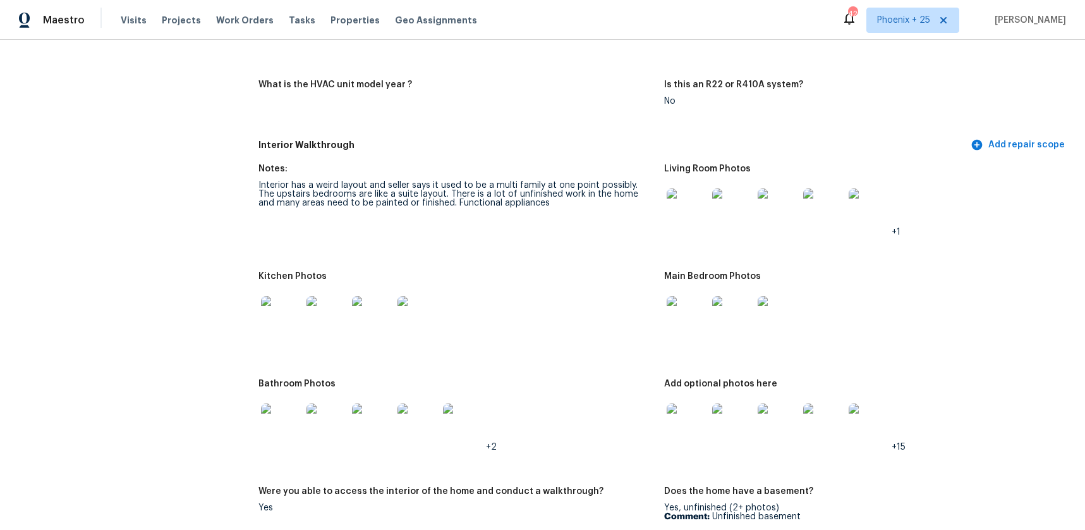
click at [284, 304] on img at bounding box center [281, 316] width 40 height 40
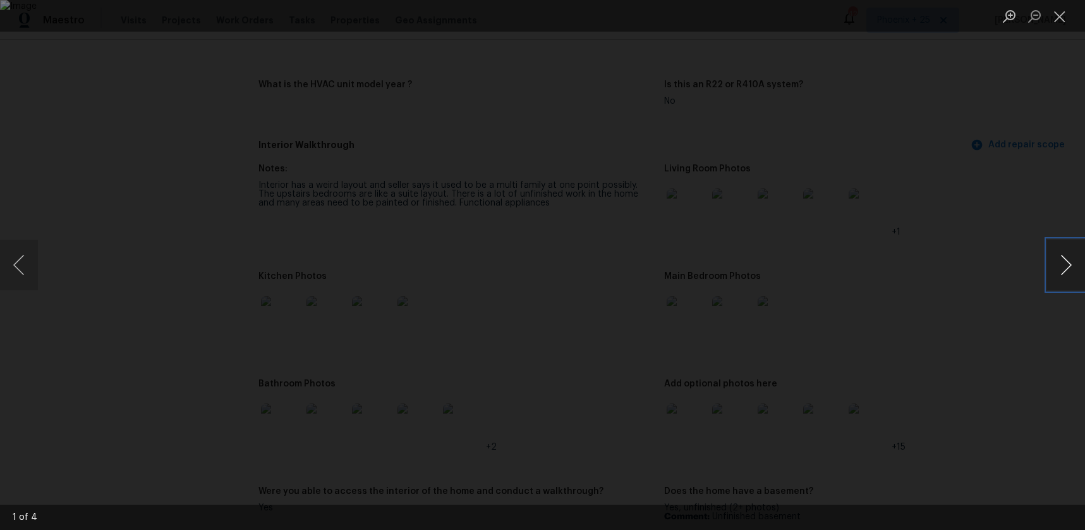
click at [1071, 270] on button "Next image" at bounding box center [1067, 265] width 38 height 51
click at [1069, 270] on button "Next image" at bounding box center [1067, 265] width 38 height 51
click at [1063, 13] on button "Close lightbox" at bounding box center [1060, 16] width 25 height 22
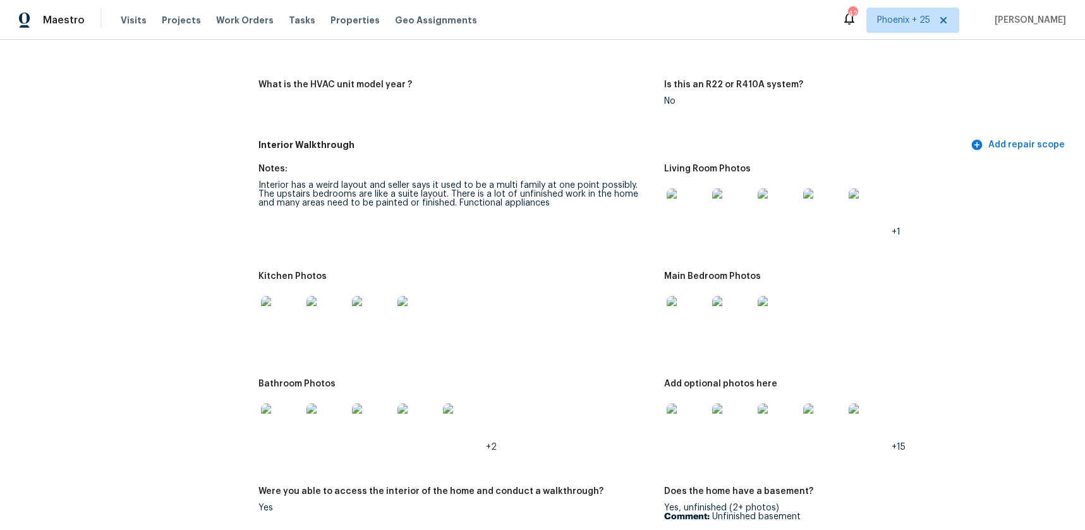
click at [675, 204] on img at bounding box center [687, 208] width 40 height 40
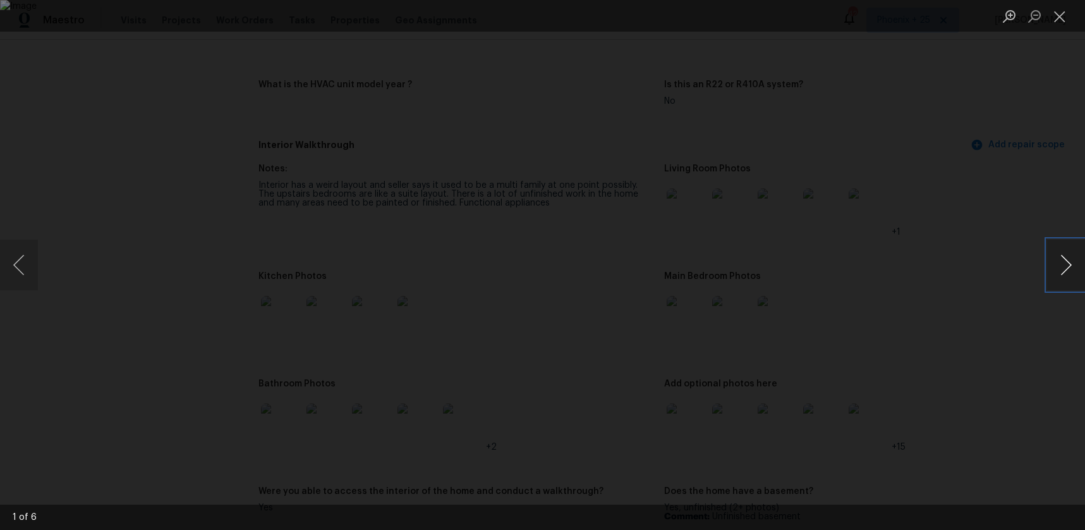
click at [1055, 271] on button "Next image" at bounding box center [1067, 265] width 38 height 51
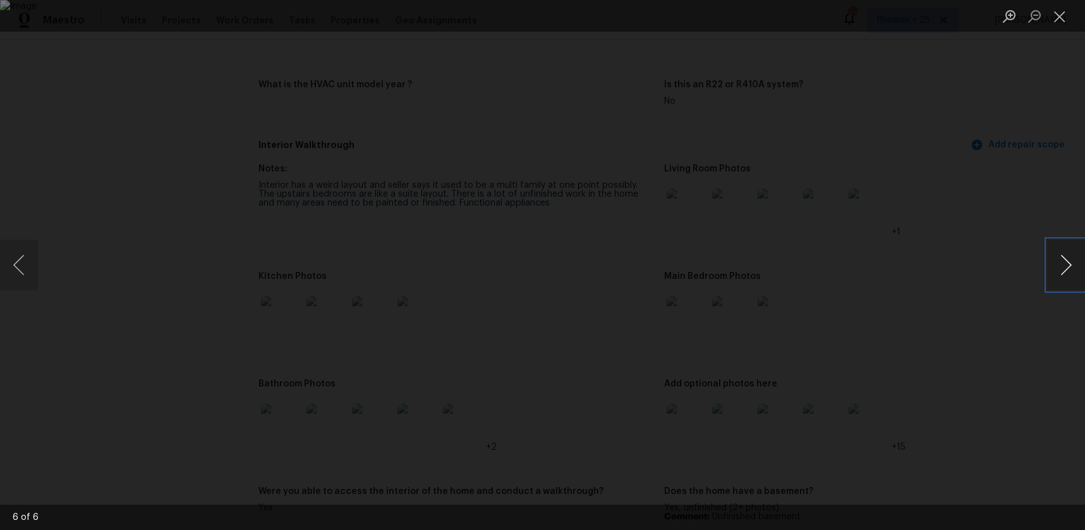
click at [1055, 271] on button "Next image" at bounding box center [1067, 265] width 38 height 51
click at [1058, 12] on button "Close lightbox" at bounding box center [1060, 16] width 25 height 22
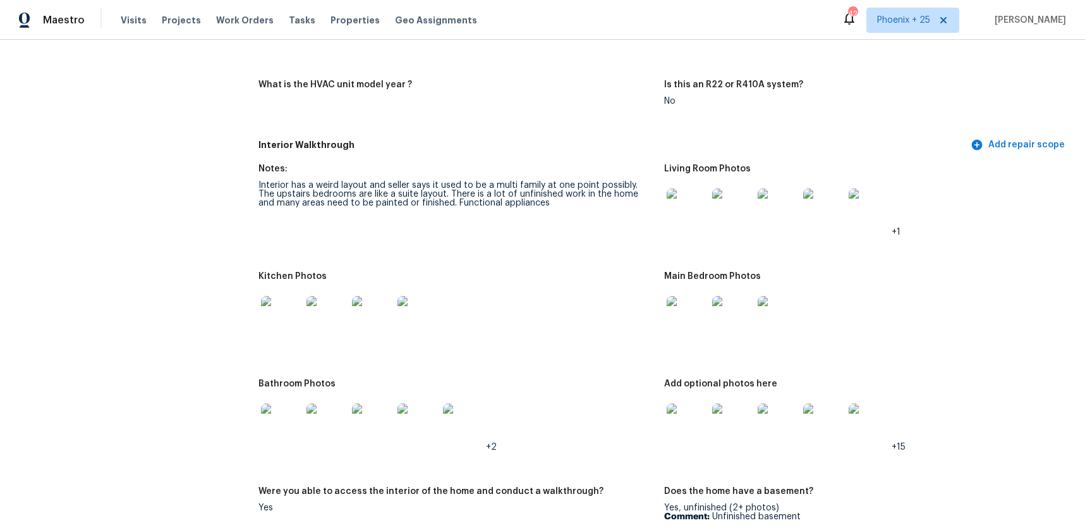
click at [674, 418] on img at bounding box center [687, 423] width 40 height 40
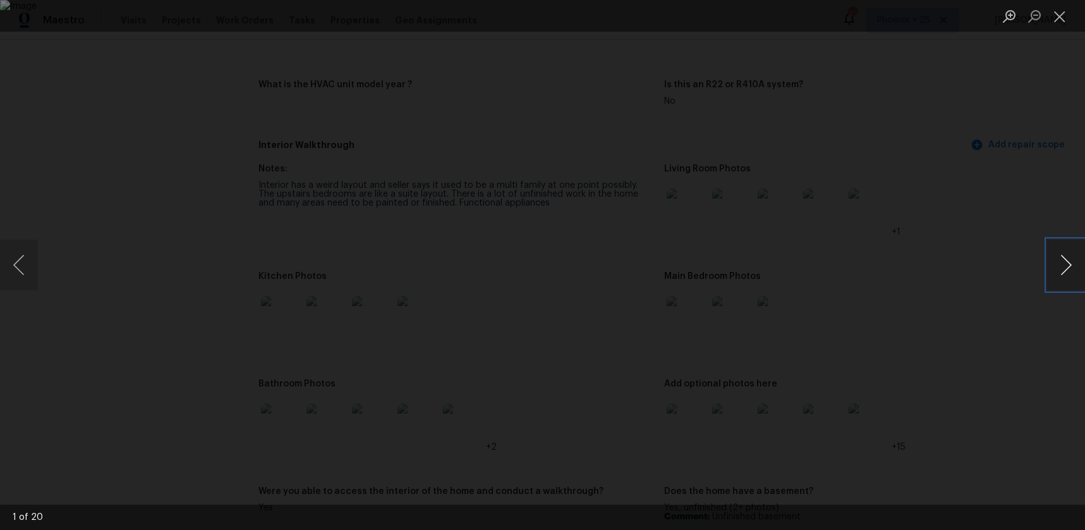
click at [1050, 256] on button "Next image" at bounding box center [1067, 265] width 38 height 51
click at [296, 30] on div "Lightbox" at bounding box center [542, 16] width 1085 height 32
click at [1051, 21] on button "Close lightbox" at bounding box center [1060, 16] width 25 height 22
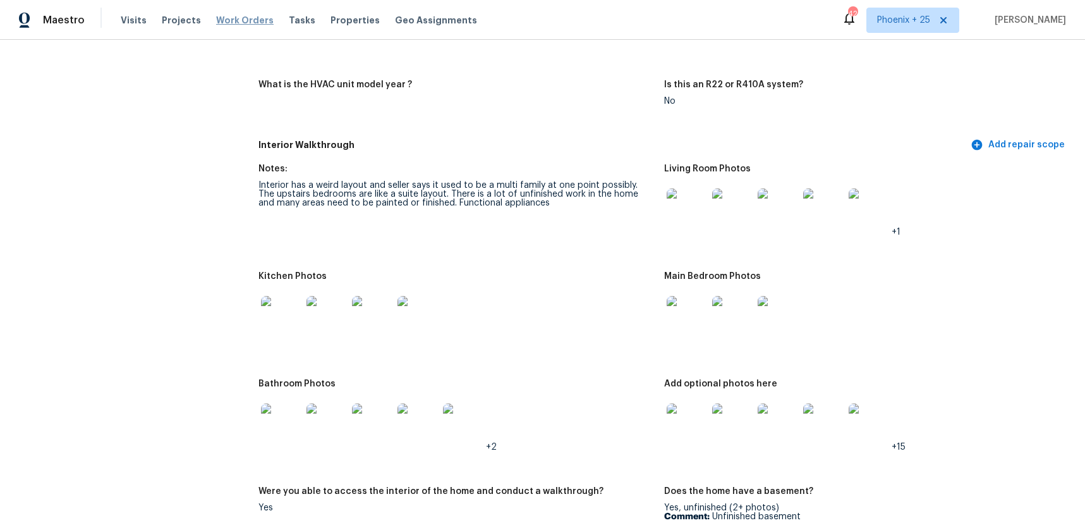
click at [251, 22] on span "Work Orders" at bounding box center [245, 20] width 58 height 13
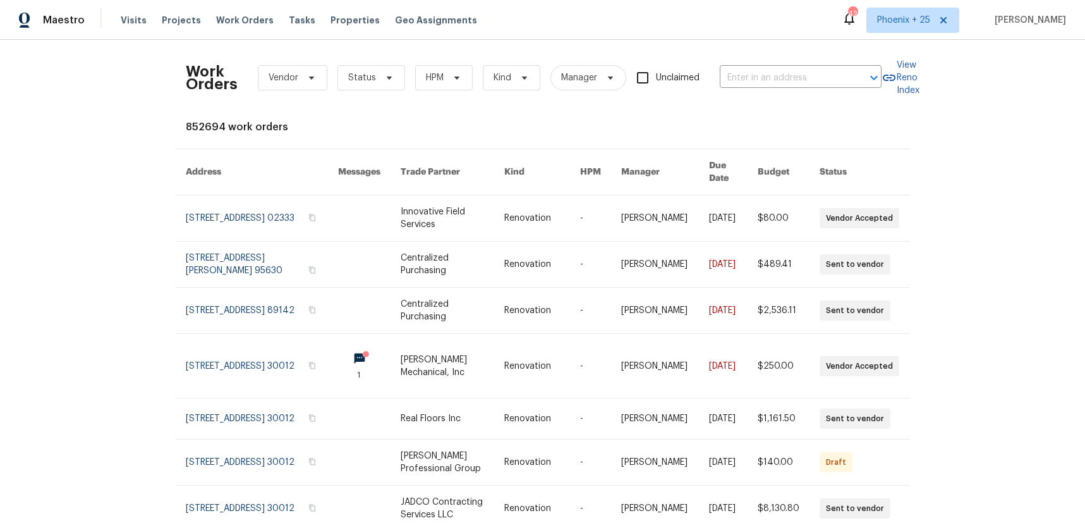
click at [743, 66] on div "Work Orders Vendor Status HPM Kind Manager Unclaimed ​" at bounding box center [534, 78] width 696 height 56
click at [742, 74] on input "text" at bounding box center [783, 78] width 126 height 20
paste input "[STREET_ADDRESS]"
type input "[STREET_ADDRESS]"
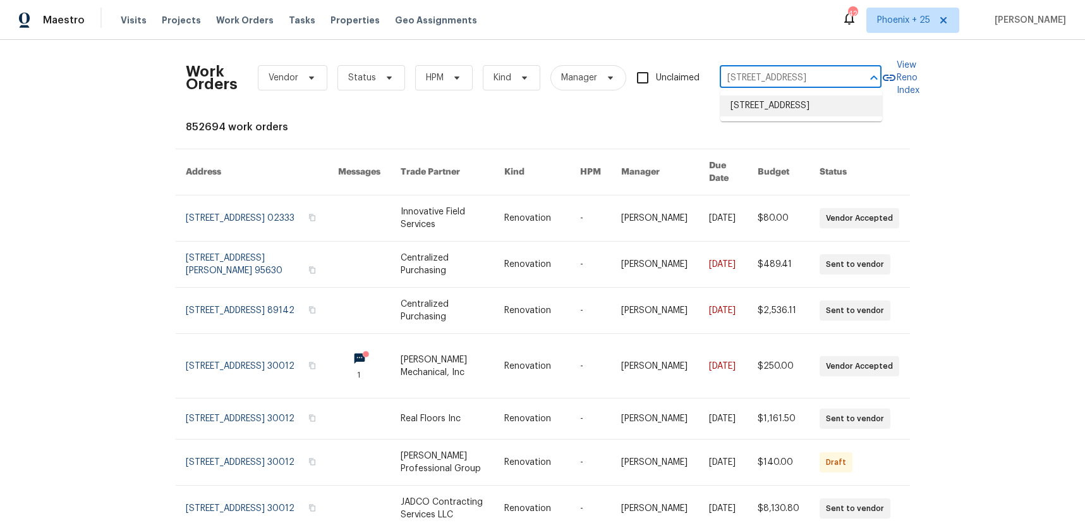
click at [769, 106] on li "[STREET_ADDRESS]" at bounding box center [802, 105] width 162 height 21
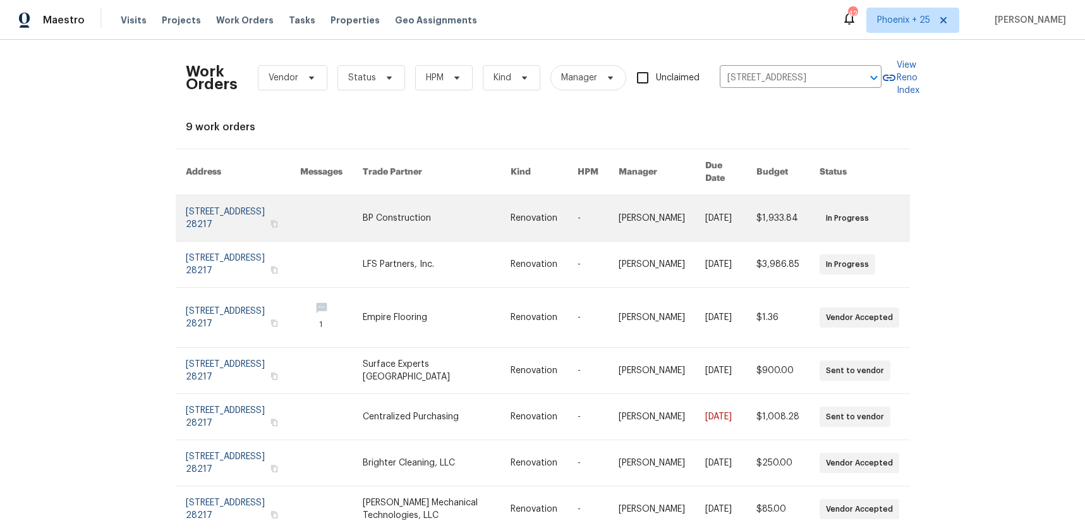
drag, startPoint x: 561, startPoint y: 167, endPoint x: 424, endPoint y: 200, distance: 141.7
click at [424, 200] on link at bounding box center [437, 218] width 148 height 46
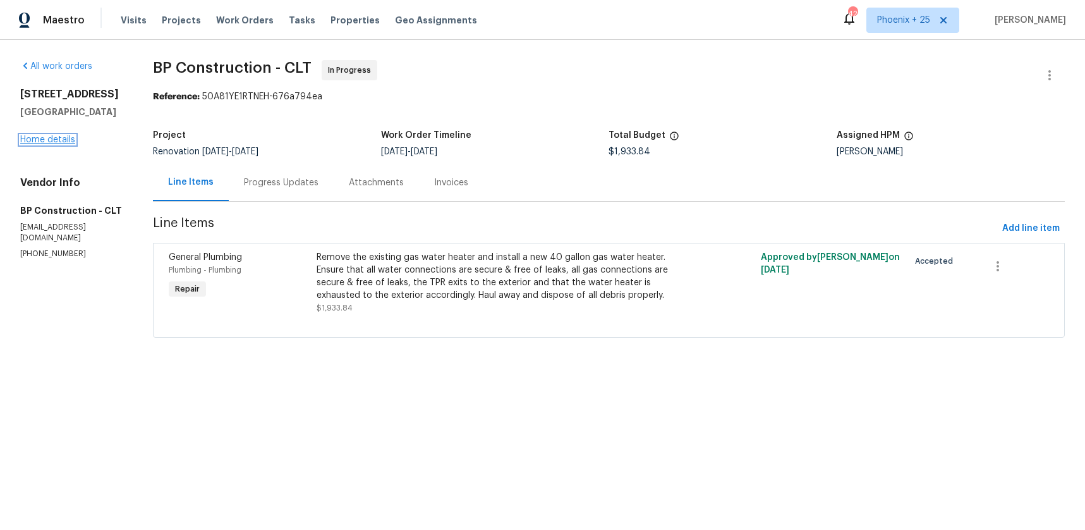
click at [69, 141] on link "Home details" at bounding box center [47, 139] width 55 height 9
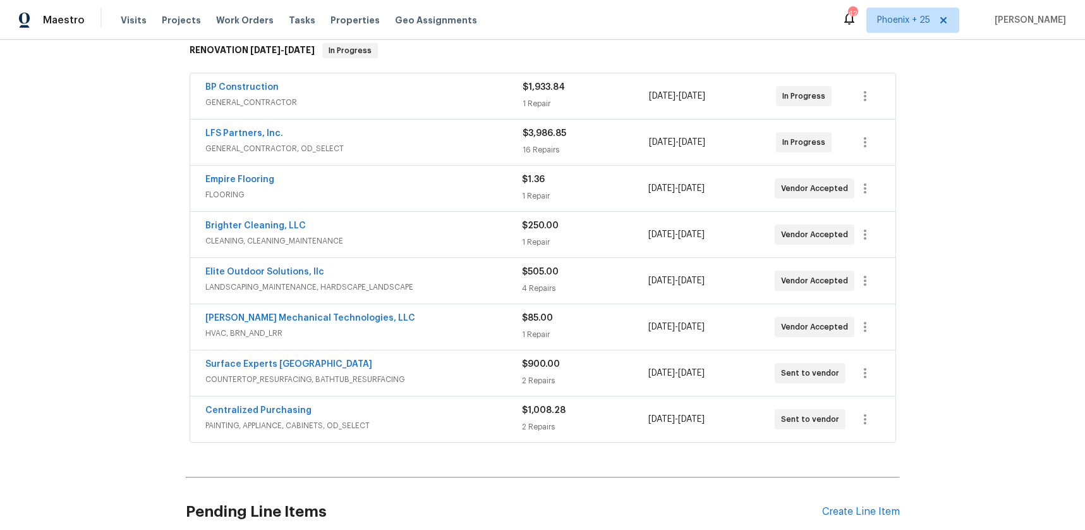
scroll to position [312, 0]
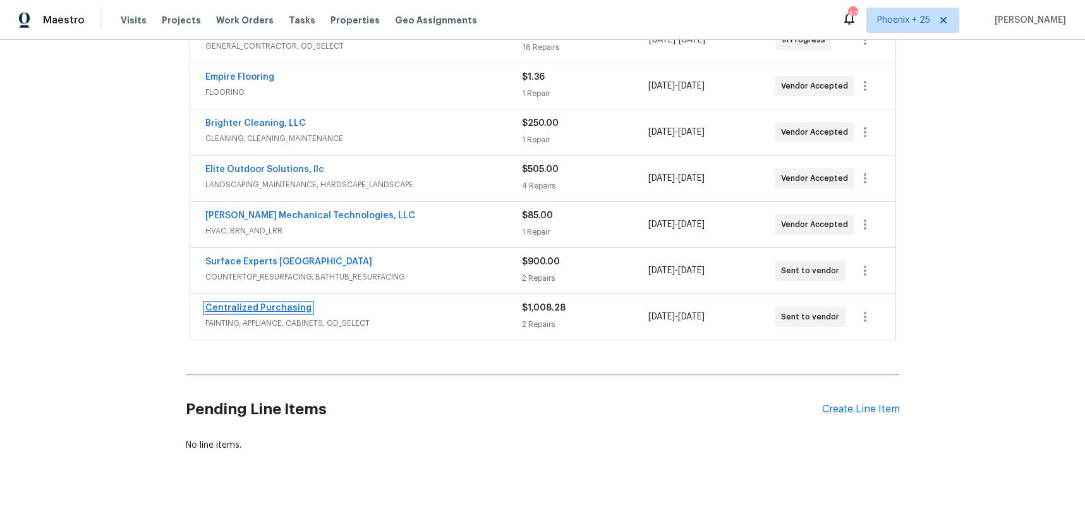
click at [291, 305] on link "Centralized Purchasing" at bounding box center [258, 307] width 106 height 9
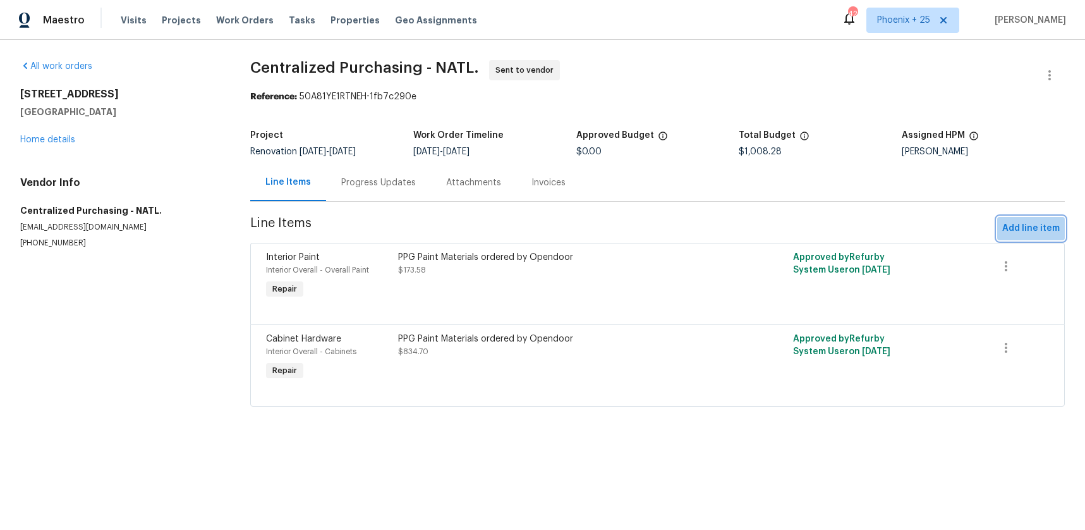
click at [1060, 226] on span "Add line item" at bounding box center [1032, 229] width 58 height 16
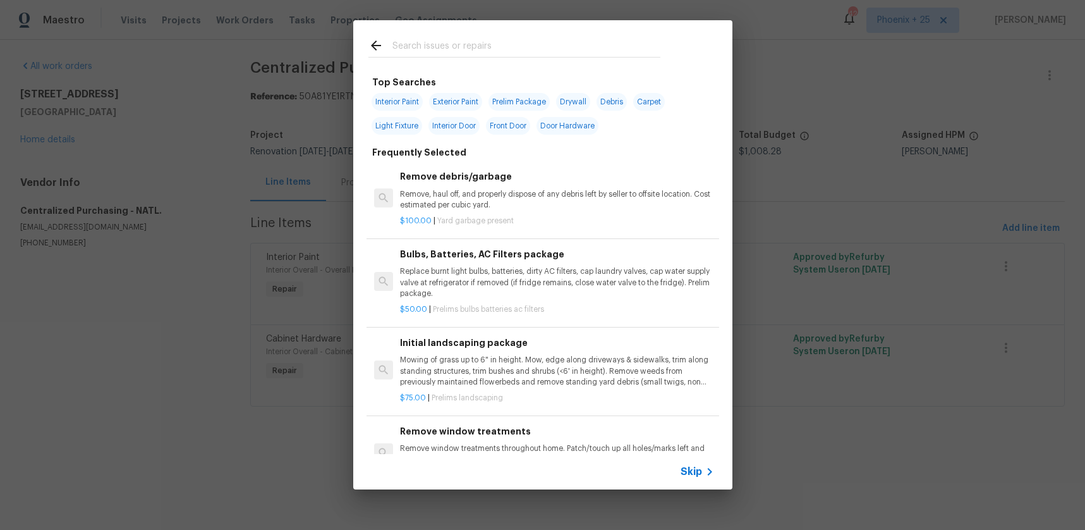
click at [584, 54] on input "text" at bounding box center [527, 47] width 268 height 19
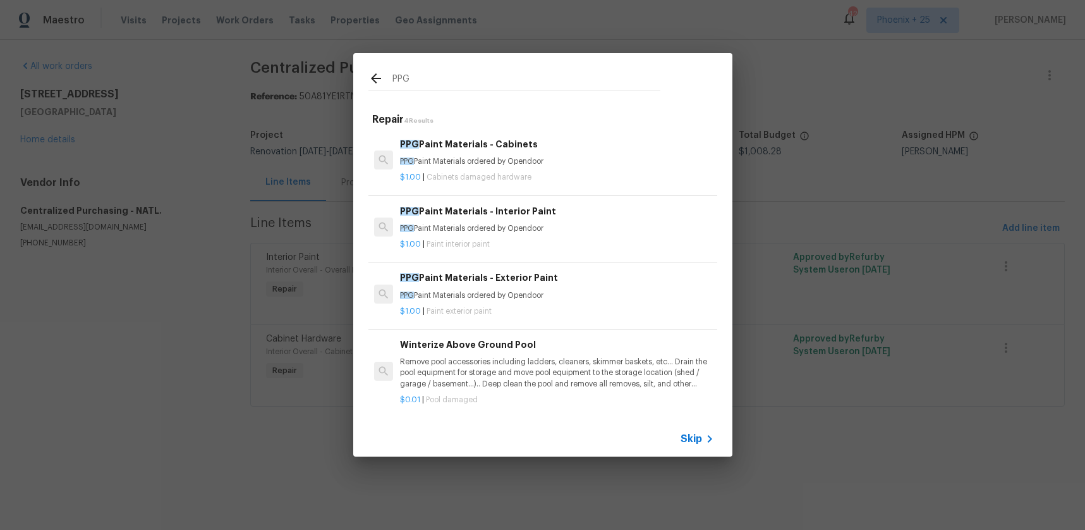
type input "PPG"
click at [626, 243] on p "$1.00 | Paint interior paint" at bounding box center [557, 244] width 314 height 11
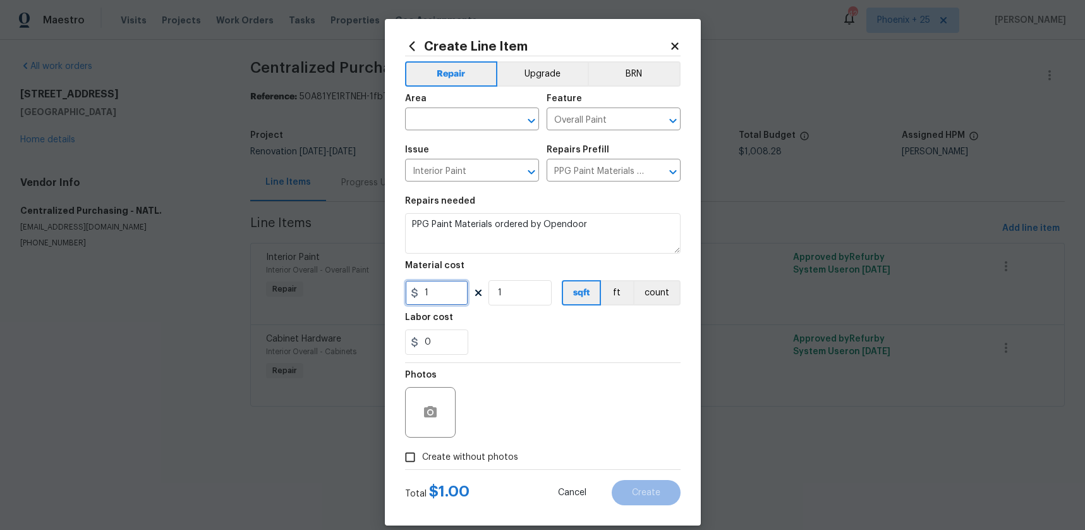
drag, startPoint x: 427, startPoint y: 291, endPoint x: 413, endPoint y: 290, distance: 13.3
click at [411, 292] on div "1" at bounding box center [436, 292] width 63 height 25
type input "367.48"
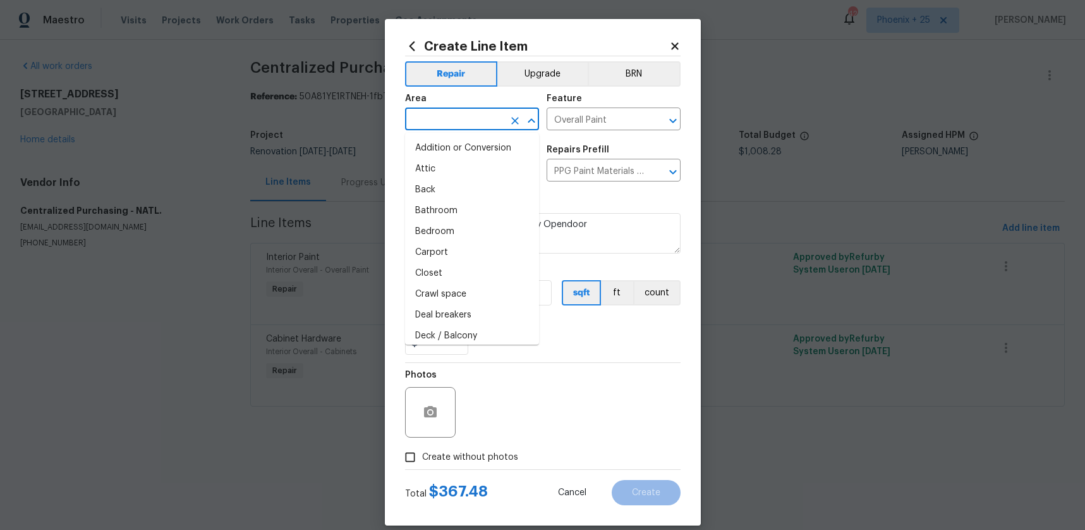
click at [469, 128] on input "text" at bounding box center [454, 121] width 99 height 20
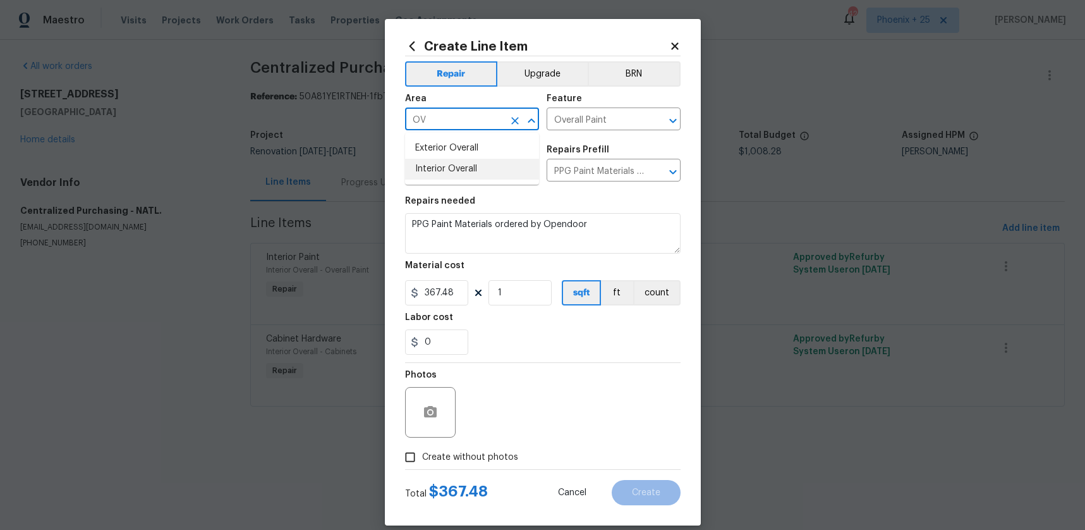
click at [463, 166] on li "Interior Overall" at bounding box center [472, 169] width 134 height 21
type input "Interior Overall"
click at [467, 456] on span "Create without photos" at bounding box center [470, 457] width 96 height 13
click at [422, 456] on input "Create without photos" at bounding box center [410, 457] width 24 height 24
checkbox input "true"
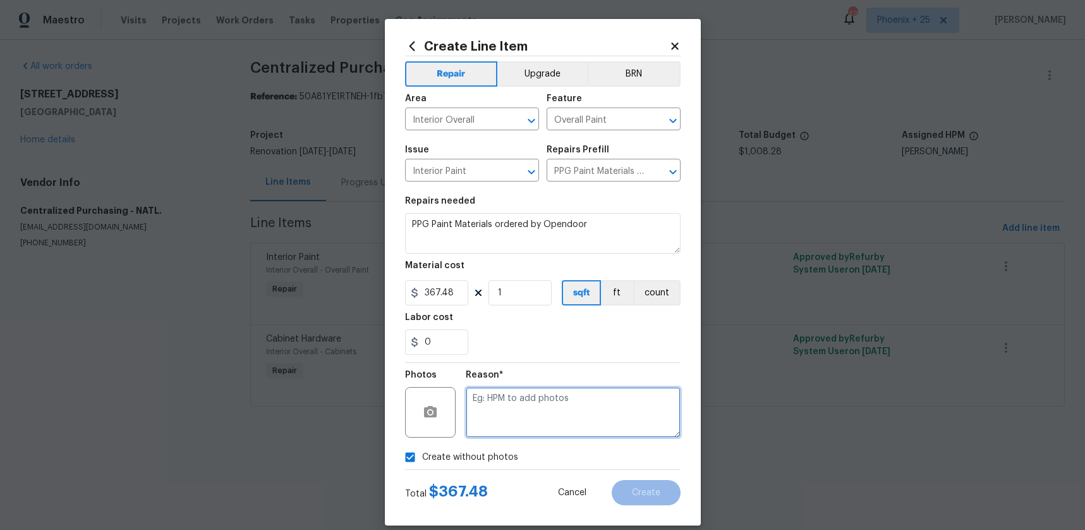
click at [498, 424] on textarea at bounding box center [573, 412] width 215 height 51
type textarea "NA"
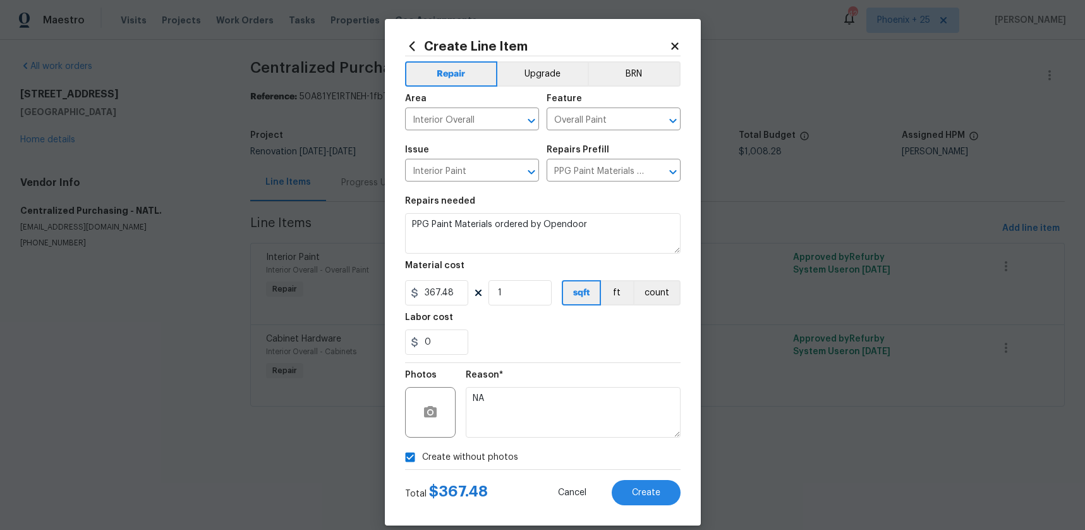
click at [534, 365] on div "Reason* NA" at bounding box center [573, 404] width 215 height 82
click at [651, 497] on span "Create" at bounding box center [646, 492] width 28 height 9
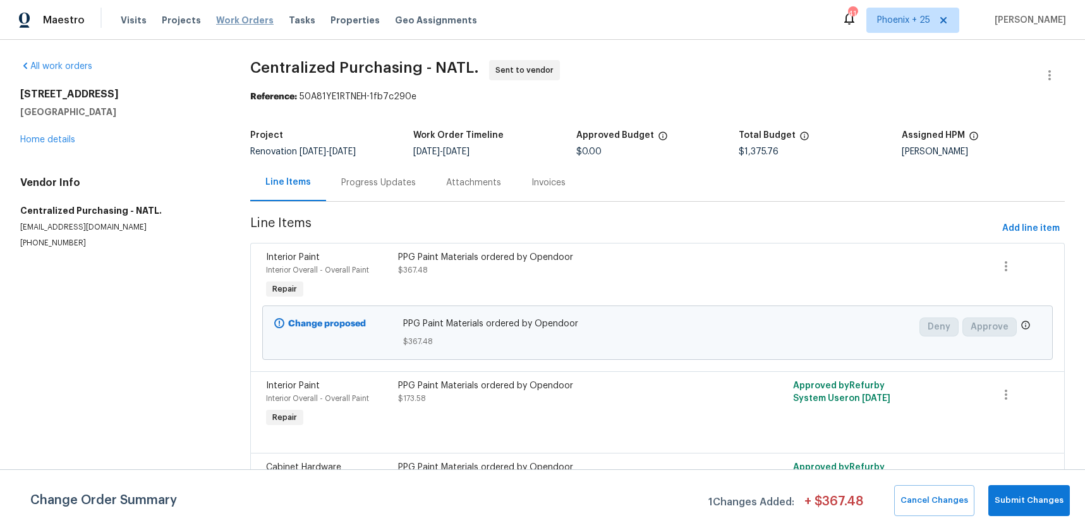
click at [257, 16] on span "Work Orders" at bounding box center [245, 20] width 58 height 13
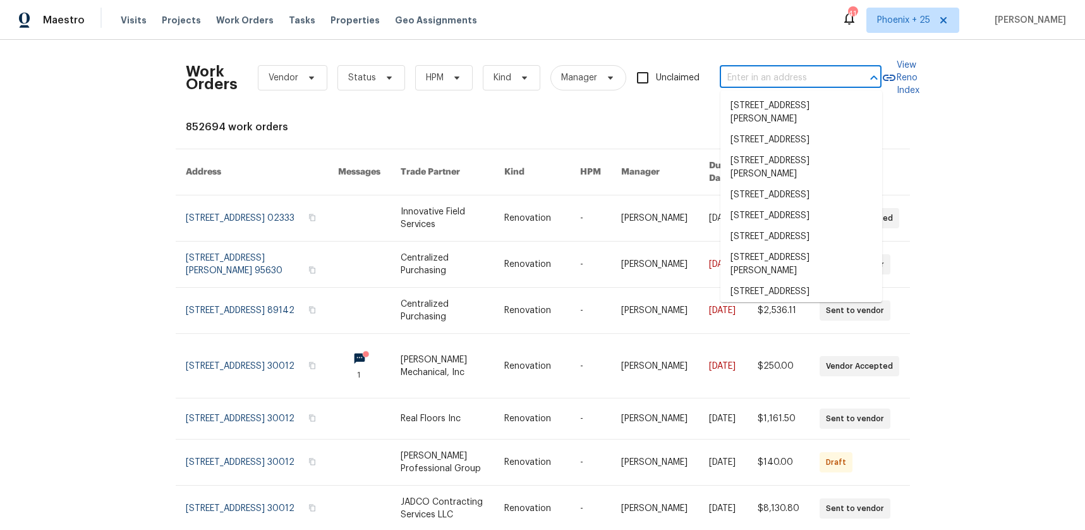
click at [763, 84] on input "text" at bounding box center [783, 78] width 126 height 20
paste input "[STREET_ADDRESS]"
type input "[STREET_ADDRESS]"
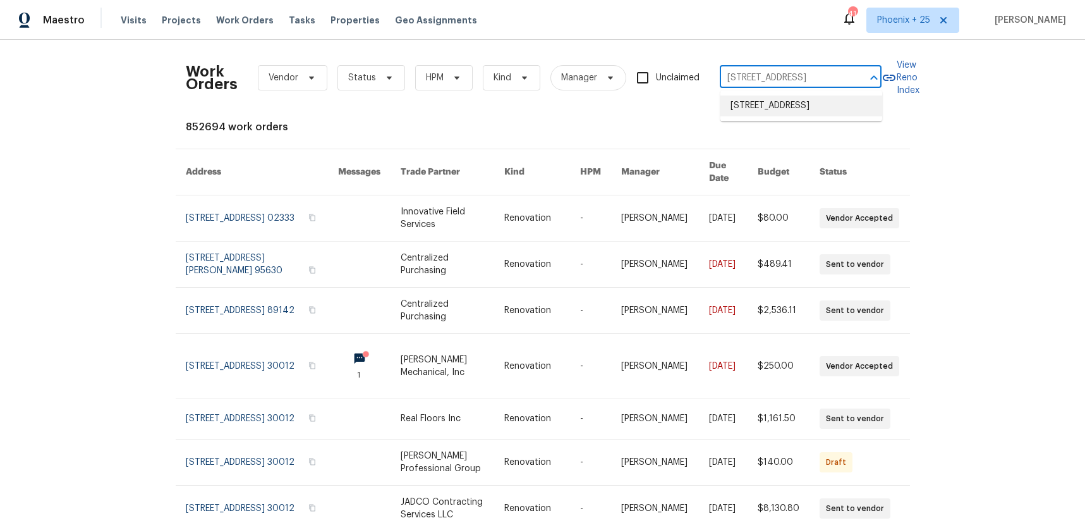
click at [770, 109] on li "[STREET_ADDRESS]" at bounding box center [802, 105] width 162 height 21
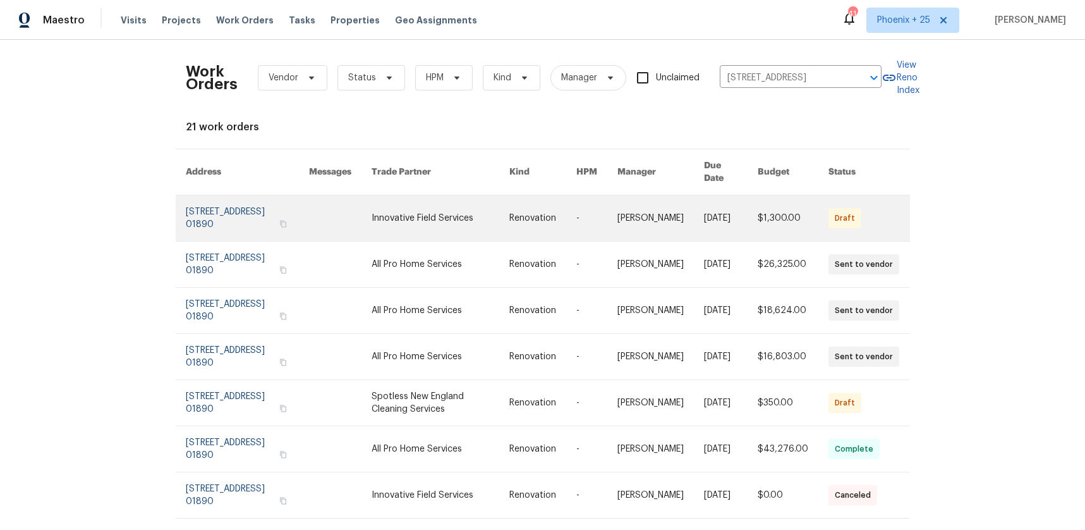
click at [406, 204] on link at bounding box center [441, 218] width 138 height 46
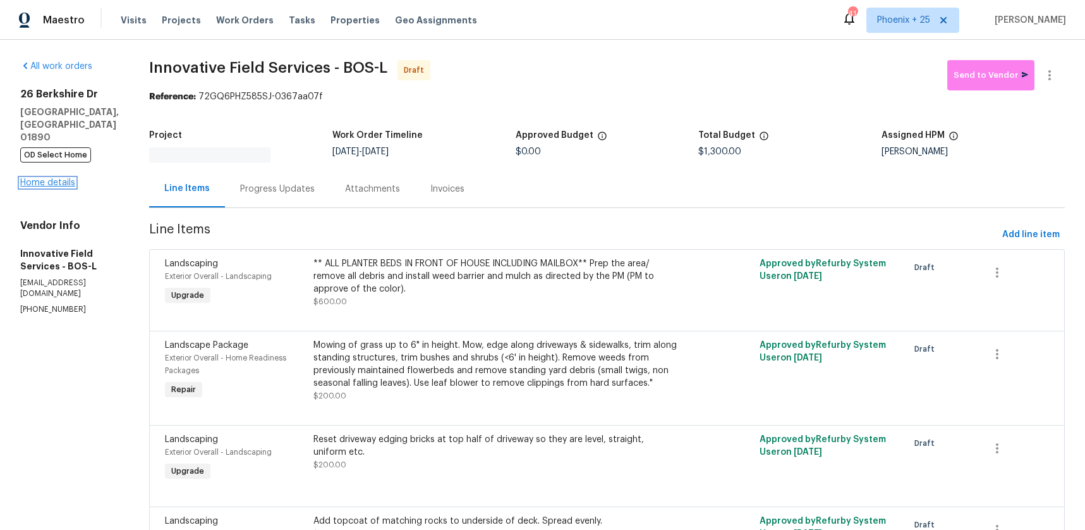
click at [56, 178] on link "Home details" at bounding box center [47, 182] width 55 height 9
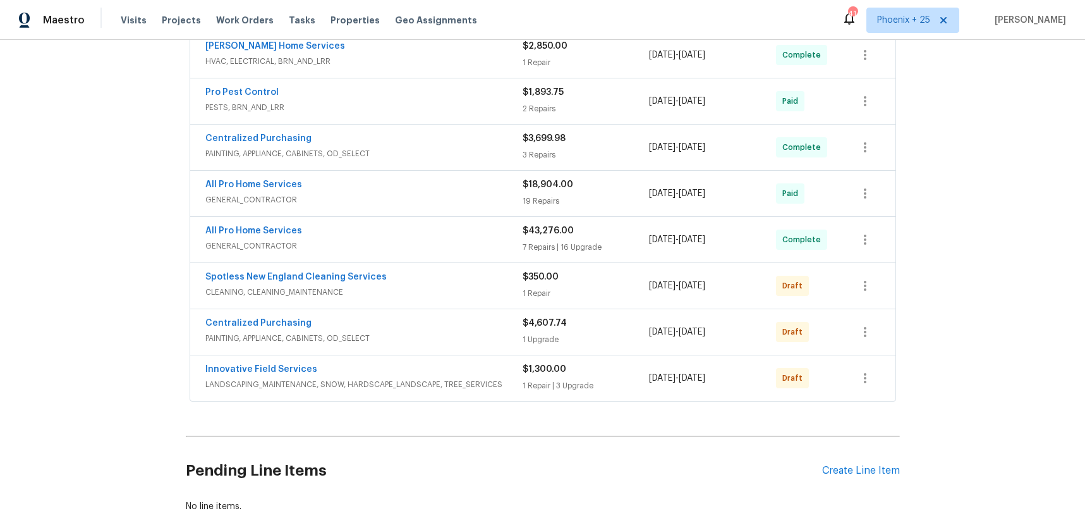
scroll to position [548, 0]
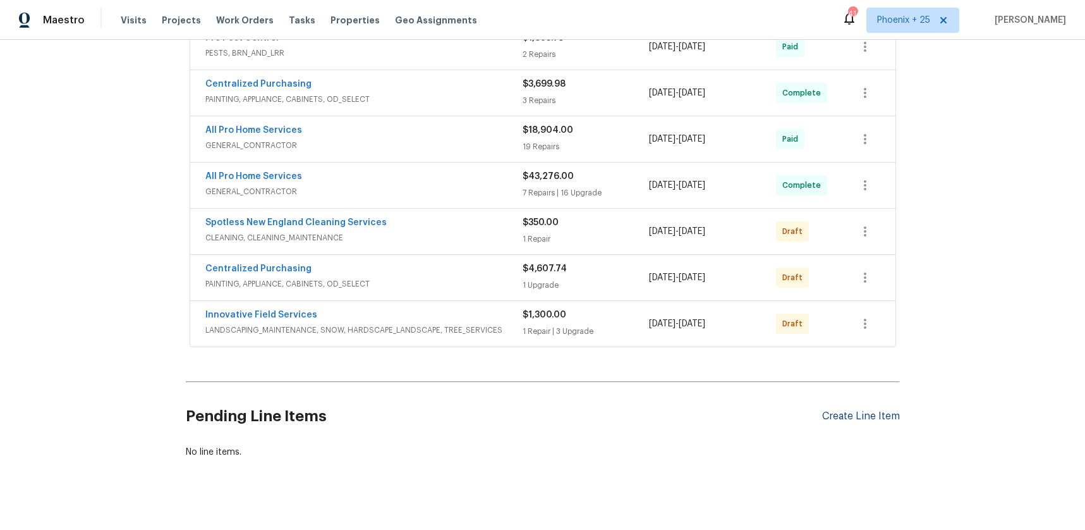
click at [831, 410] on div "Create Line Item" at bounding box center [861, 416] width 78 height 12
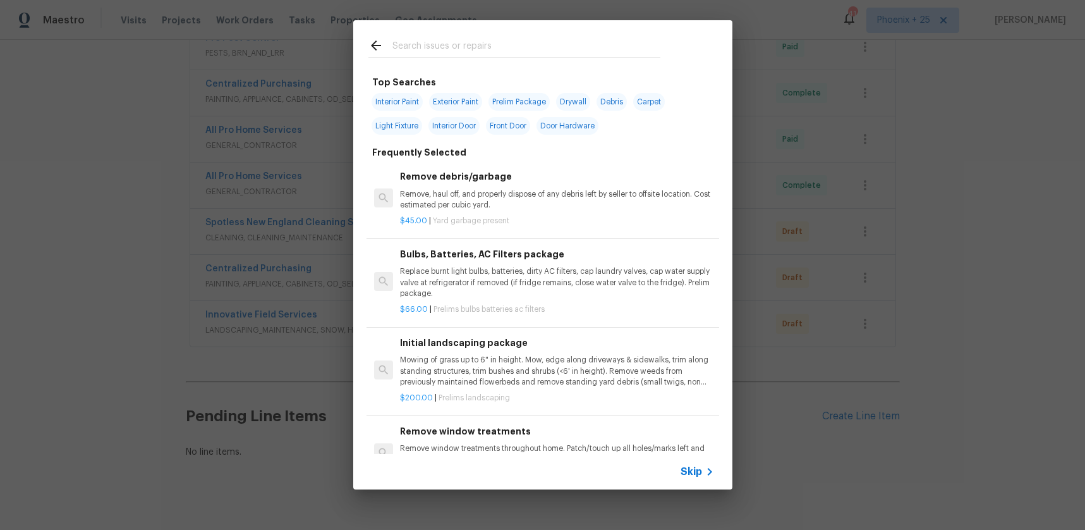
click at [475, 30] on div at bounding box center [514, 45] width 322 height 50
click at [480, 39] on input "text" at bounding box center [527, 47] width 268 height 19
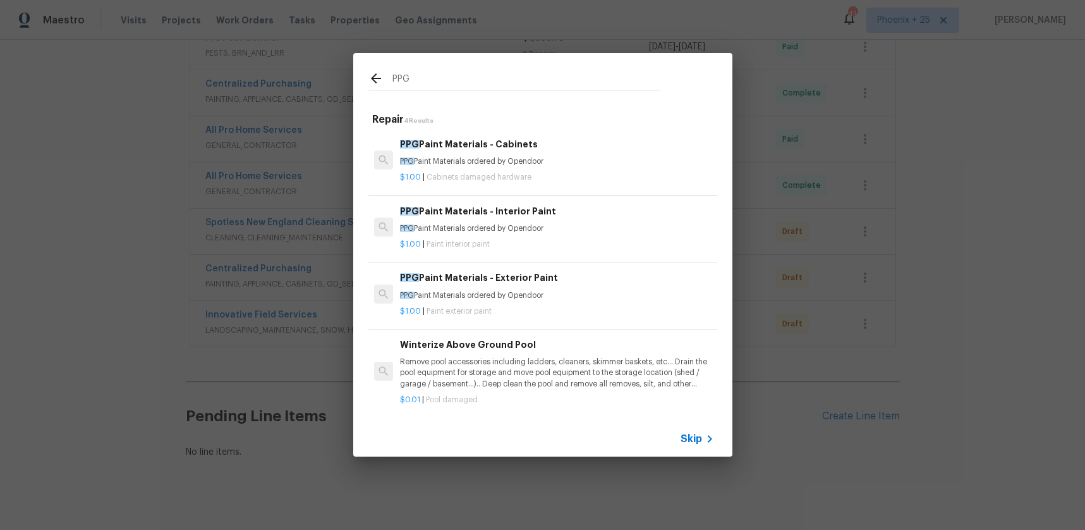
type input "PPG"
click at [556, 233] on p "PPG Paint Materials ordered by Opendoor" at bounding box center [557, 228] width 314 height 11
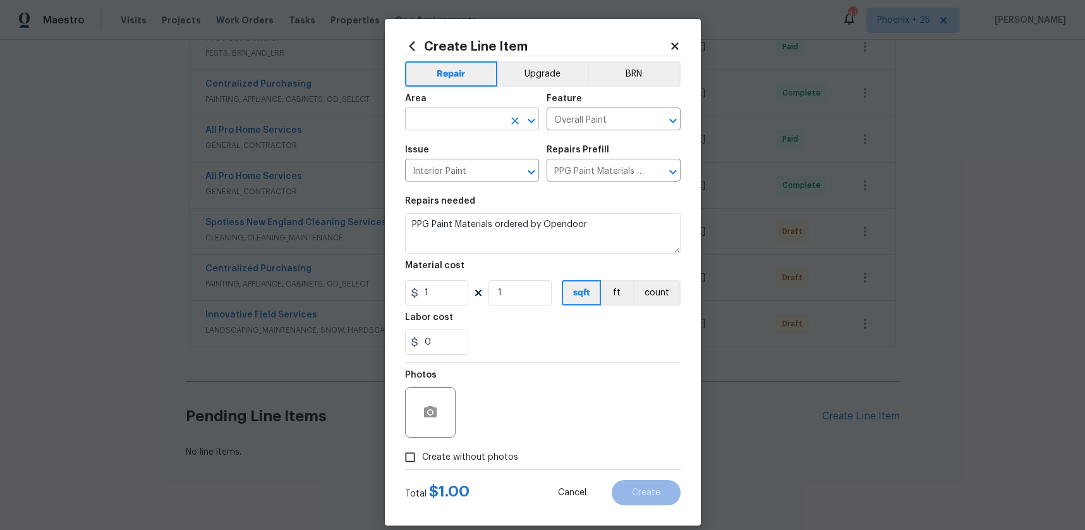
click at [451, 114] on input "text" at bounding box center [454, 121] width 99 height 20
drag, startPoint x: 458, startPoint y: 166, endPoint x: 454, endPoint y: 184, distance: 18.1
click at [458, 166] on li "Interior Overall" at bounding box center [472, 169] width 134 height 21
type input "Interior Overall"
drag, startPoint x: 445, startPoint y: 287, endPoint x: 400, endPoint y: 291, distance: 45.1
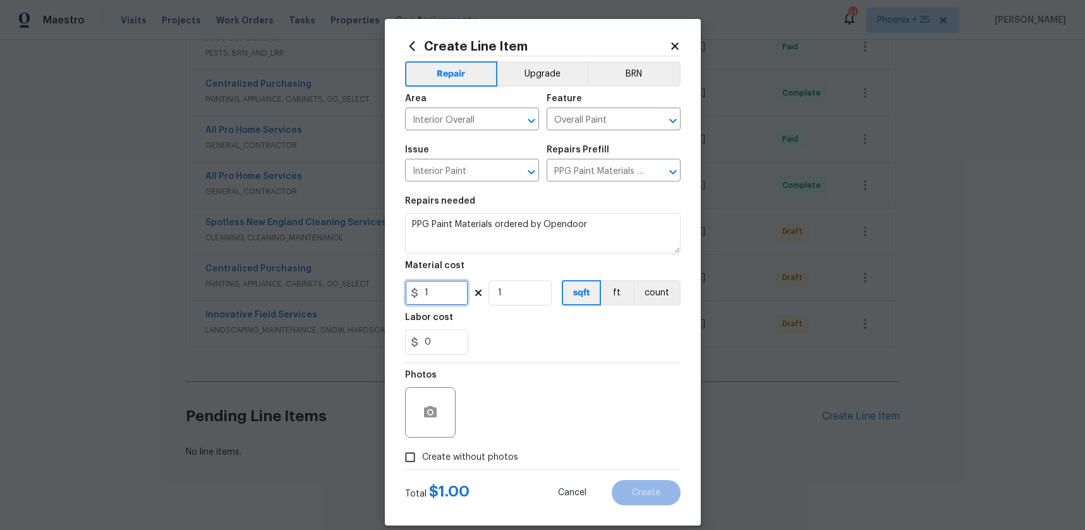
click at [400, 291] on div "Create Line Item Repair Upgrade BRN Area Interior Overall ​ Feature Overall Pai…" at bounding box center [543, 272] width 316 height 506
type input "310.03"
click at [465, 456] on span "Create without photos" at bounding box center [470, 457] width 96 height 13
click at [422, 456] on input "Create without photos" at bounding box center [410, 457] width 24 height 24
checkbox input "true"
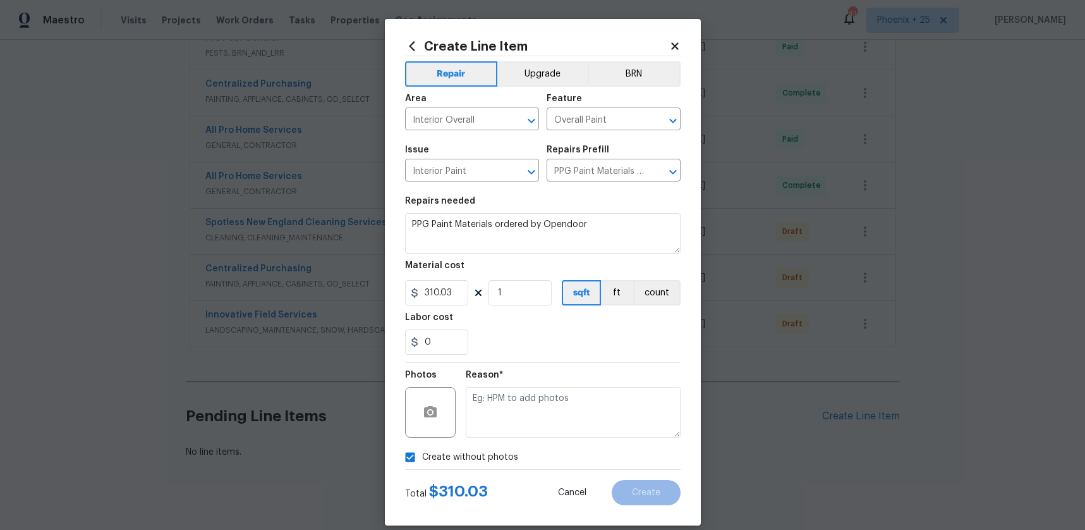
click at [493, 431] on textarea at bounding box center [573, 412] width 215 height 51
type textarea "n"
type textarea "NA"
click at [628, 486] on button "Create" at bounding box center [646, 492] width 69 height 25
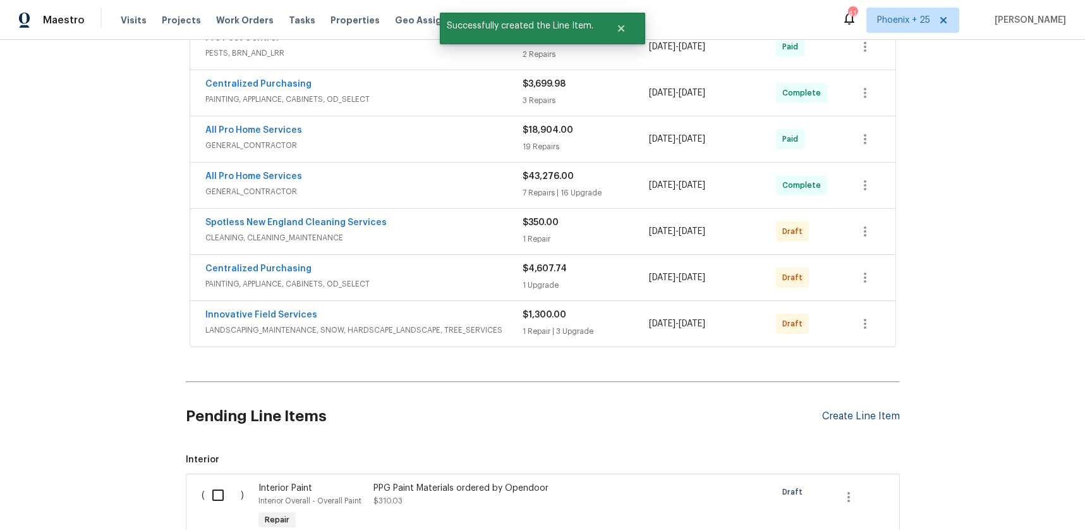
click at [864, 410] on div "Create Line Item" at bounding box center [861, 416] width 78 height 12
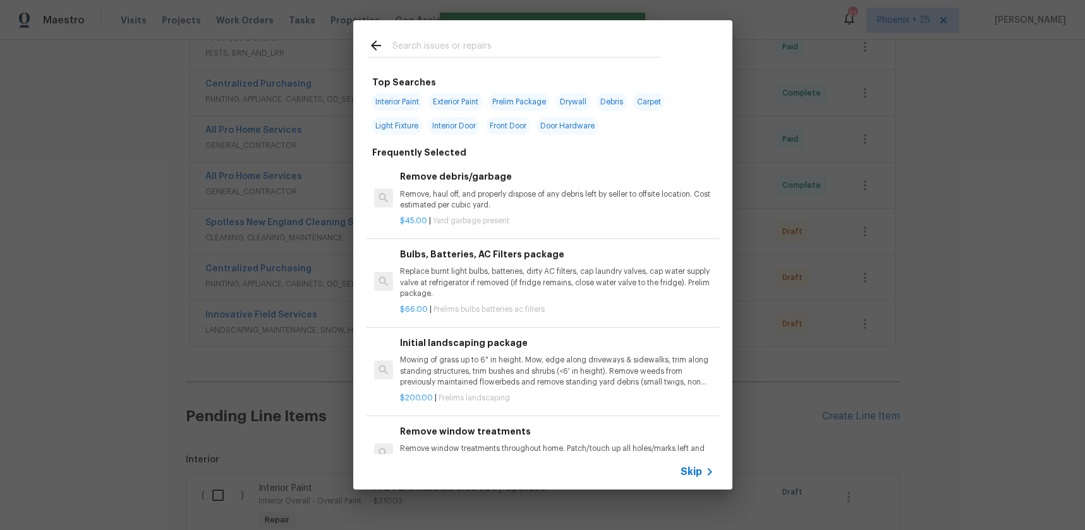
click at [569, 59] on div at bounding box center [514, 45] width 322 height 50
click at [566, 54] on input "text" at bounding box center [527, 47] width 268 height 19
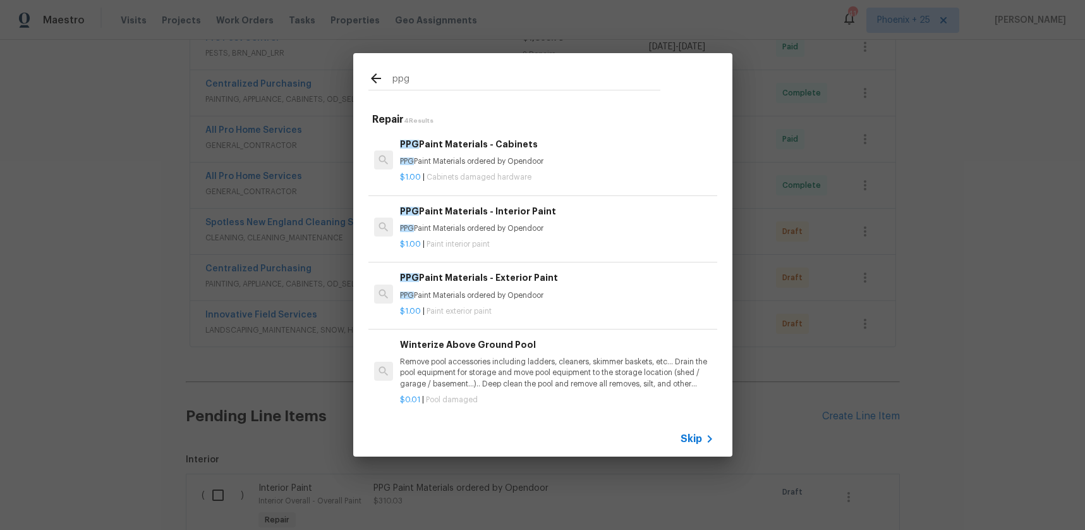
type input "ppg"
click at [636, 284] on div "PPG Paint Materials - Exterior Paint PPG Paint Materials ordered by Opendoor" at bounding box center [557, 286] width 314 height 30
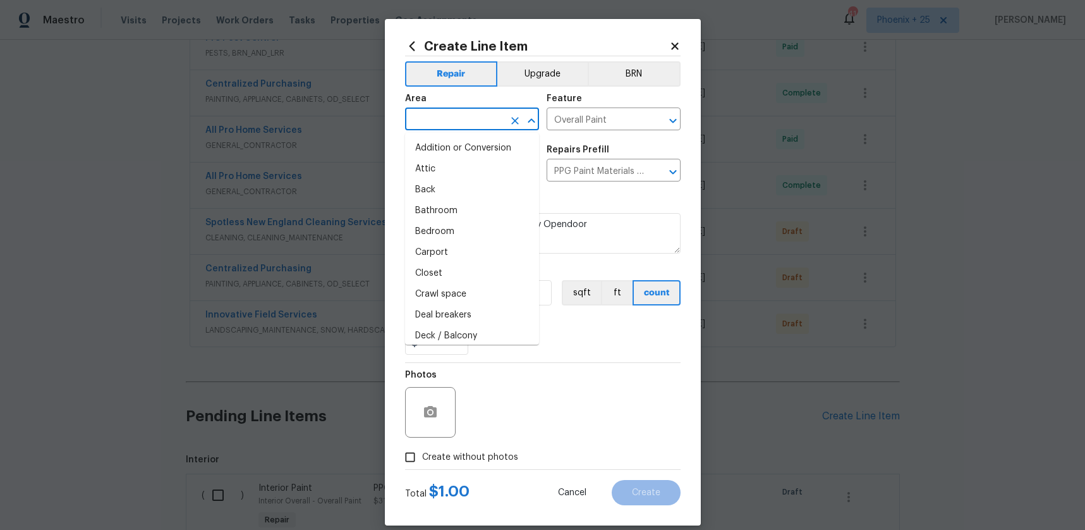
click at [464, 116] on input "text" at bounding box center [454, 121] width 99 height 20
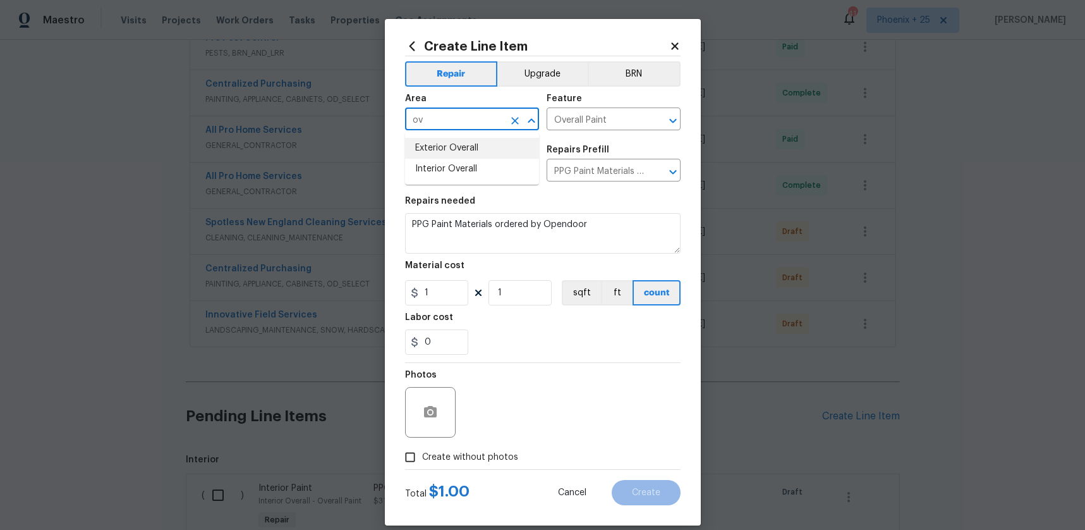
click at [466, 145] on li "Exterior Overall" at bounding box center [472, 148] width 134 height 21
type input "Exterior Overall"
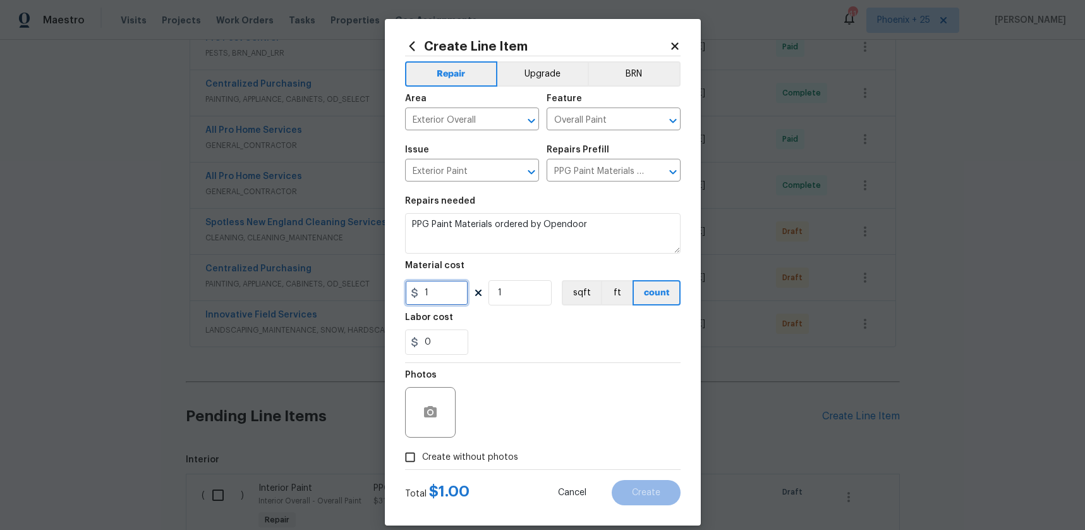
drag, startPoint x: 446, startPoint y: 283, endPoint x: 433, endPoint y: 286, distance: 13.2
click at [433, 286] on input "1" at bounding box center [436, 292] width 63 height 25
drag, startPoint x: 435, startPoint y: 293, endPoint x: 417, endPoint y: 291, distance: 18.4
click at [417, 291] on div "1" at bounding box center [436, 292] width 63 height 25
type input "51.74"
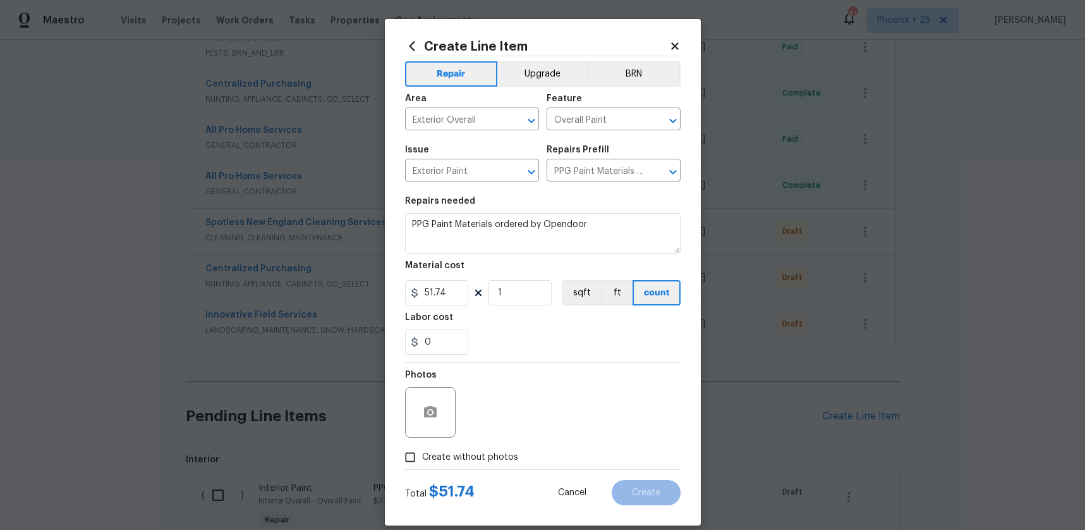
drag, startPoint x: 469, startPoint y: 454, endPoint x: 478, endPoint y: 445, distance: 12.5
click at [469, 454] on span "Create without photos" at bounding box center [470, 457] width 96 height 13
click at [422, 454] on input "Create without photos" at bounding box center [410, 457] width 24 height 24
checkbox input "true"
type textarea "NA"
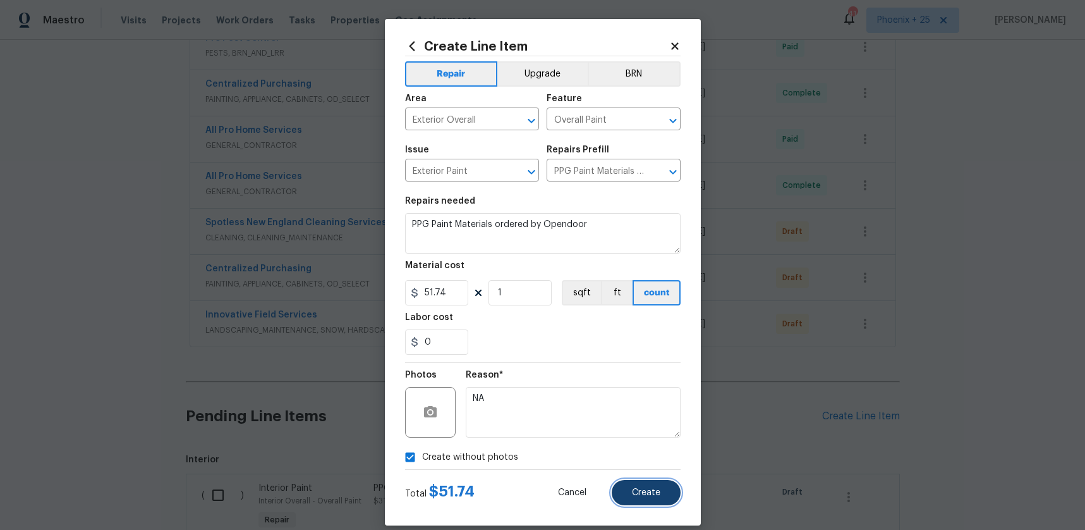
click at [637, 496] on span "Create" at bounding box center [646, 492] width 28 height 9
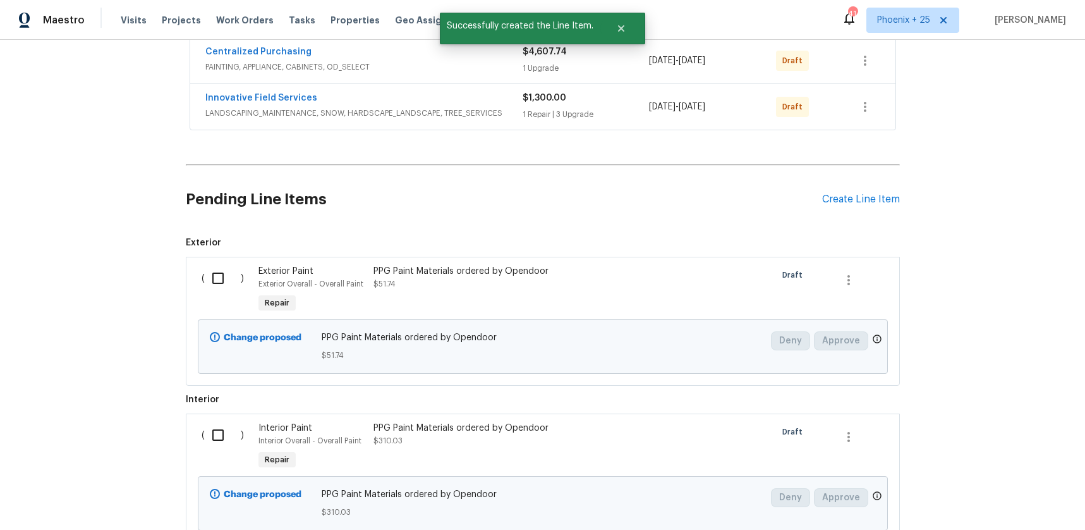
scroll to position [773, 0]
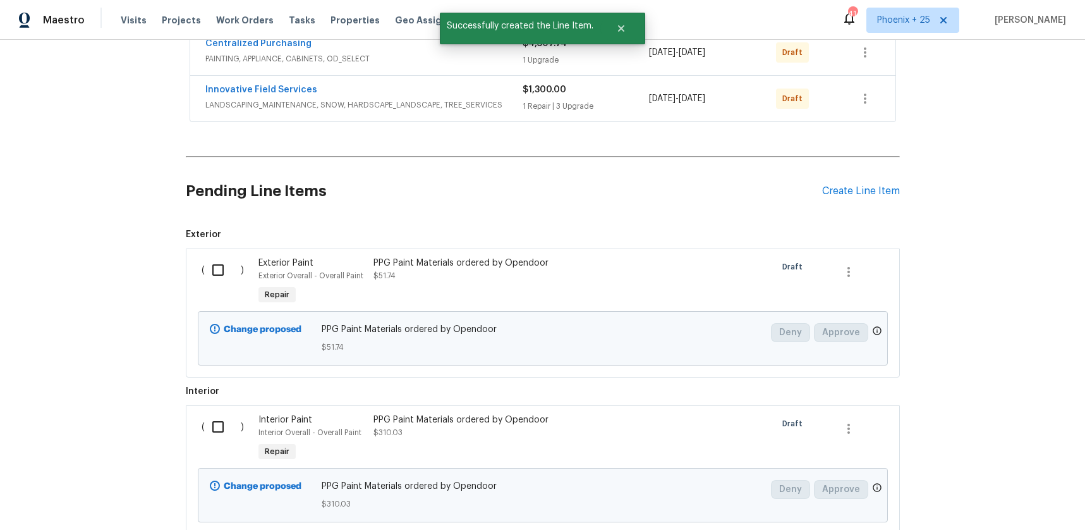
drag, startPoint x: 219, startPoint y: 254, endPoint x: 214, endPoint y: 367, distance: 112.6
click at [218, 257] on input "checkbox" at bounding box center [223, 270] width 36 height 27
checkbox input "true"
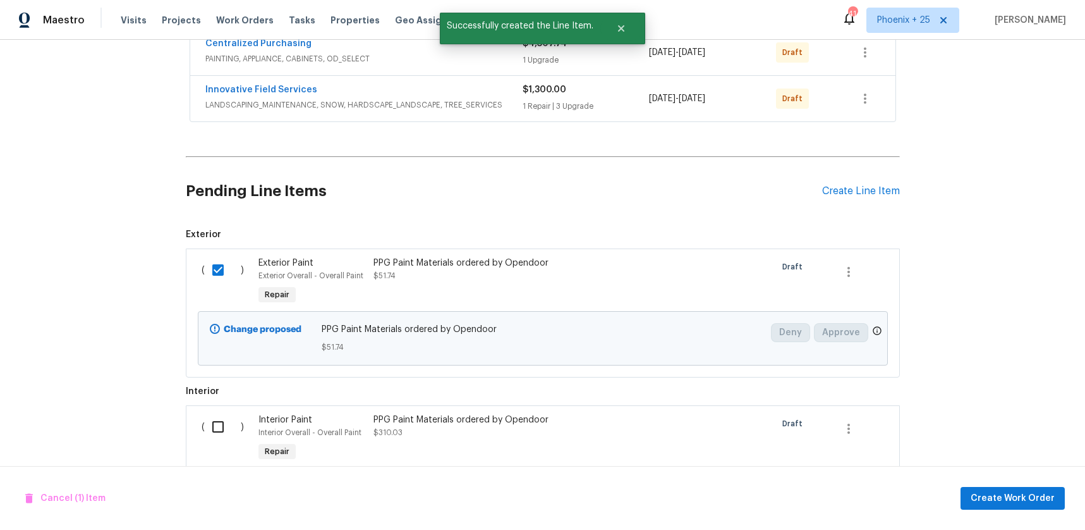
drag, startPoint x: 222, startPoint y: 435, endPoint x: 224, endPoint y: 420, distance: 15.3
click at [222, 434] on div "( )" at bounding box center [227, 439] width 58 height 58
click at [224, 420] on input "checkbox" at bounding box center [223, 426] width 36 height 27
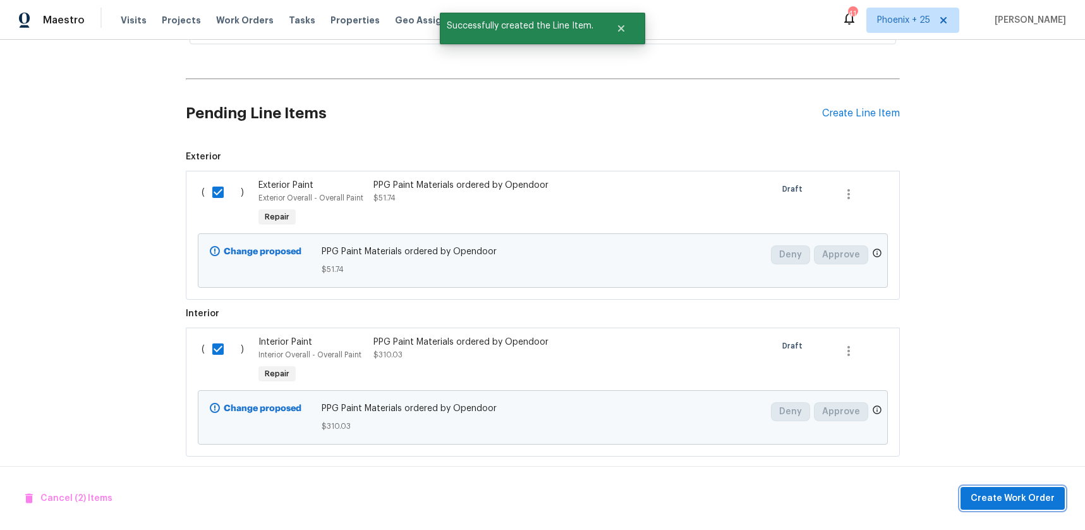
click at [1035, 508] on button "Create Work Order" at bounding box center [1013, 498] width 104 height 23
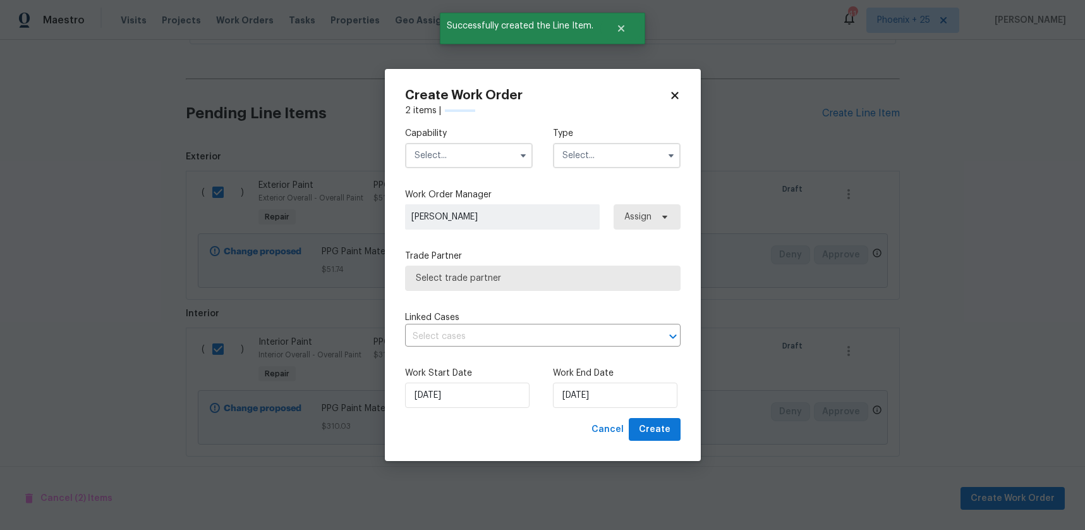
checkbox input "false"
click at [463, 157] on input "text" at bounding box center [469, 155] width 128 height 25
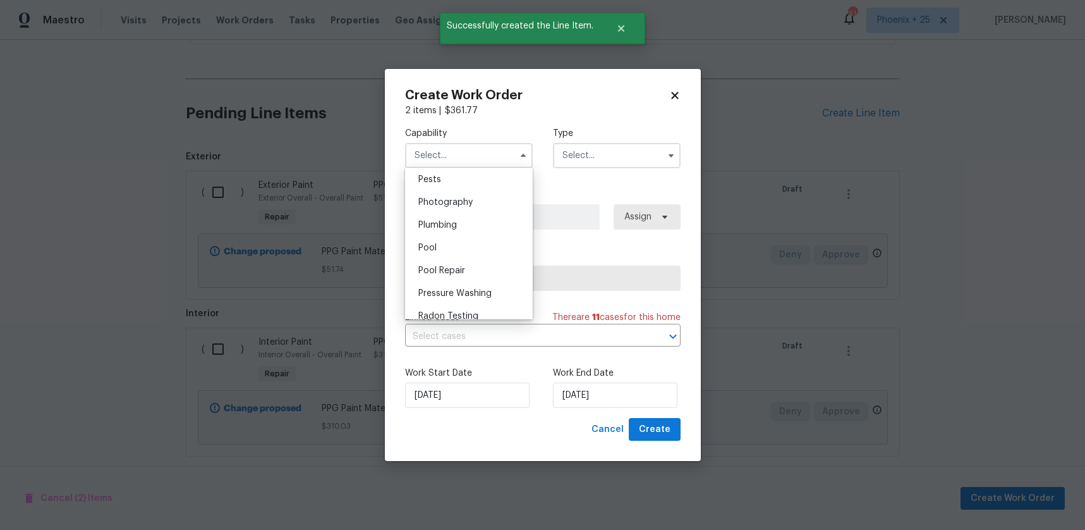
scroll to position [1348, 0]
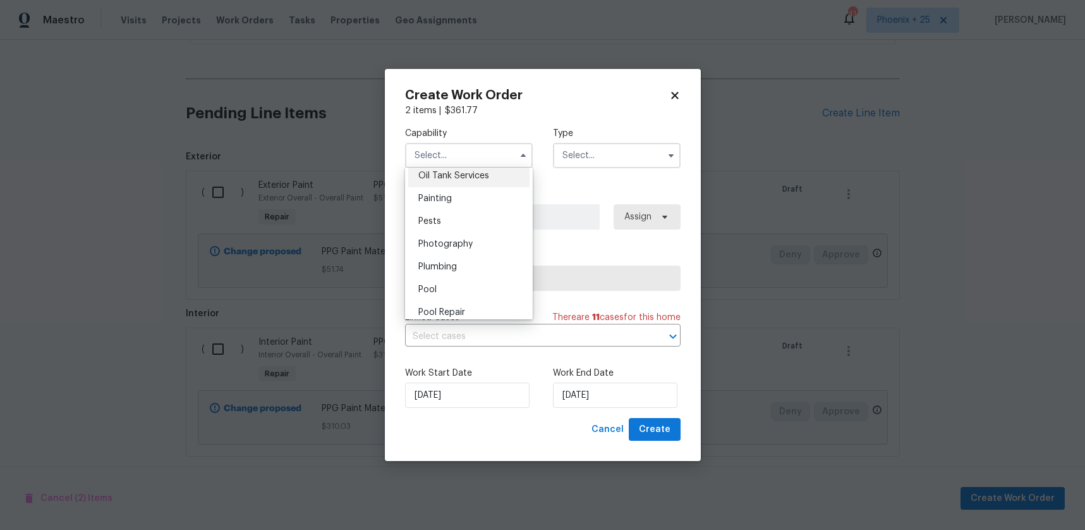
click at [438, 181] on div "Oil Tank Services" at bounding box center [468, 175] width 121 height 23
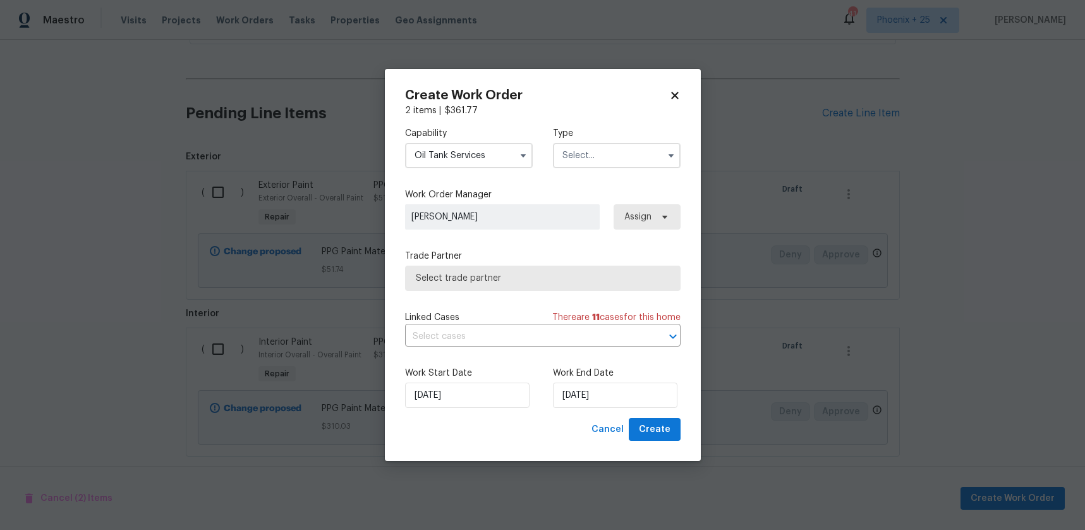
drag, startPoint x: 441, startPoint y: 154, endPoint x: 441, endPoint y: 162, distance: 7.6
click at [441, 155] on input "Oil Tank Services" at bounding box center [469, 155] width 128 height 25
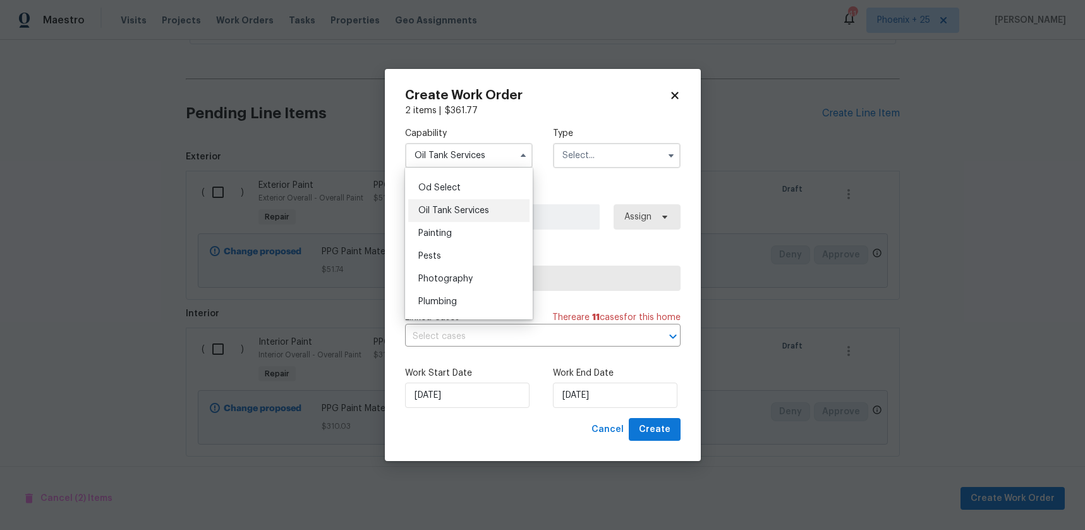
scroll to position [1022, 0]
click at [445, 211] on div "Painting" at bounding box center [468, 222] width 121 height 23
type input "Painting"
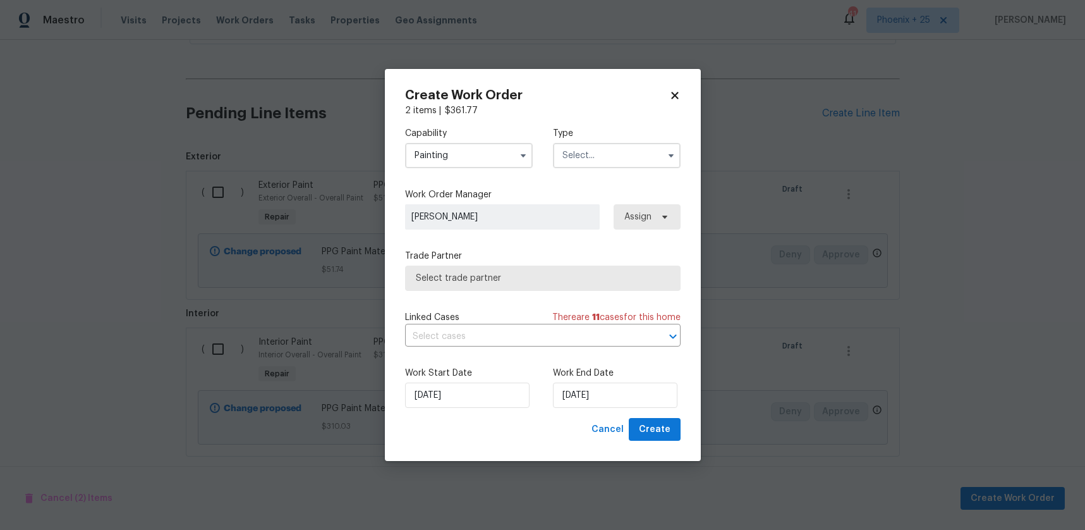
click at [556, 160] on input "text" at bounding box center [617, 155] width 128 height 25
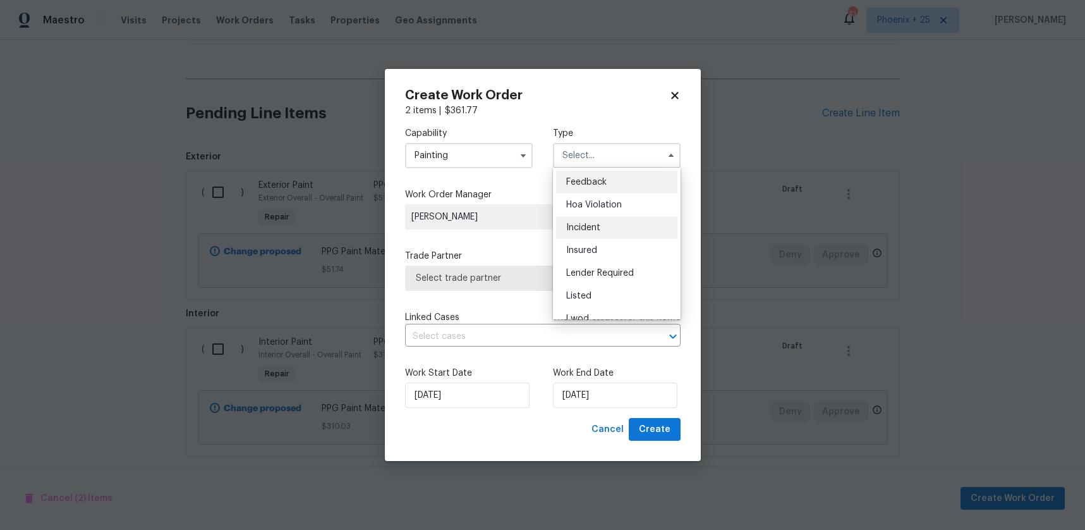
scroll to position [150, 0]
click at [589, 236] on span "Renovation" at bounding box center [589, 236] width 47 height 9
type input "Renovation"
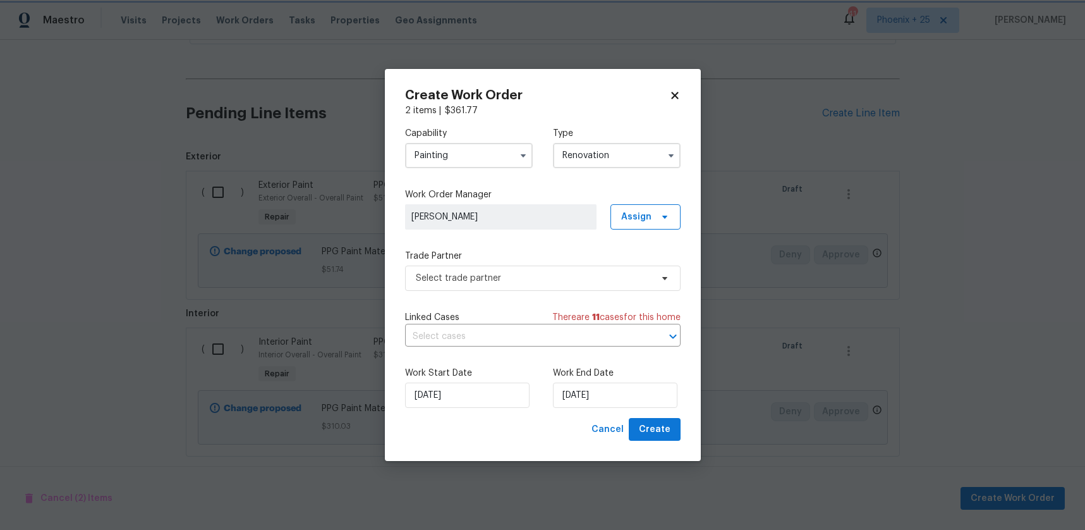
scroll to position [0, 0]
drag, startPoint x: 637, startPoint y: 212, endPoint x: 639, endPoint y: 224, distance: 12.9
click at [637, 212] on span "Assign" at bounding box center [636, 217] width 30 height 13
click at [647, 262] on div "Assign to me" at bounding box center [651, 270] width 71 height 18
click at [645, 265] on div "Assign to me" at bounding box center [647, 270] width 55 height 13
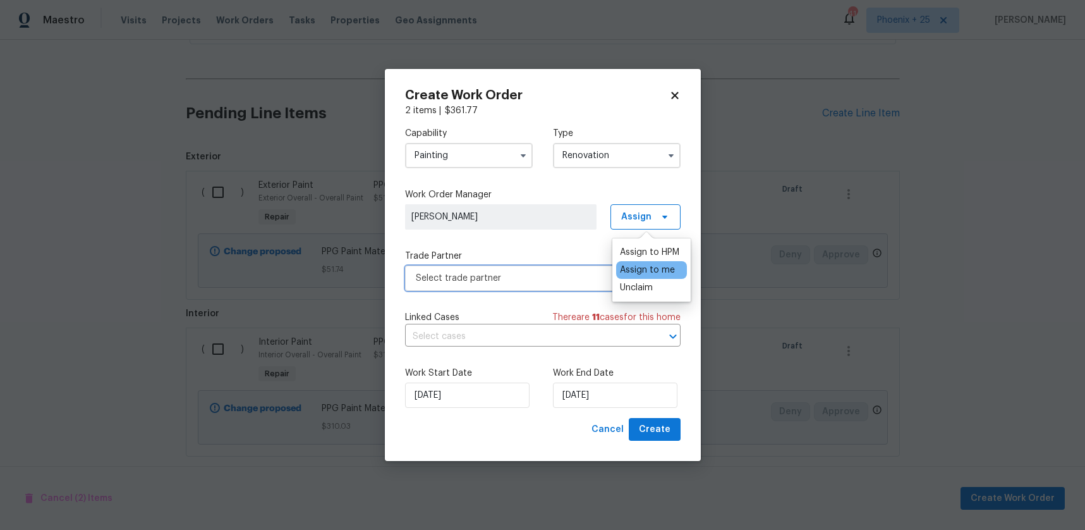
click at [537, 276] on span "Select trade partner" at bounding box center [534, 278] width 236 height 13
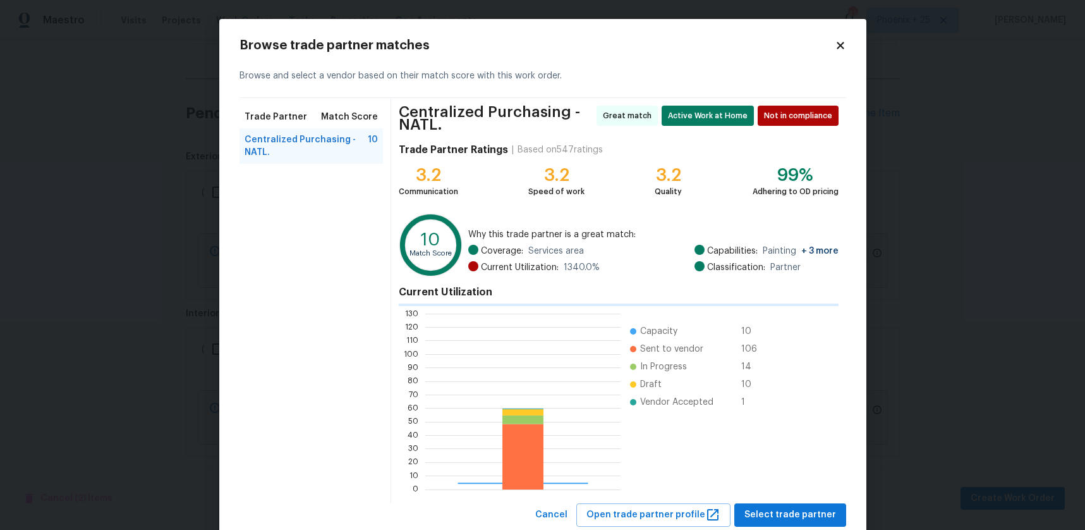
scroll to position [177, 195]
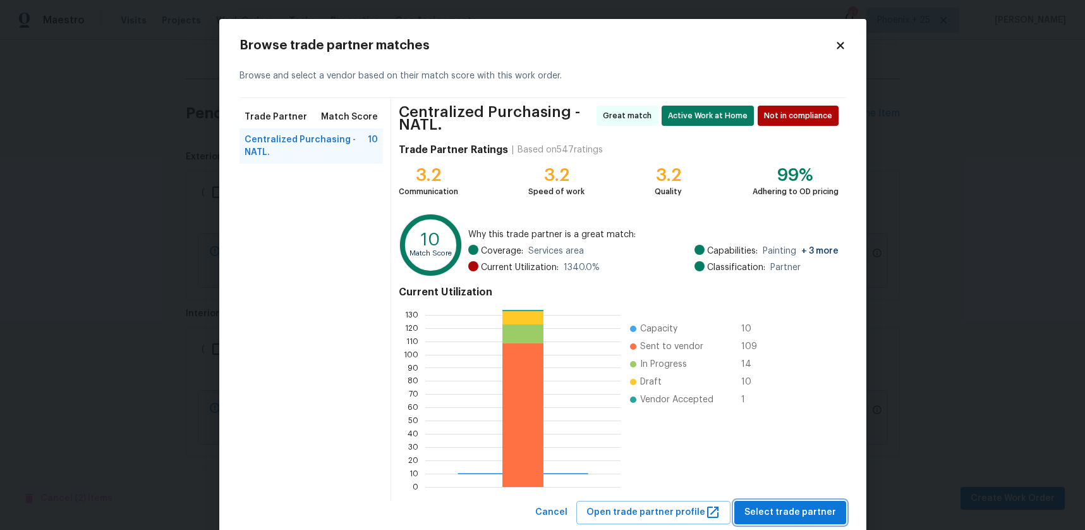
click at [784, 505] on span "Select trade partner" at bounding box center [791, 512] width 92 height 16
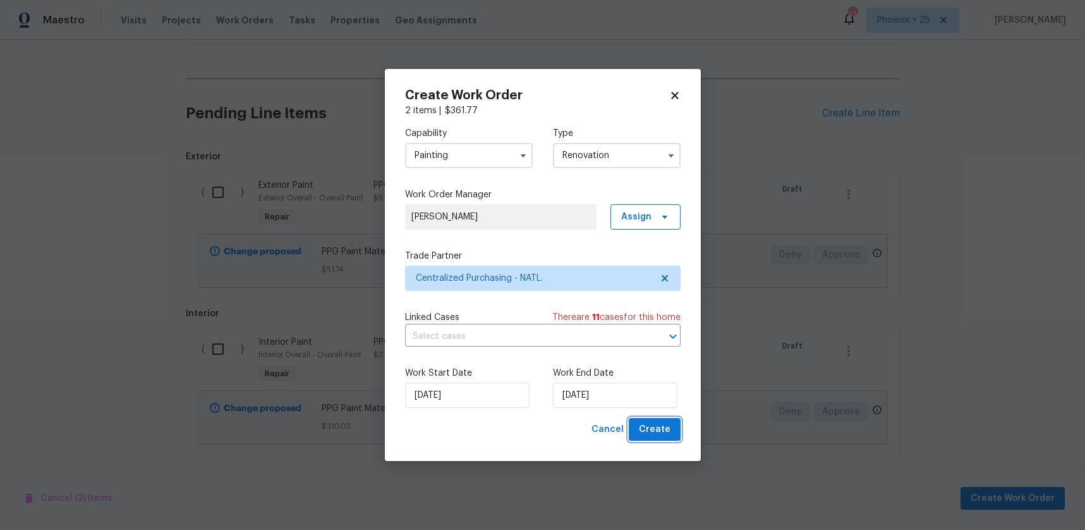
click at [665, 429] on span "Create" at bounding box center [655, 430] width 32 height 16
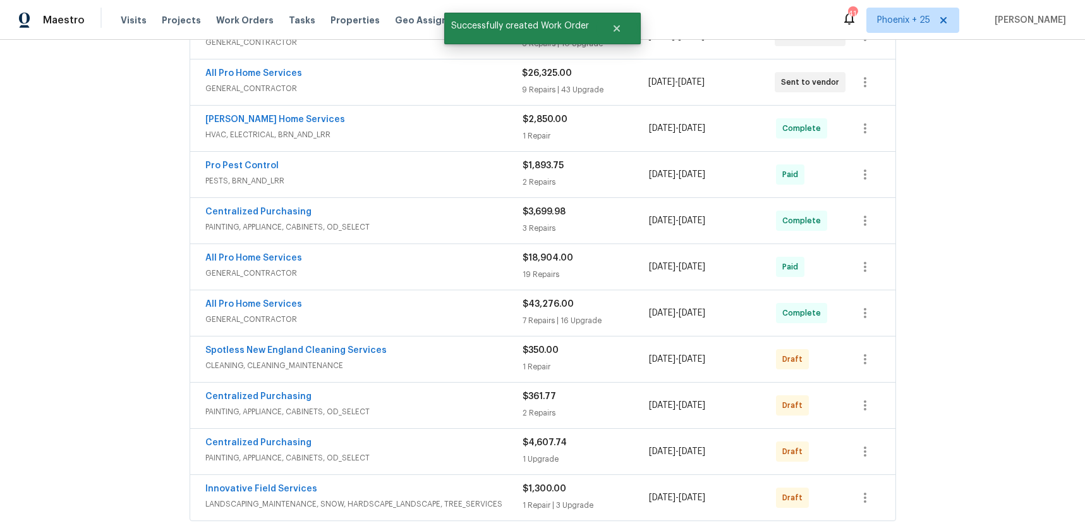
scroll to position [424, 0]
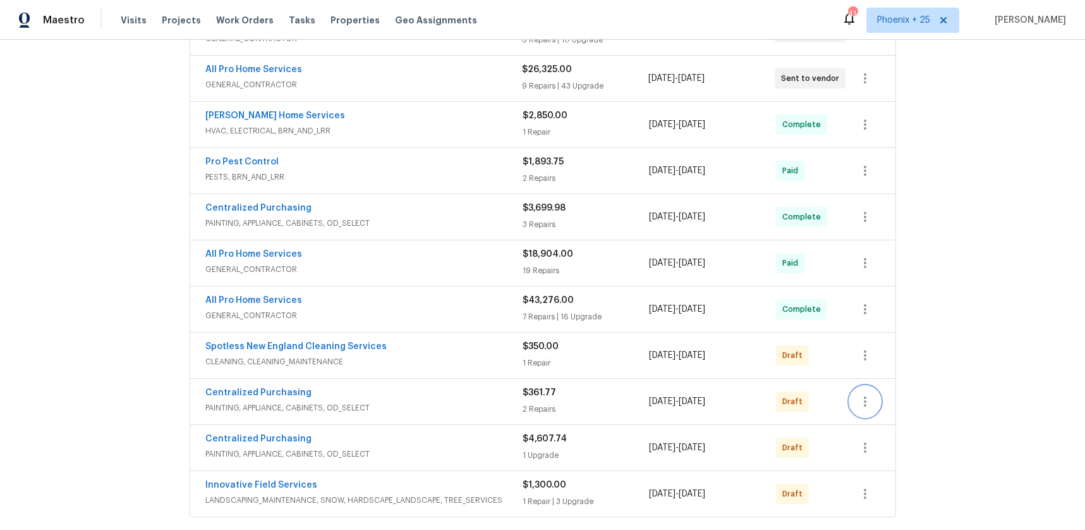
click at [855, 386] on button "button" at bounding box center [865, 401] width 30 height 30
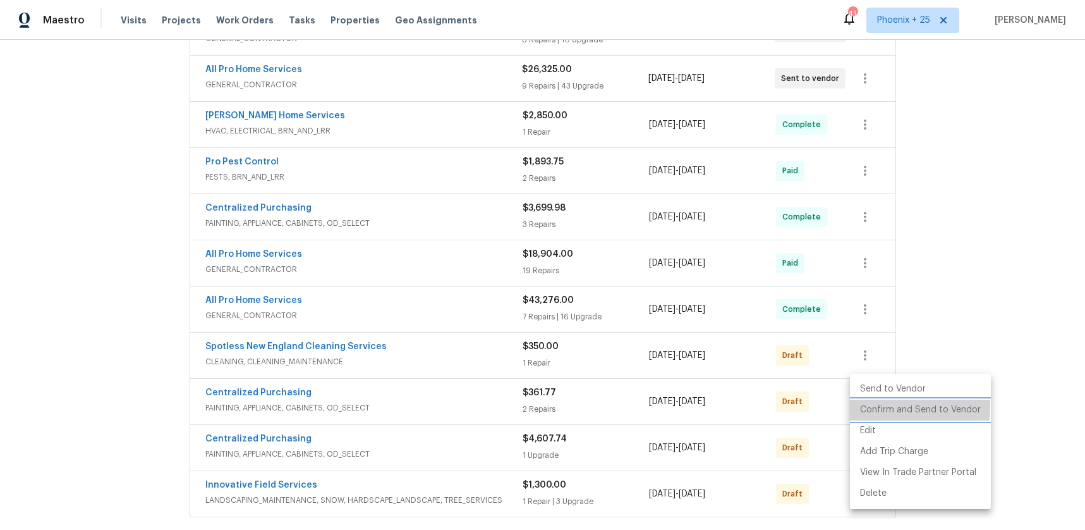
click at [867, 405] on li "Confirm and Send to Vendor" at bounding box center [920, 410] width 141 height 21
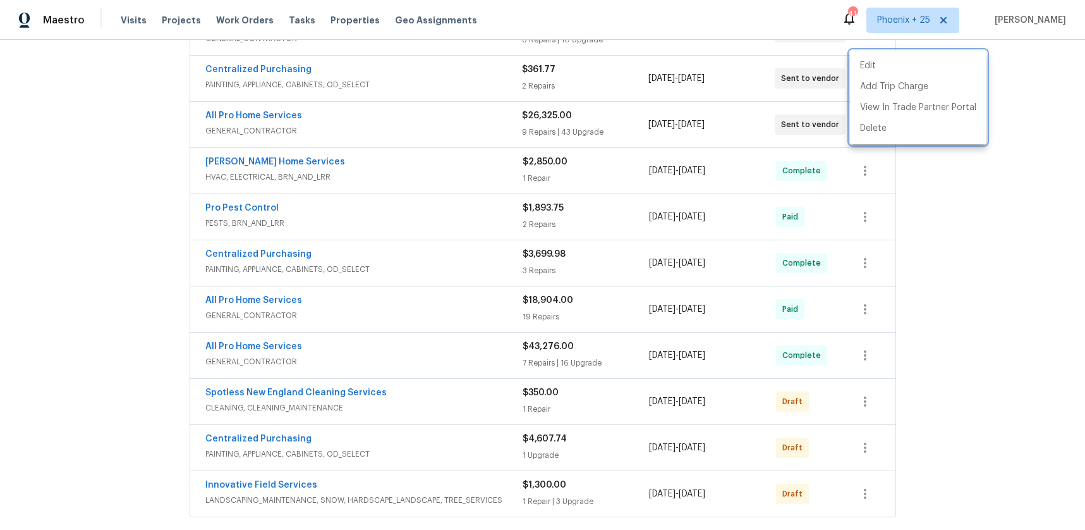
click at [298, 64] on div at bounding box center [542, 265] width 1085 height 530
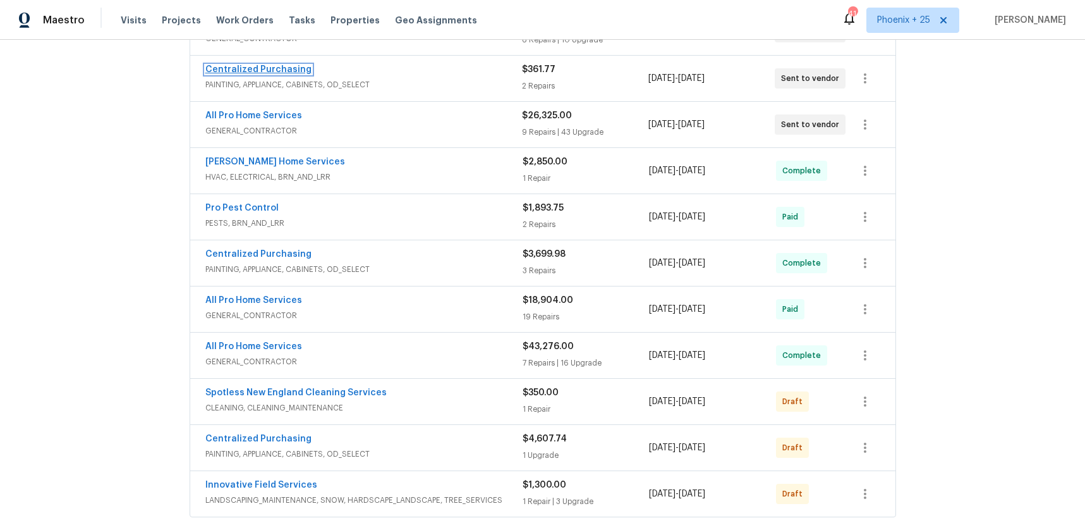
click at [282, 65] on link "Centralized Purchasing" at bounding box center [258, 69] width 106 height 9
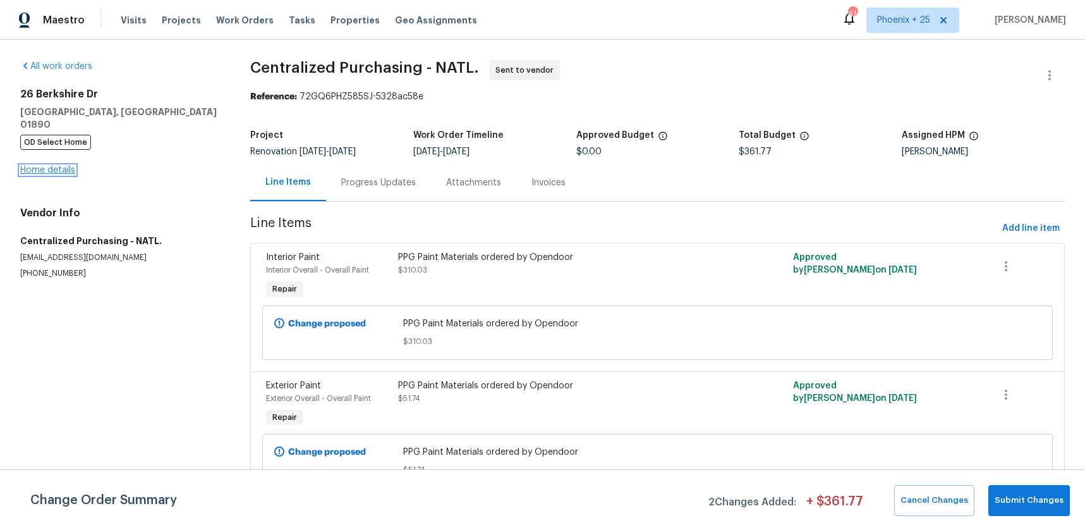
click at [45, 166] on link "Home details" at bounding box center [47, 170] width 55 height 9
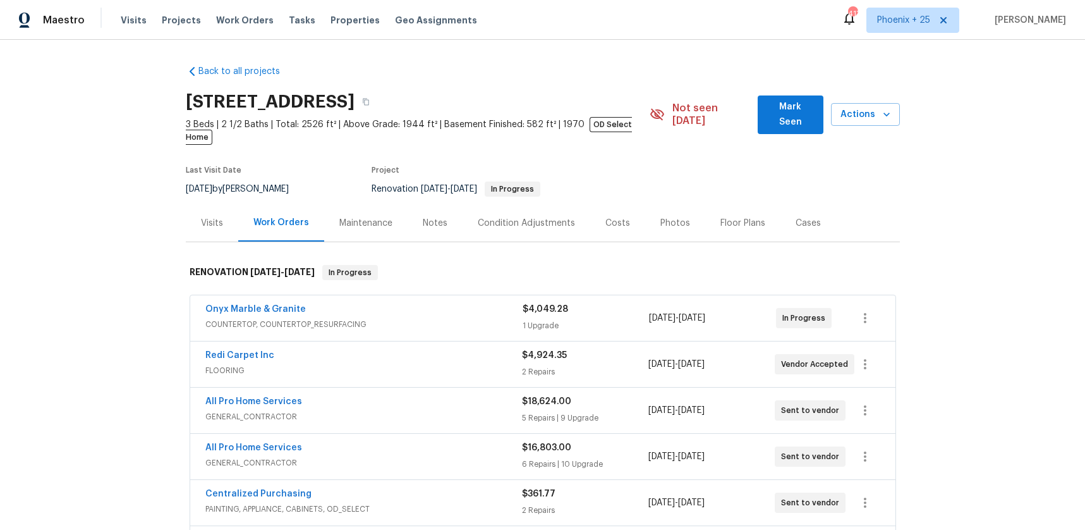
click at [238, 27] on div "Visits Projects Work Orders Tasks Properties Geo Assignments" at bounding box center [307, 20] width 372 height 25
click at [237, 22] on span "Work Orders" at bounding box center [245, 20] width 58 height 13
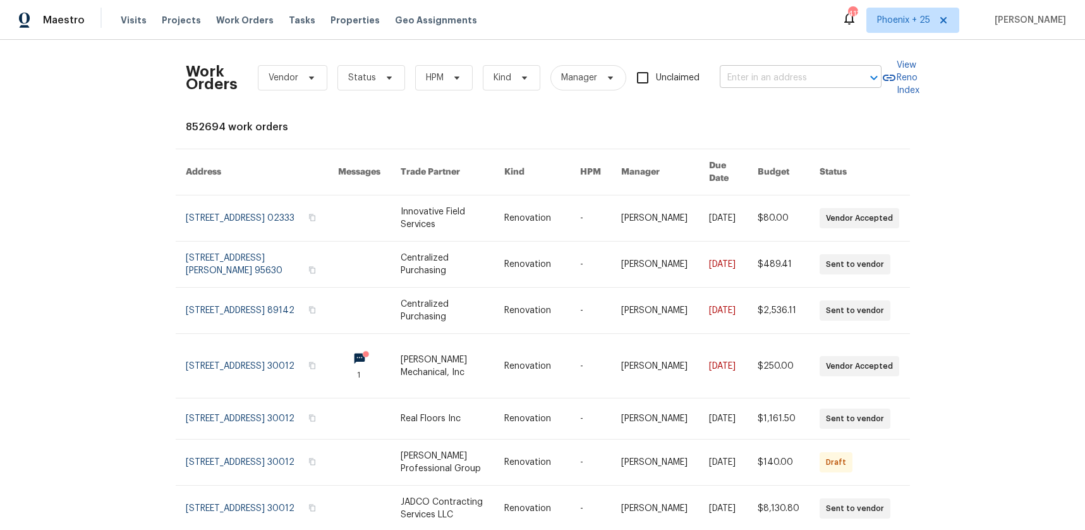
click at [769, 72] on input "text" at bounding box center [783, 78] width 126 height 20
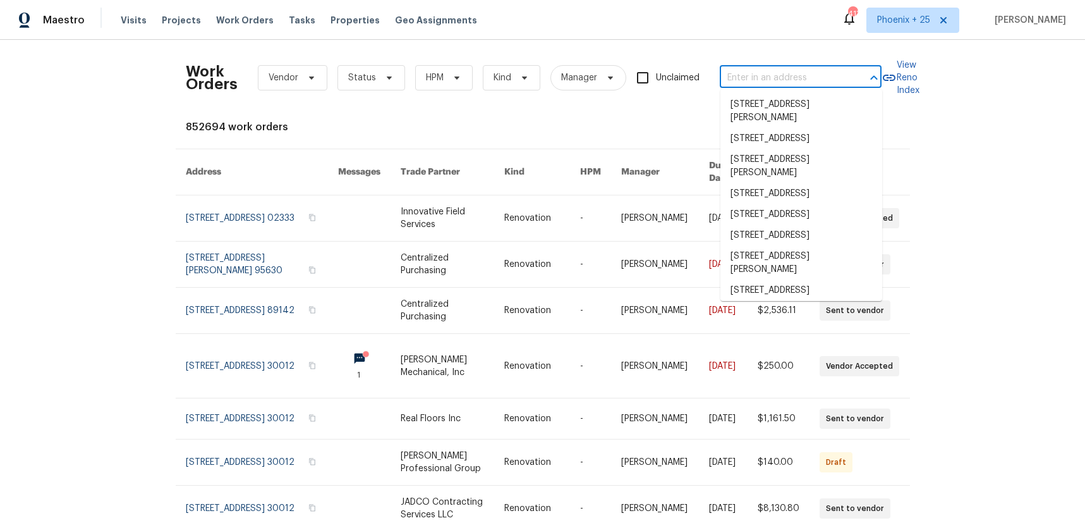
paste input "[STREET_ADDRESS]"
type input "[STREET_ADDRESS]"
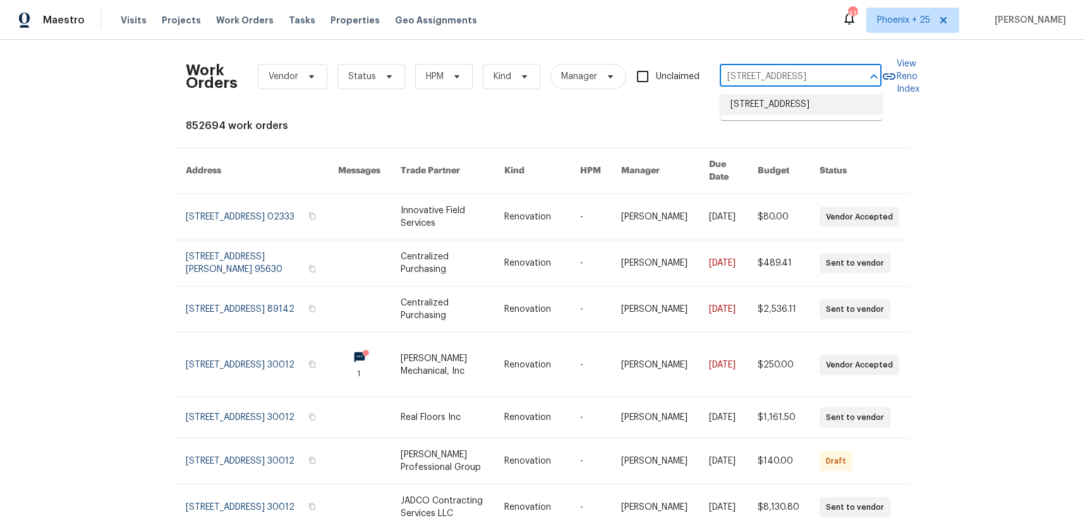
click at [763, 106] on li "[STREET_ADDRESS]" at bounding box center [802, 104] width 162 height 21
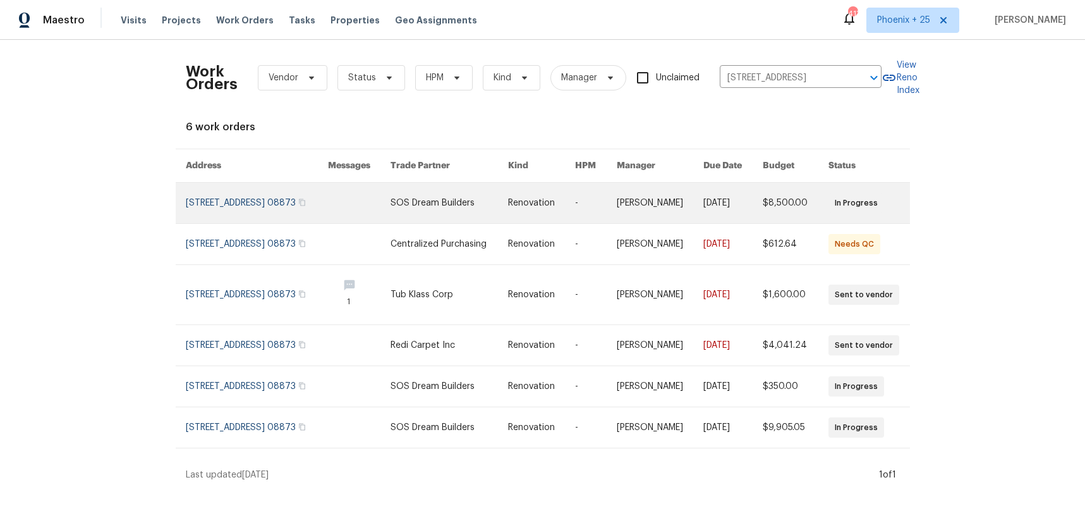
click at [495, 205] on link at bounding box center [449, 203] width 117 height 40
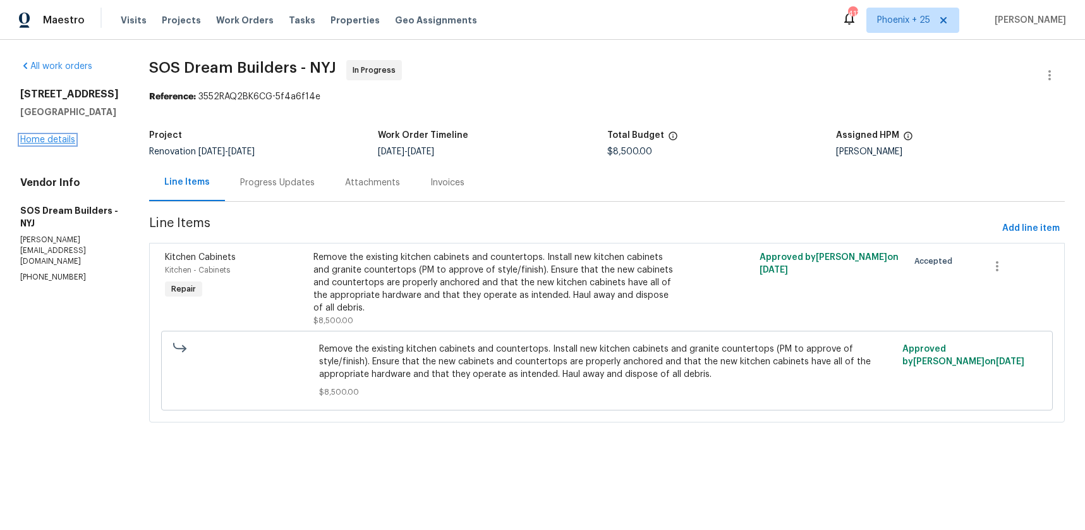
click at [43, 143] on link "Home details" at bounding box center [47, 139] width 55 height 9
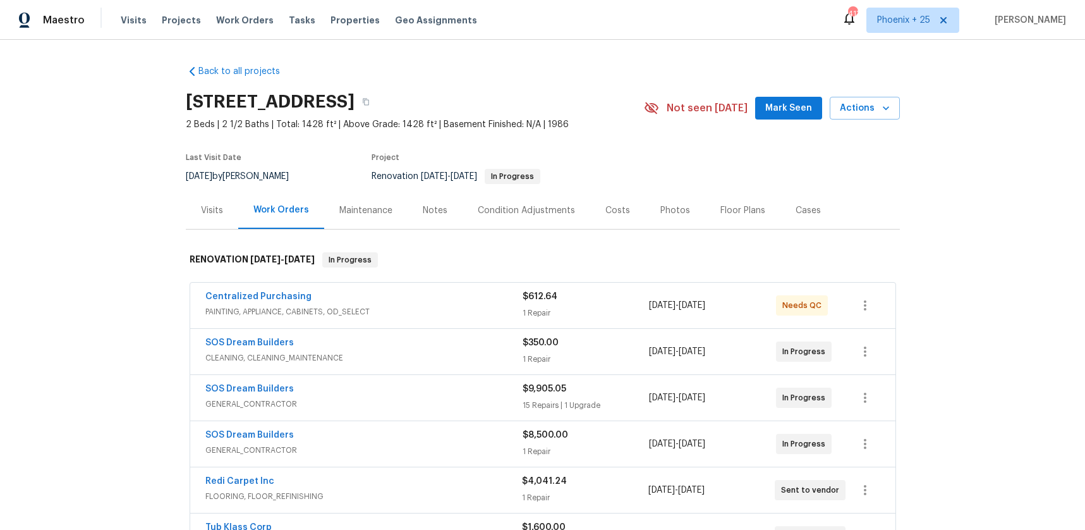
click at [197, 218] on div "Visits" at bounding box center [212, 210] width 52 height 37
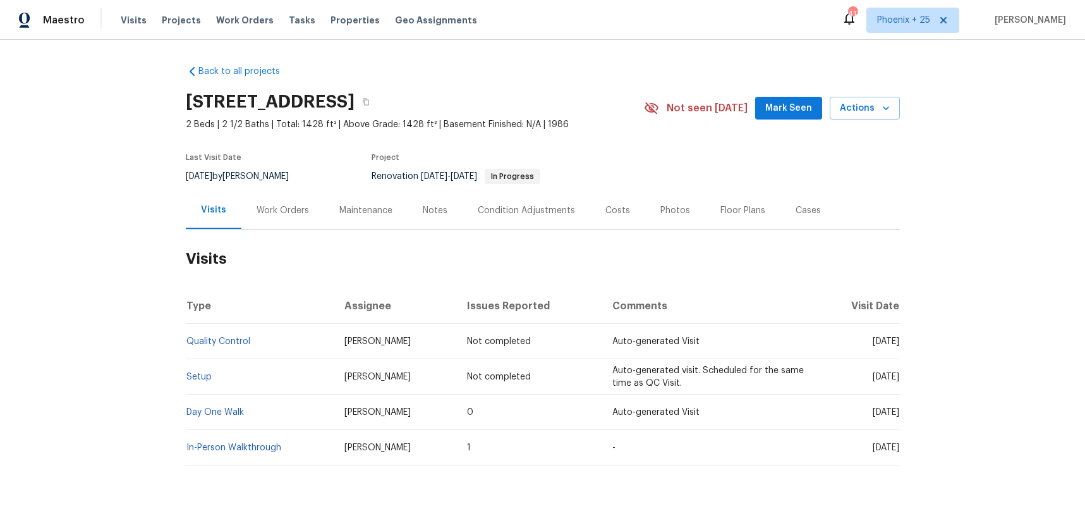
scroll to position [21, 0]
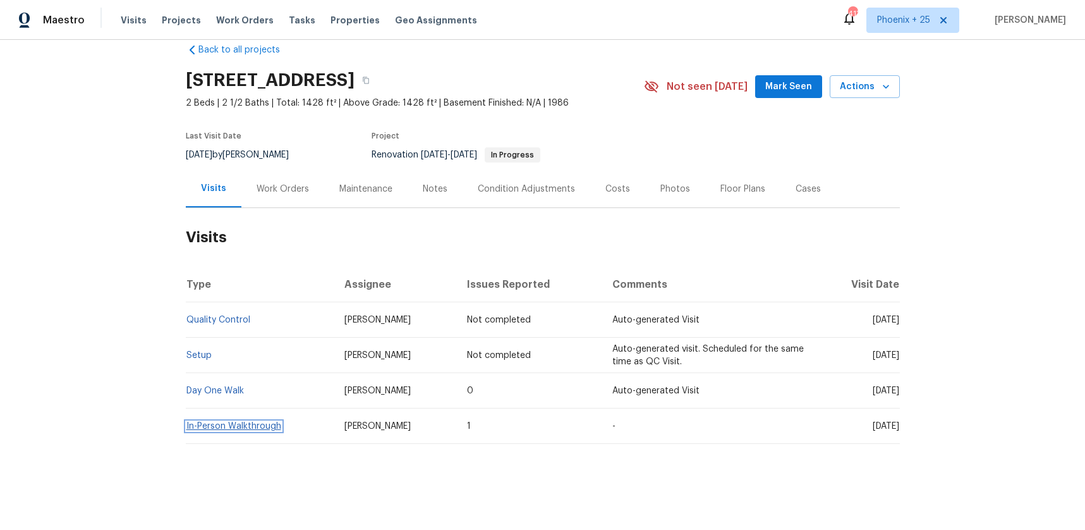
click at [267, 424] on link "In-Person Walkthrough" at bounding box center [233, 426] width 95 height 9
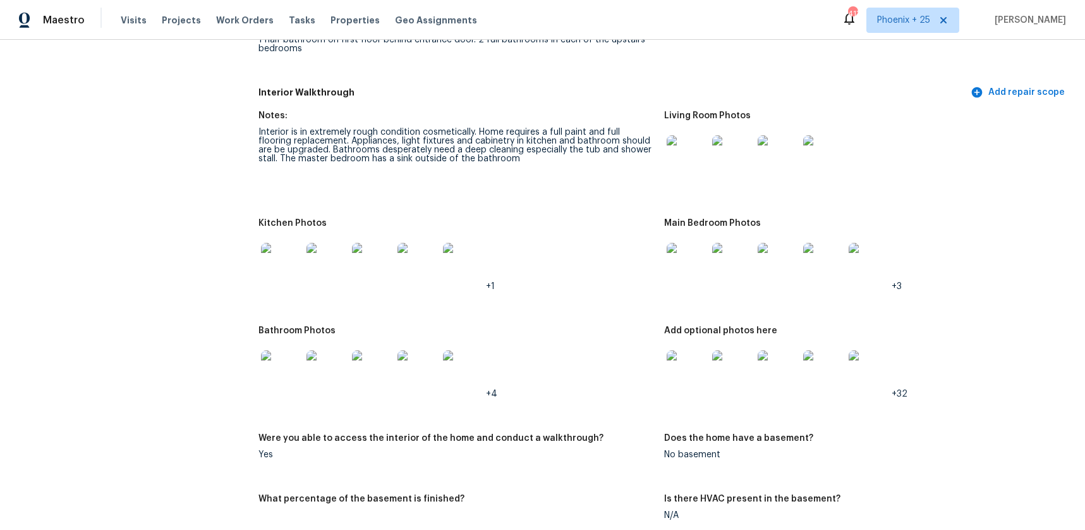
scroll to position [1559, 0]
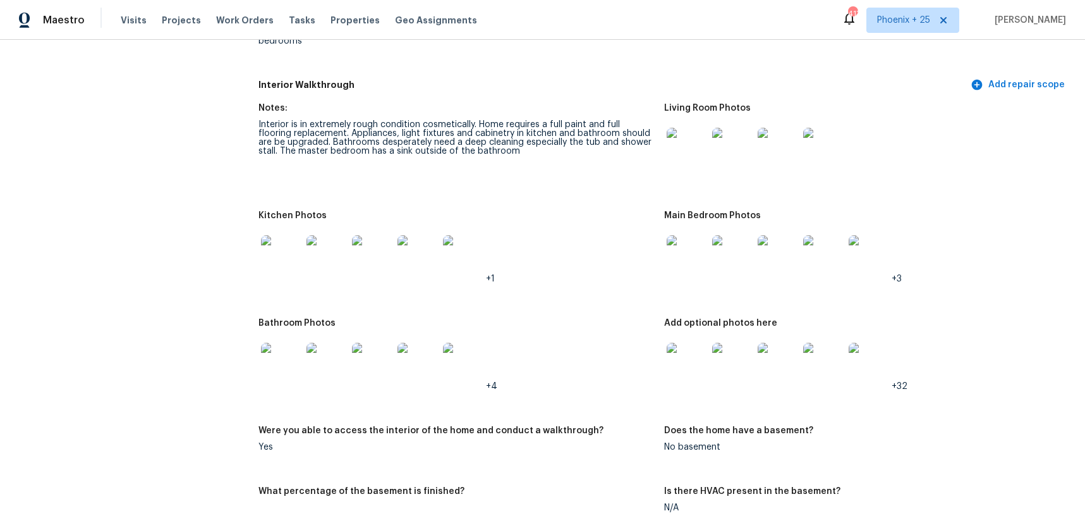
click at [283, 267] on img at bounding box center [281, 255] width 40 height 40
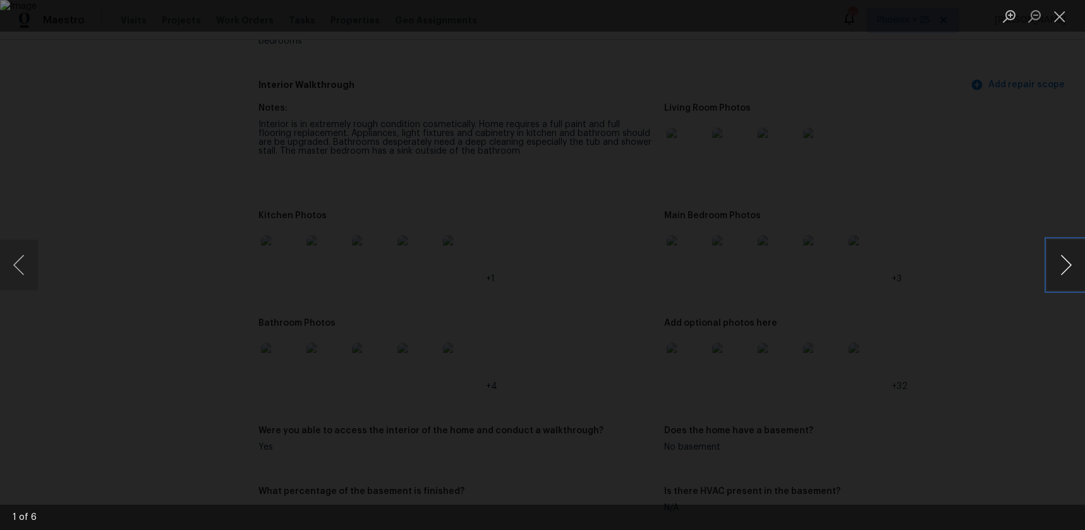
click at [1061, 269] on button "Next image" at bounding box center [1067, 265] width 38 height 51
click at [1060, 269] on button "Next image" at bounding box center [1067, 265] width 38 height 51
click at [1057, 15] on button "Close lightbox" at bounding box center [1060, 16] width 25 height 22
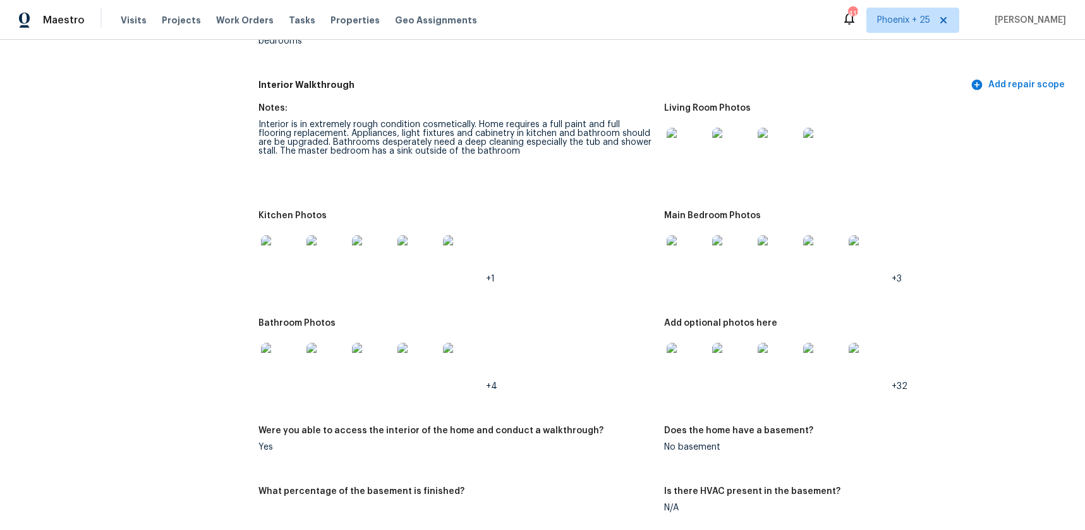
scroll to position [0, 0]
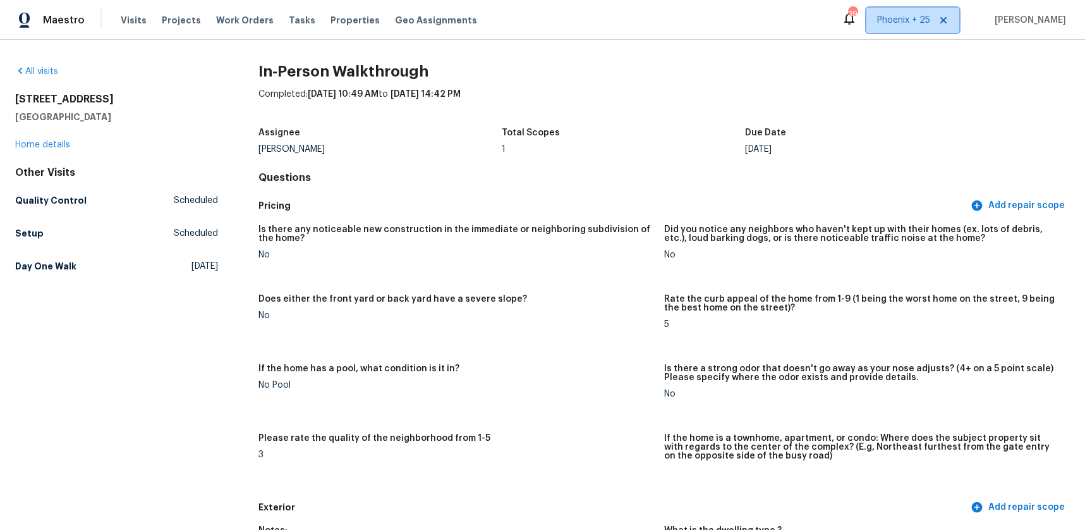
click at [908, 23] on span "Phoenix + 25" at bounding box center [903, 20] width 53 height 13
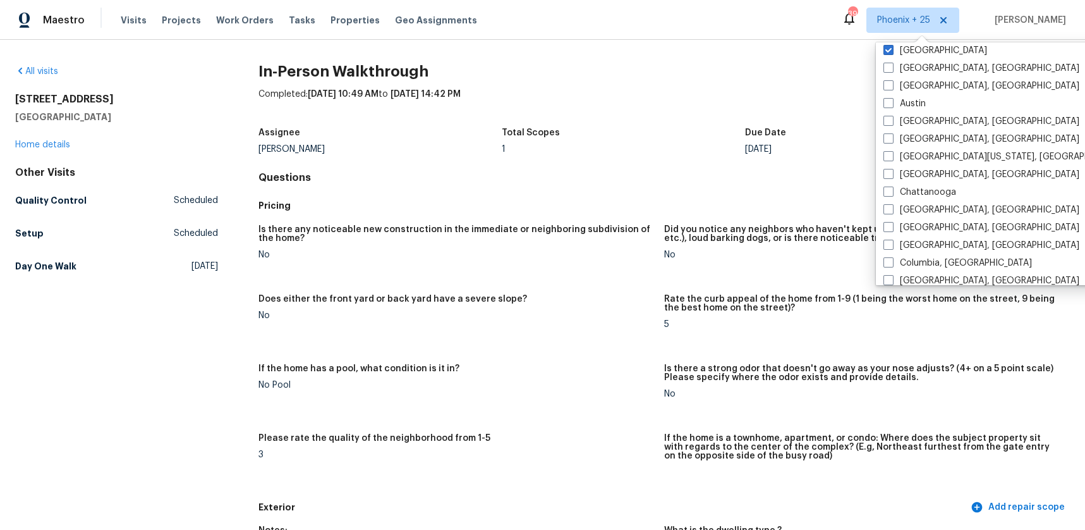
scroll to position [847, 0]
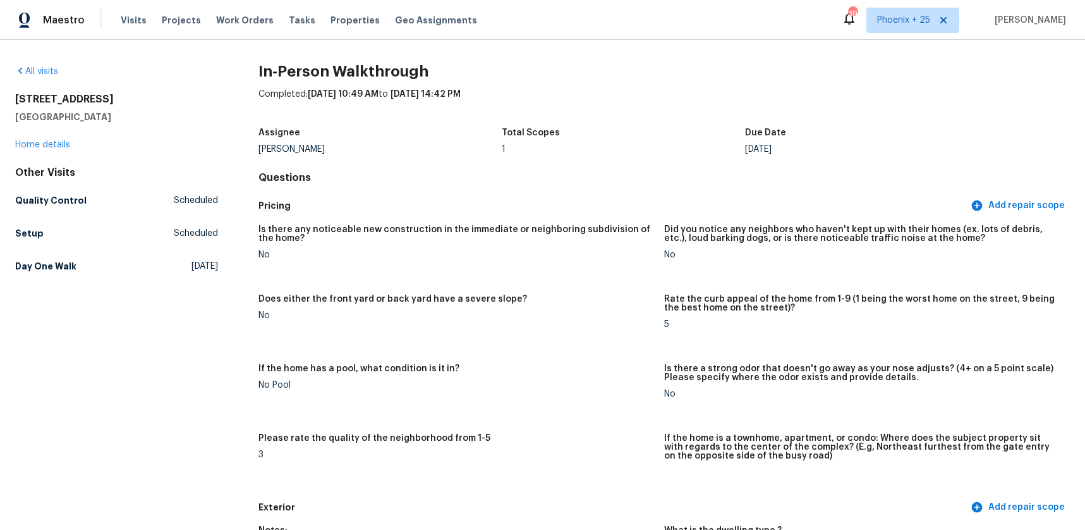
drag, startPoint x: 267, startPoint y: 9, endPoint x: 256, endPoint y: 18, distance: 13.9
click at [266, 11] on div "Visits Projects Work Orders Tasks Properties Geo Assignments" at bounding box center [307, 20] width 372 height 25
click at [256, 18] on span "Work Orders" at bounding box center [245, 20] width 58 height 13
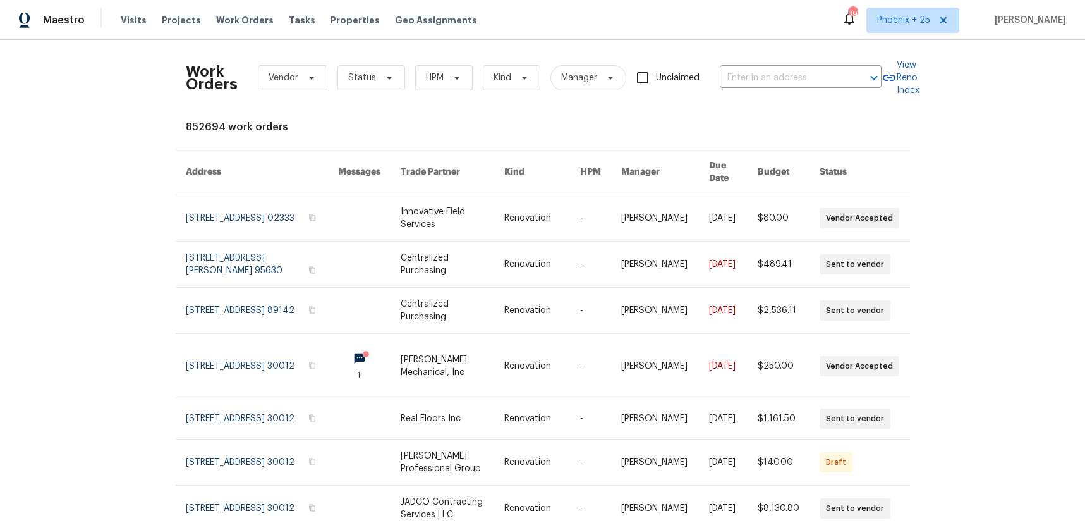
click at [748, 94] on div "Work Orders Vendor Status HPM Kind Manager Unclaimed ​" at bounding box center [534, 78] width 696 height 56
click at [742, 85] on input "text" at bounding box center [783, 78] width 126 height 20
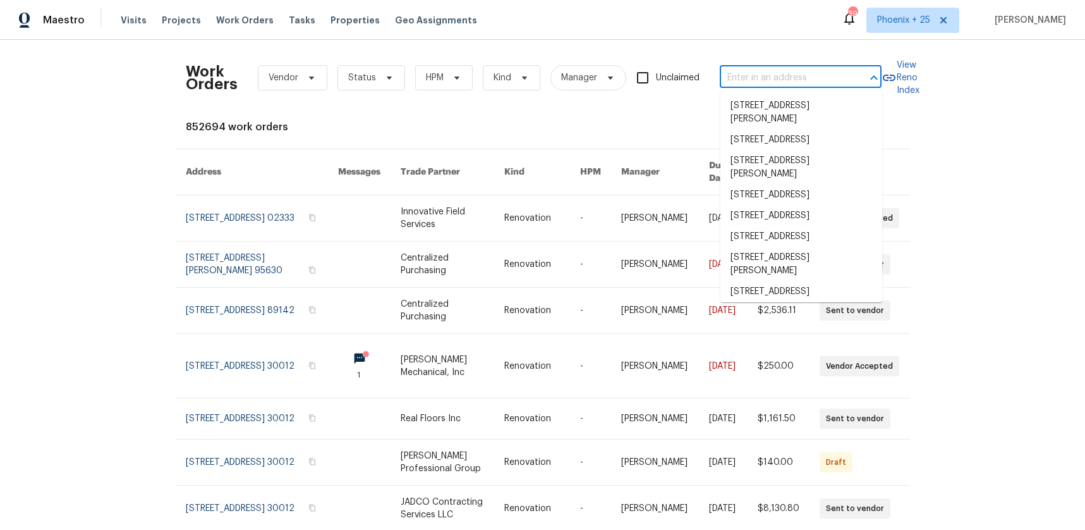
paste input "[STREET_ADDRESS]"
type input "[STREET_ADDRESS]"
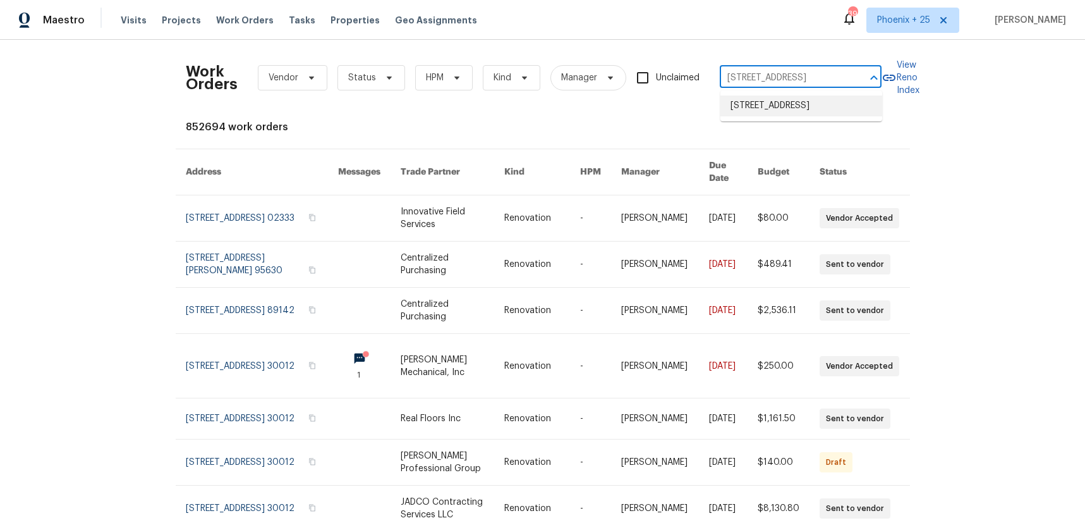
click at [752, 110] on li "[STREET_ADDRESS]" at bounding box center [802, 105] width 162 height 21
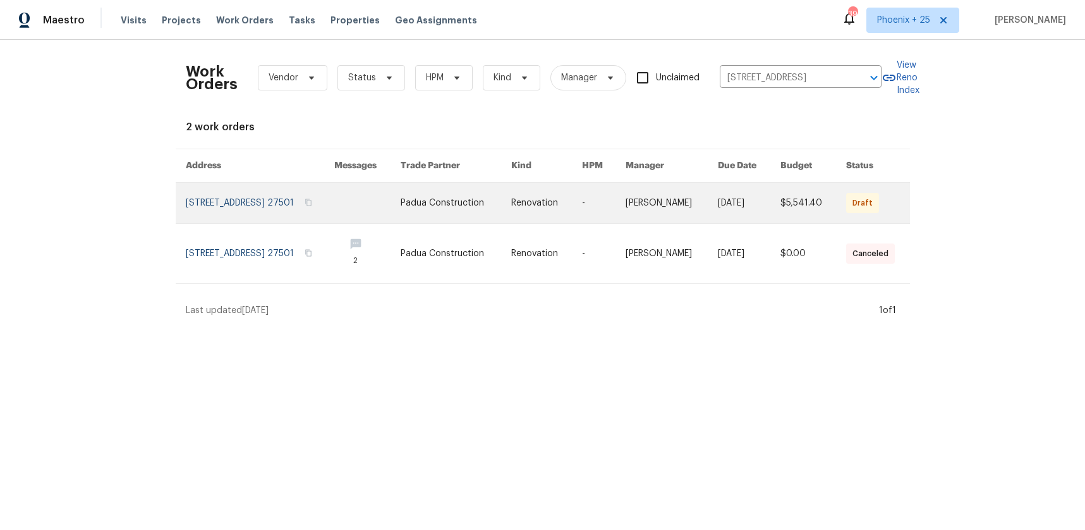
click at [499, 218] on link at bounding box center [456, 203] width 111 height 40
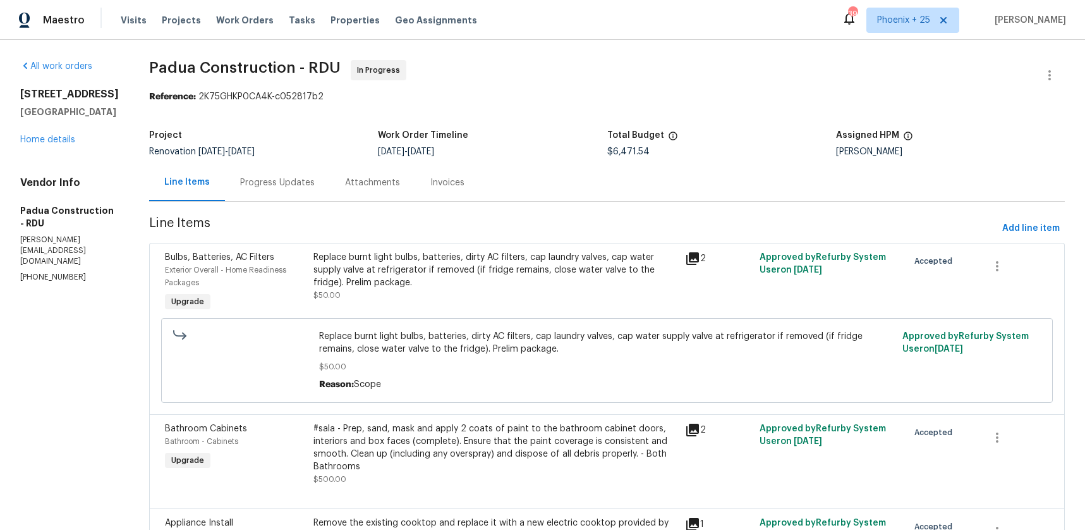
click at [77, 146] on div "[STREET_ADDRESS][PERSON_NAME] Home details" at bounding box center [69, 117] width 99 height 58
click at [68, 144] on link "Home details" at bounding box center [47, 139] width 55 height 9
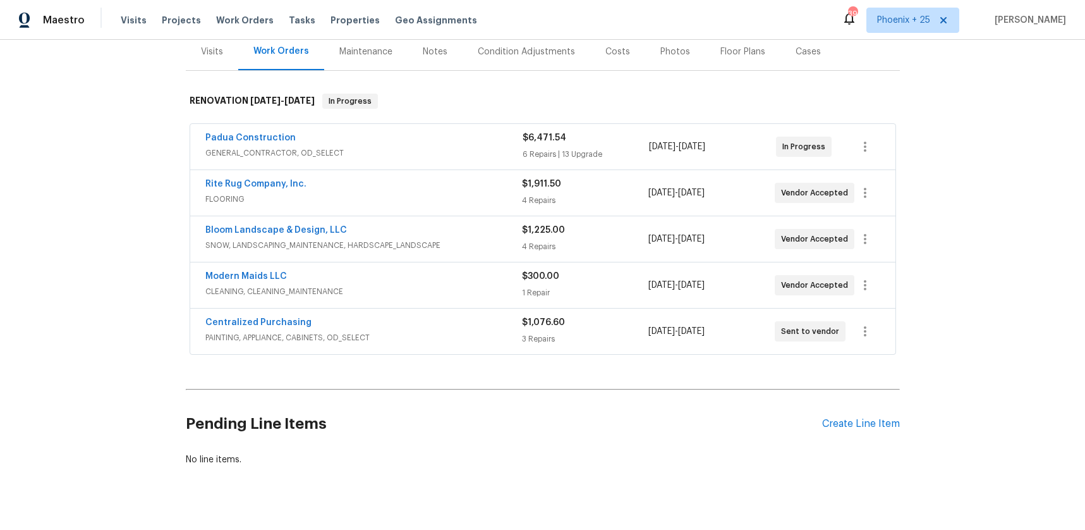
scroll to position [181, 0]
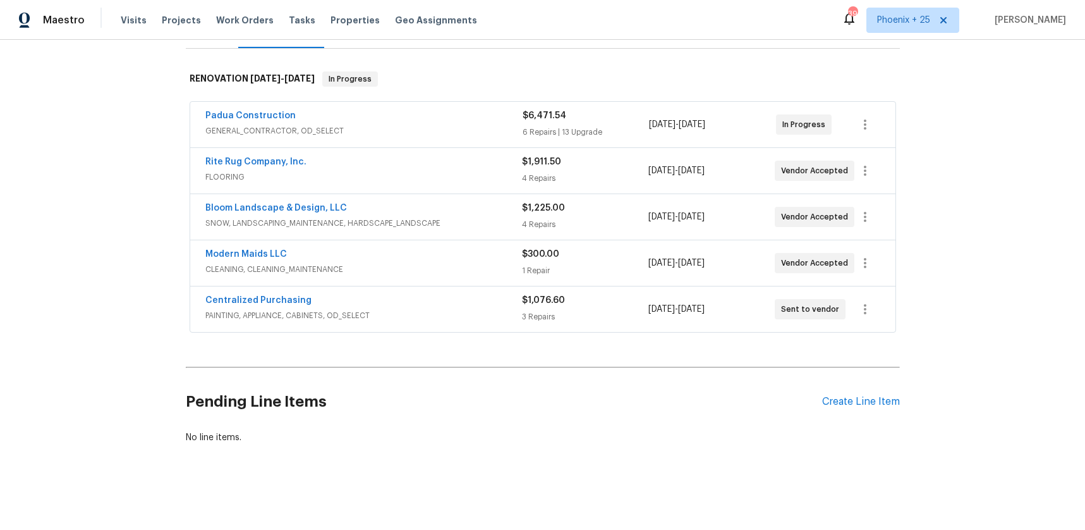
click at [250, 292] on div "Centralized Purchasing PAINTING, APPLIANCE, CABINETS, OD_SELECT $1,076.60 3 Rep…" at bounding box center [542, 309] width 705 height 46
click at [252, 299] on link "Centralized Purchasing" at bounding box center [258, 300] width 106 height 9
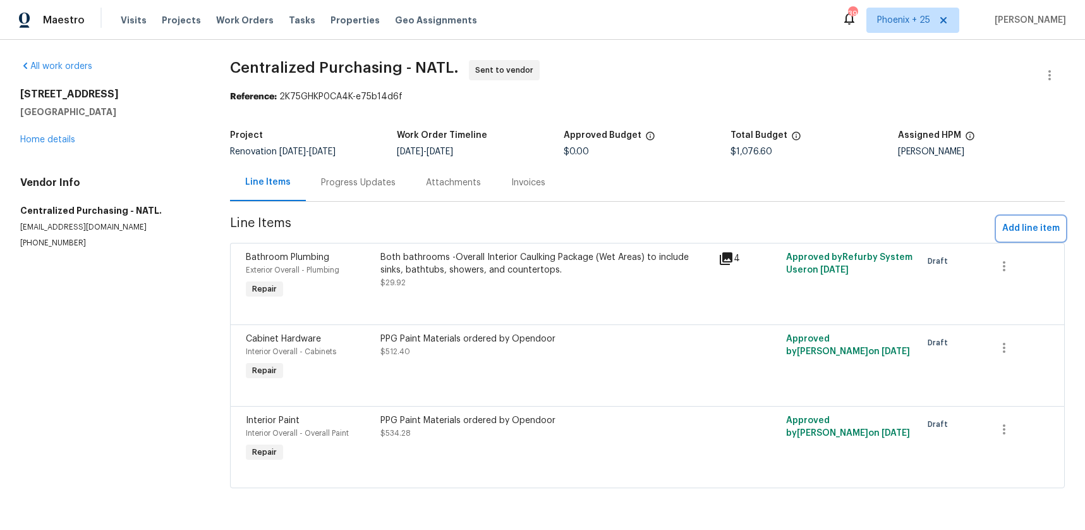
click at [1035, 227] on span "Add line item" at bounding box center [1032, 229] width 58 height 16
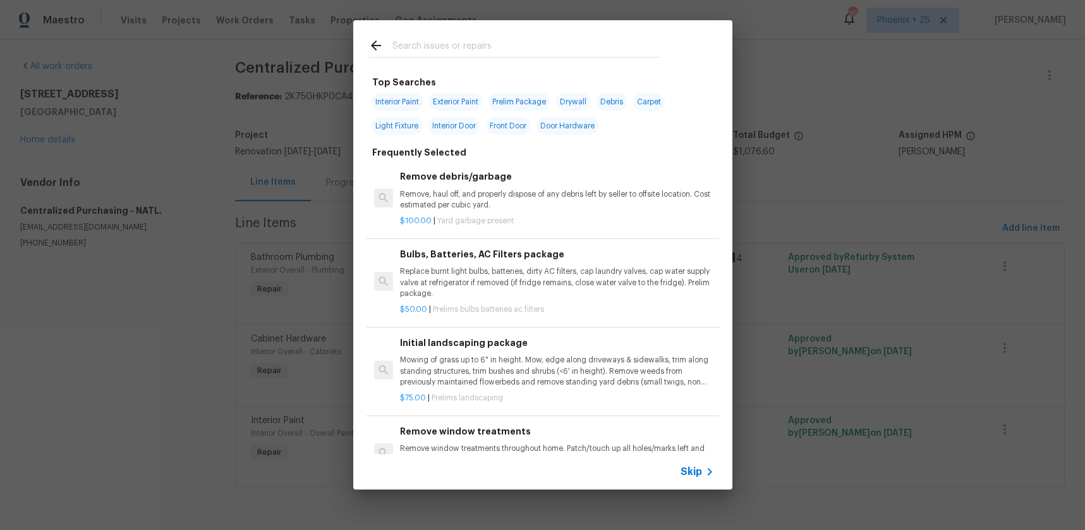
click at [541, 63] on div at bounding box center [514, 45] width 322 height 50
click at [537, 47] on input "text" at bounding box center [527, 47] width 268 height 19
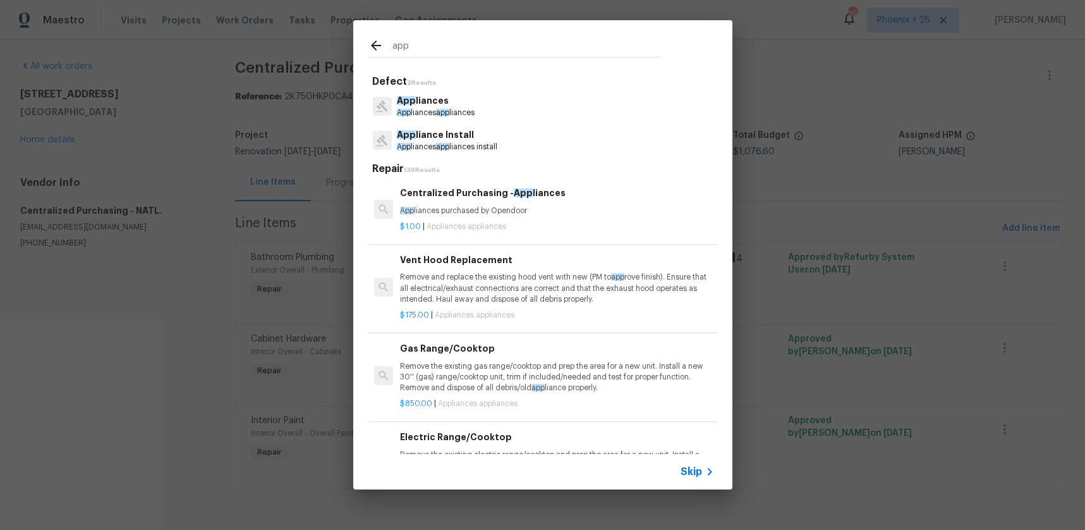
type input "app"
click at [542, 219] on div "$1.00 | Appliances appliances" at bounding box center [557, 224] width 314 height 16
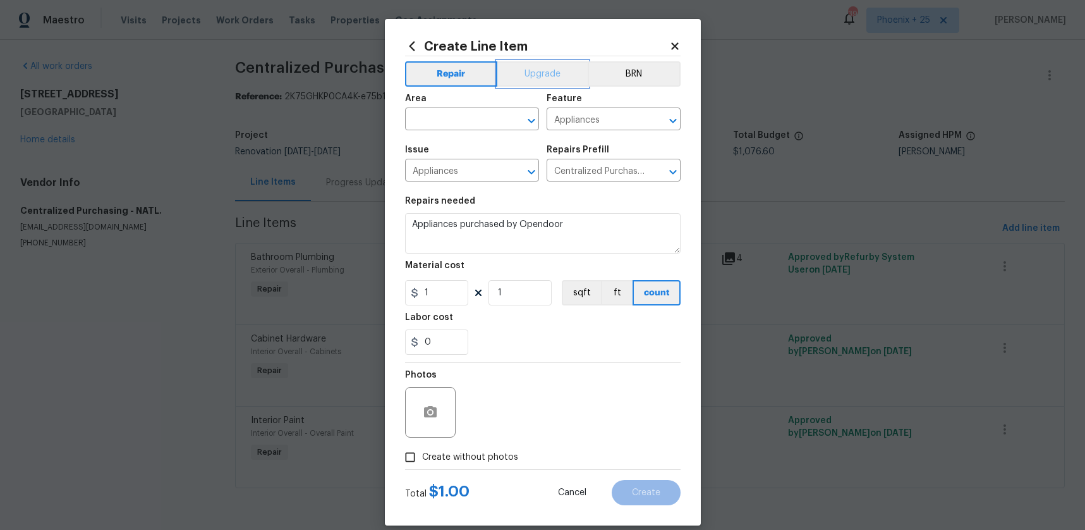
drag, startPoint x: 557, startPoint y: 70, endPoint x: 535, endPoint y: 89, distance: 28.7
click at [556, 70] on button "Upgrade" at bounding box center [543, 73] width 90 height 25
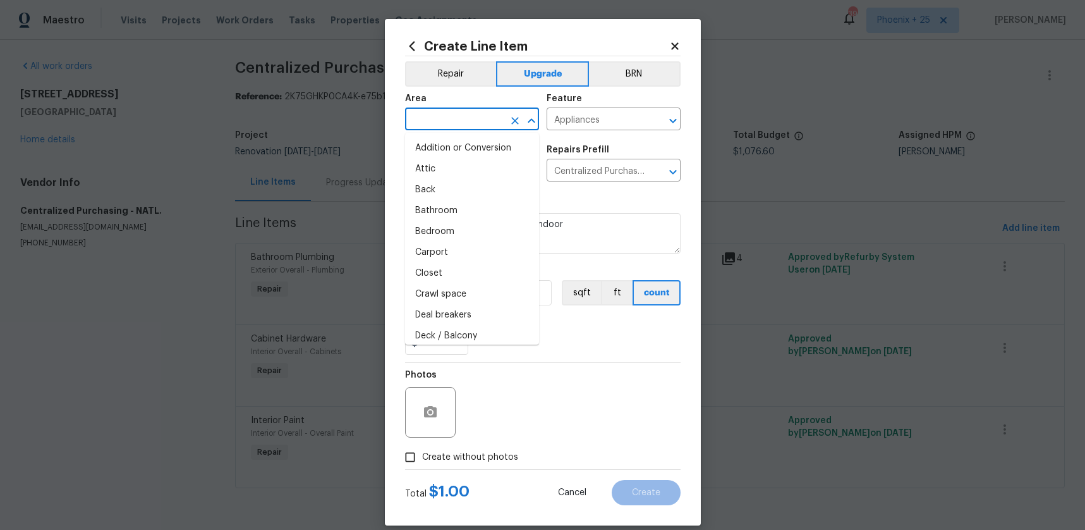
click at [476, 123] on input "text" at bounding box center [454, 121] width 99 height 20
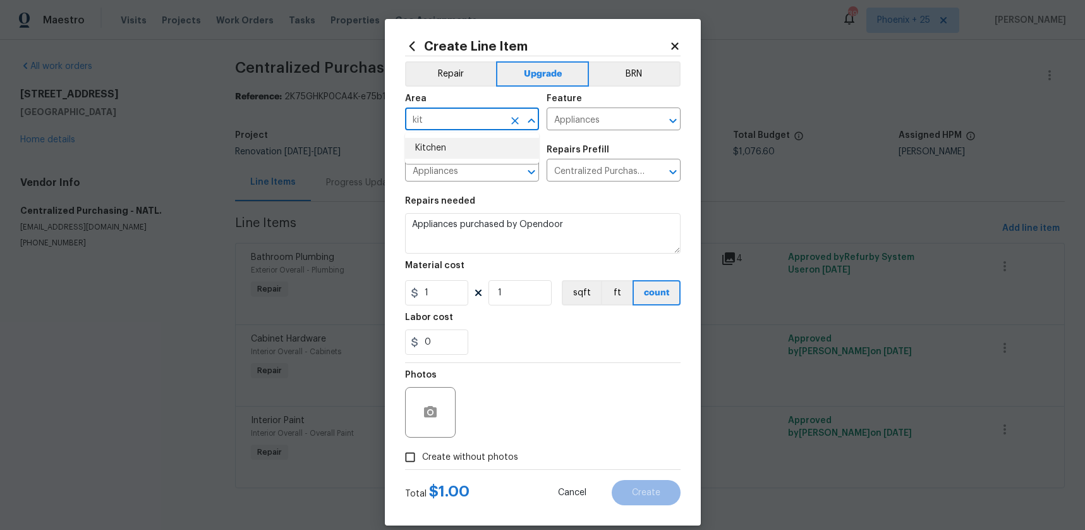
click at [475, 144] on li "Kitchen" at bounding box center [472, 148] width 134 height 21
type input "Kitchen"
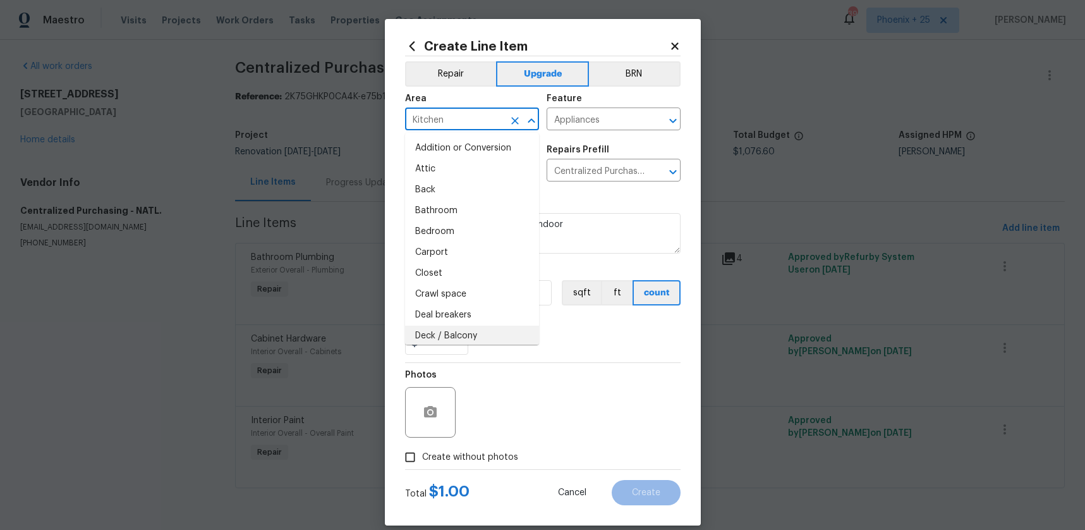
click at [547, 410] on div "Photos" at bounding box center [543, 404] width 276 height 82
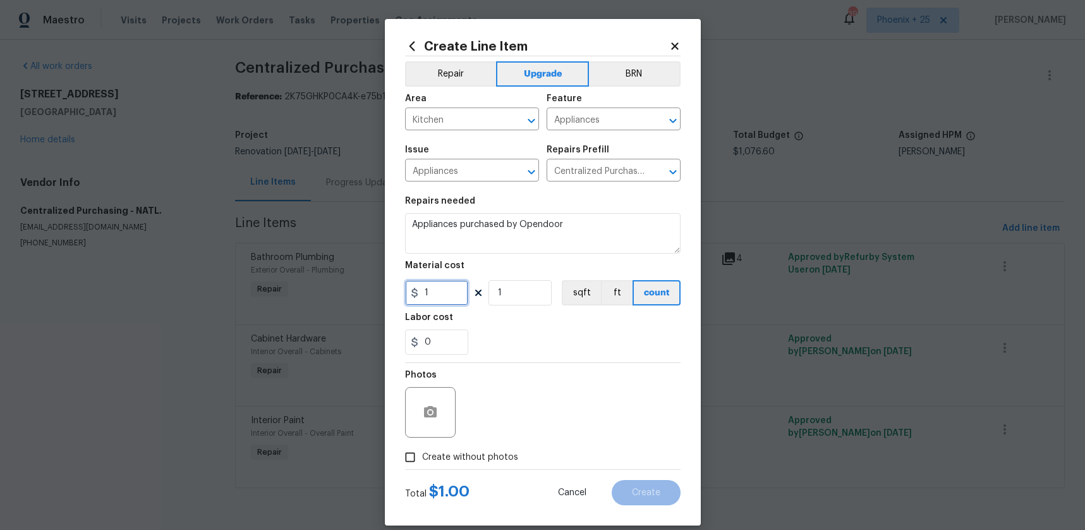
drag, startPoint x: 434, startPoint y: 295, endPoint x: 401, endPoint y: 288, distance: 33.5
click at [401, 288] on div "Create Line Item Repair Upgrade BRN Area Kitchen ​ Feature Appliances ​ Issue A…" at bounding box center [543, 272] width 316 height 506
type input "2673.51"
click at [504, 448] on label "Create without photos" at bounding box center [458, 457] width 120 height 24
click at [422, 448] on input "Create without photos" at bounding box center [410, 457] width 24 height 24
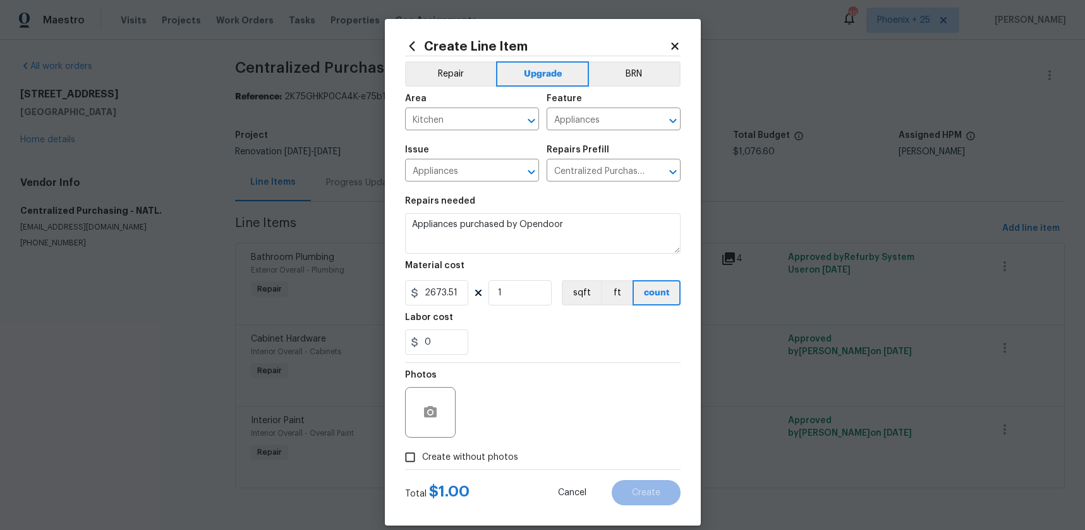
checkbox input "true"
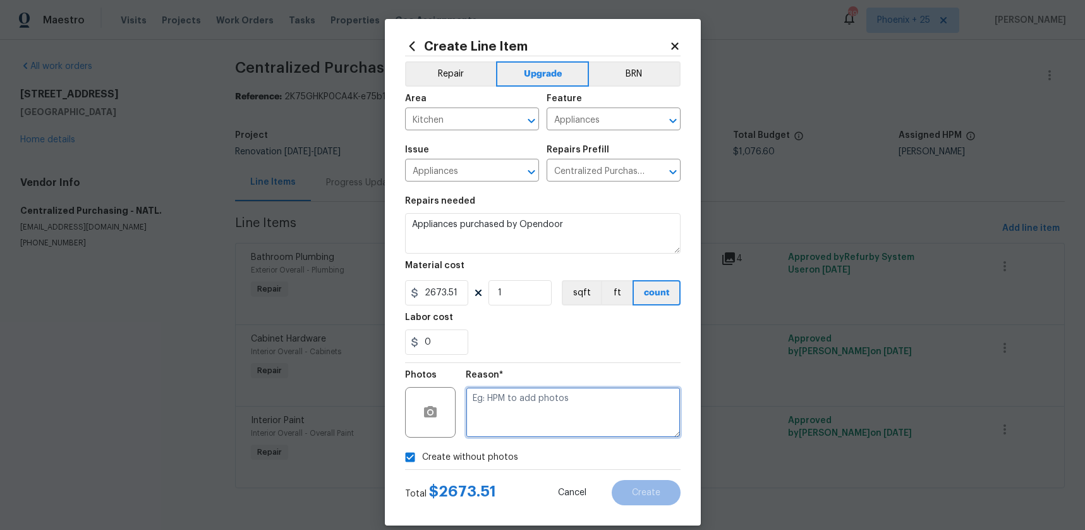
click at [503, 431] on textarea at bounding box center [573, 412] width 215 height 51
click at [541, 388] on textarea "NA" at bounding box center [573, 412] width 215 height 51
type textarea "NA"
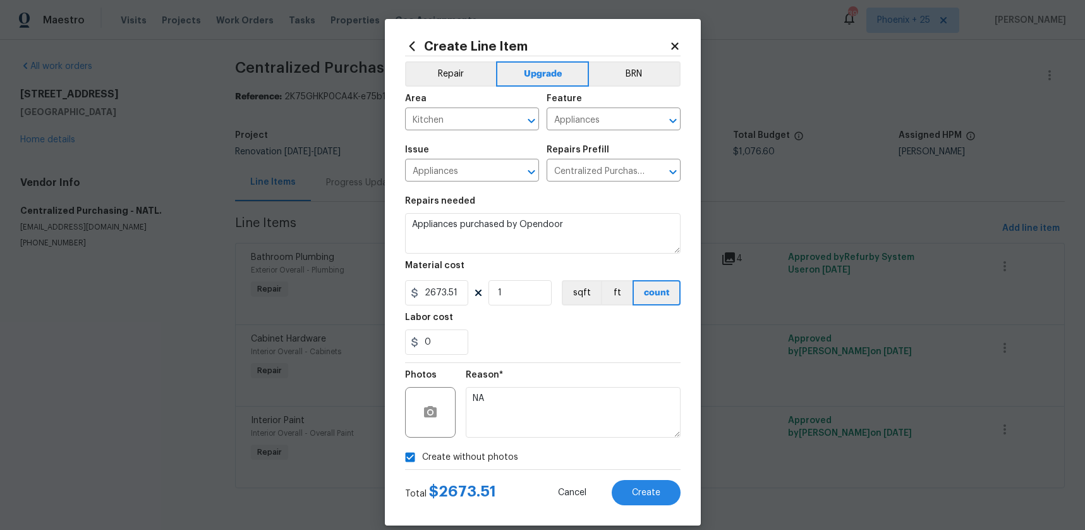
click at [638, 506] on div "Create Line Item Repair Upgrade BRN Area Kitchen ​ Feature Appliances ​ Issue A…" at bounding box center [543, 272] width 316 height 506
click at [638, 499] on button "Create" at bounding box center [646, 492] width 69 height 25
